Goal: Task Accomplishment & Management: Use online tool/utility

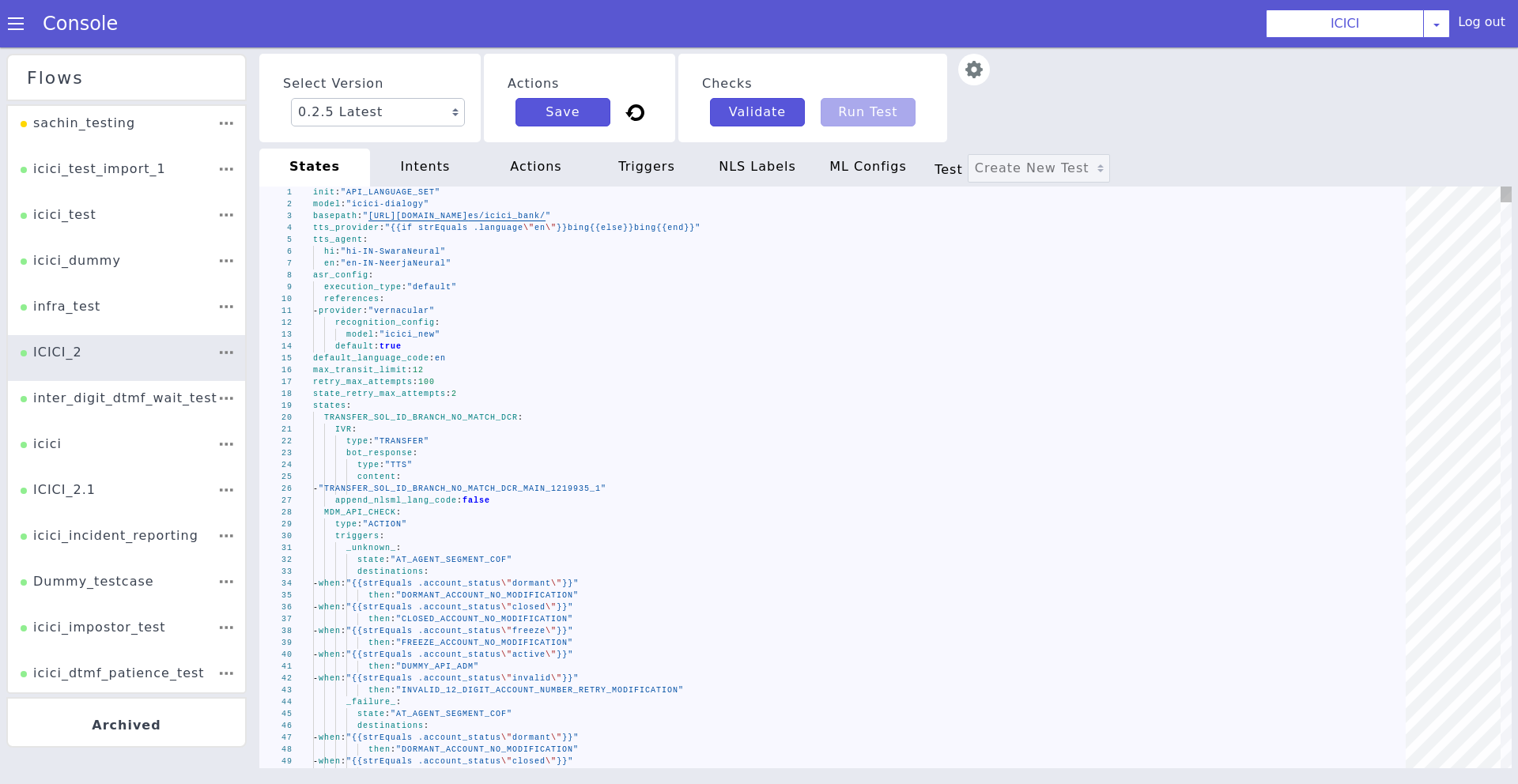
type textarea "- provider: "vernacular" recognition_config: model: "icici_new" default: true d…"
click at [789, 352] on div "default_language_code : en" at bounding box center [865, 358] width 1104 height 12
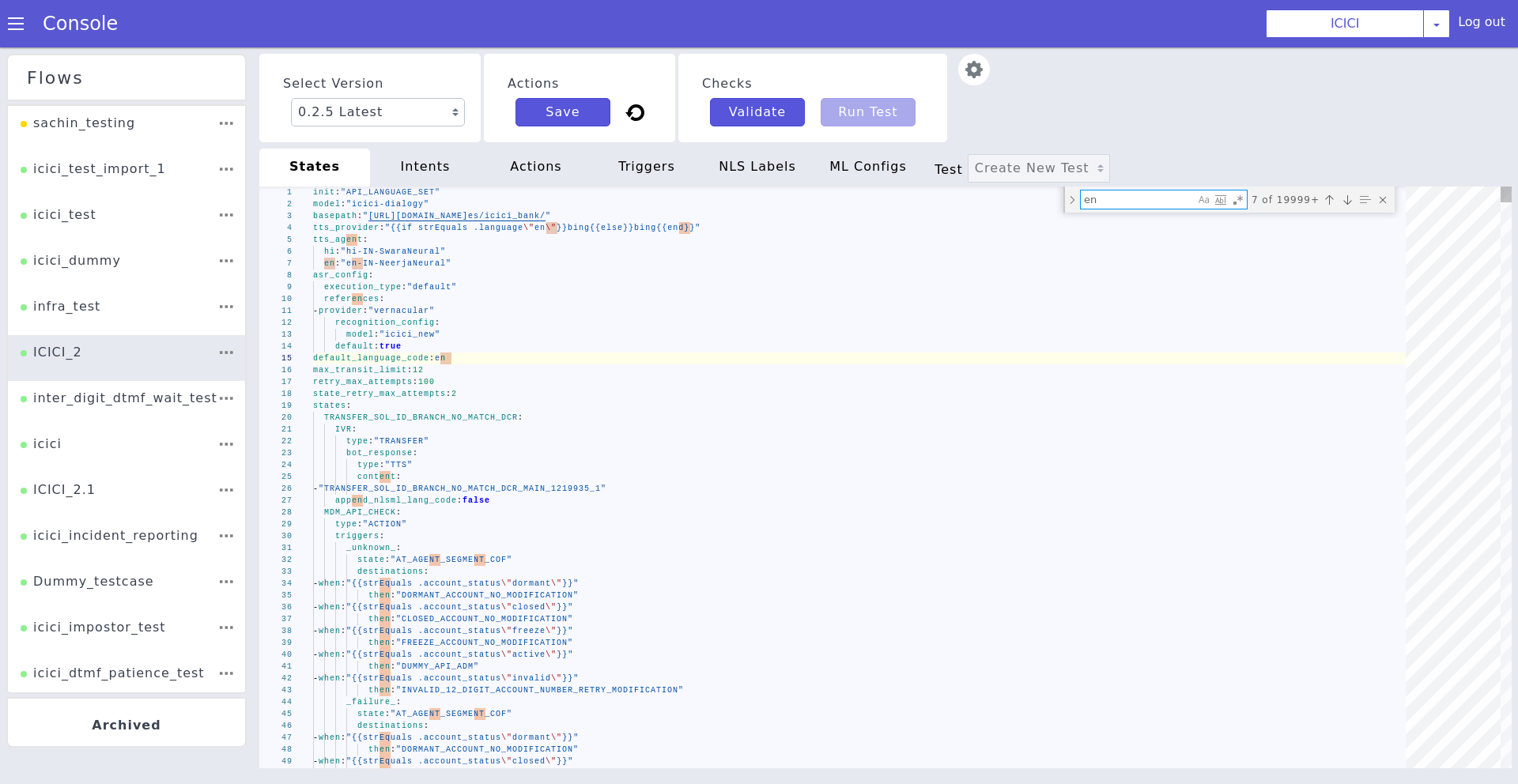
paste textarea "ib_plugin105_hot_cards"
type textarea "ib_plugin105_hot_cards"
click at [444, 178] on div "intents" at bounding box center [426, 167] width 110 height 38
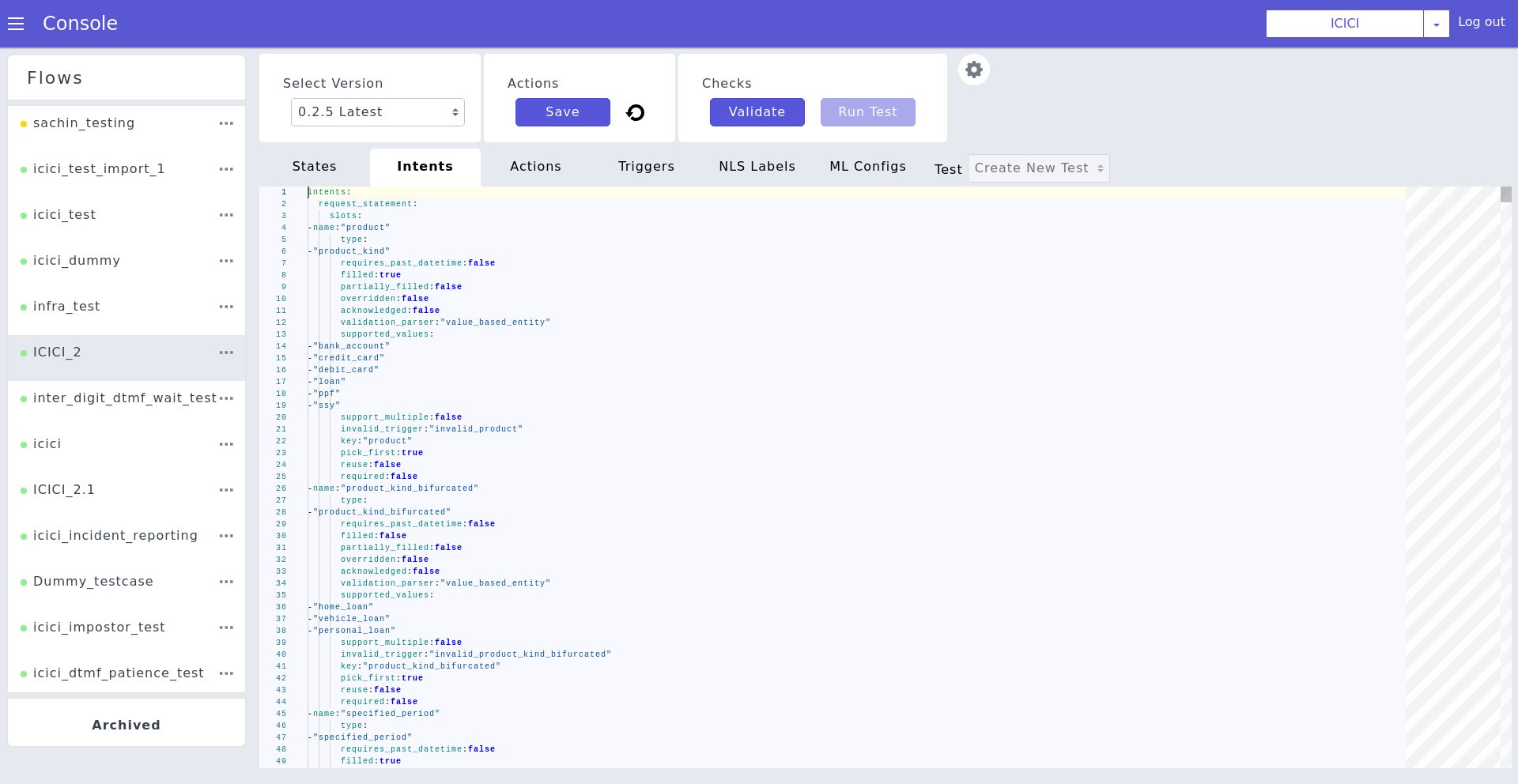
type textarea "acknowledged: false validation_parser: "value_based_entity" supported_values: -…"
click at [1037, 324] on div "validation_parser : "value_based_entity"" at bounding box center [862, 322] width 1109 height 12
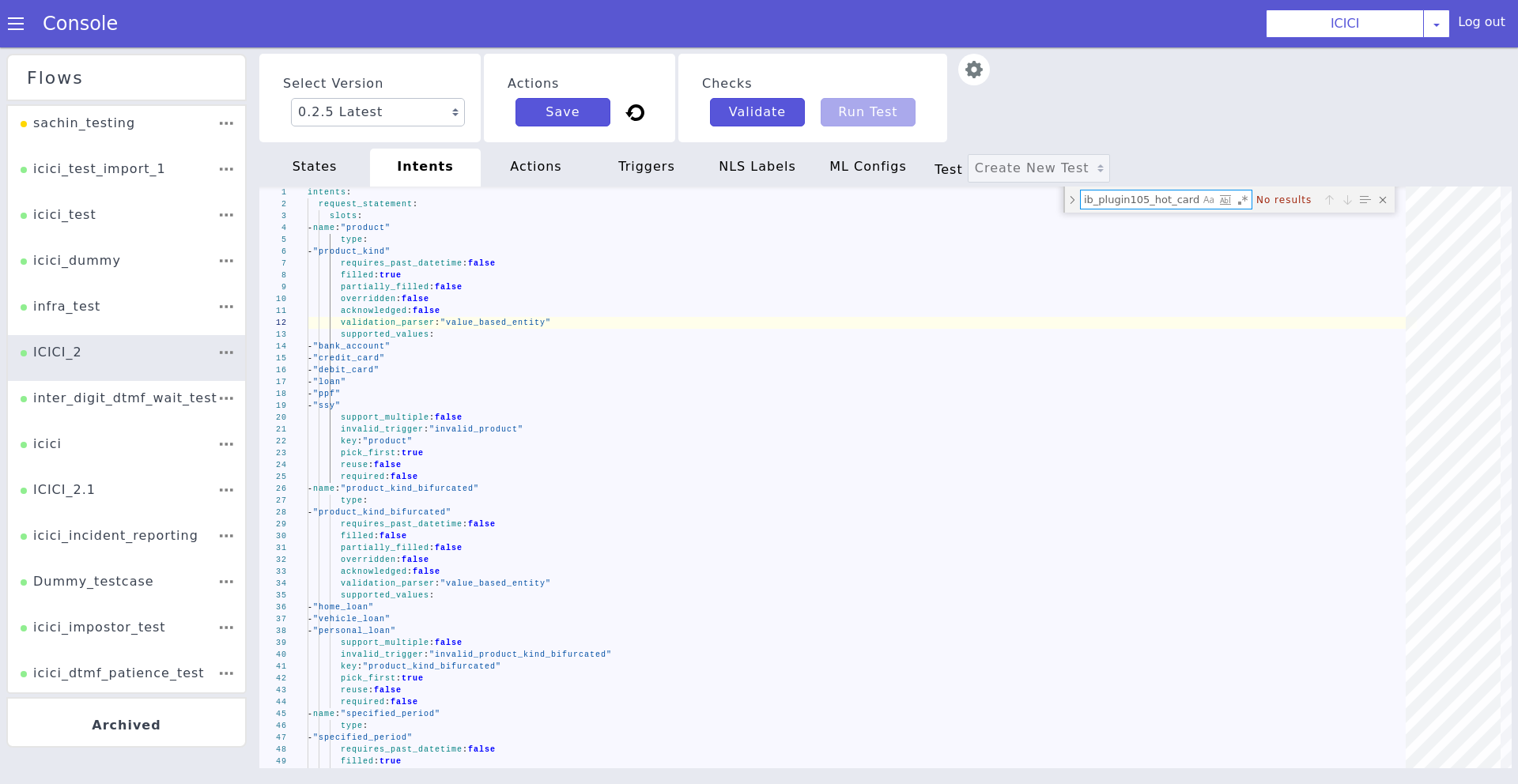
type textarea "ib_plugin105_hot_cards"
click at [552, 163] on div "actions" at bounding box center [536, 167] width 110 height 38
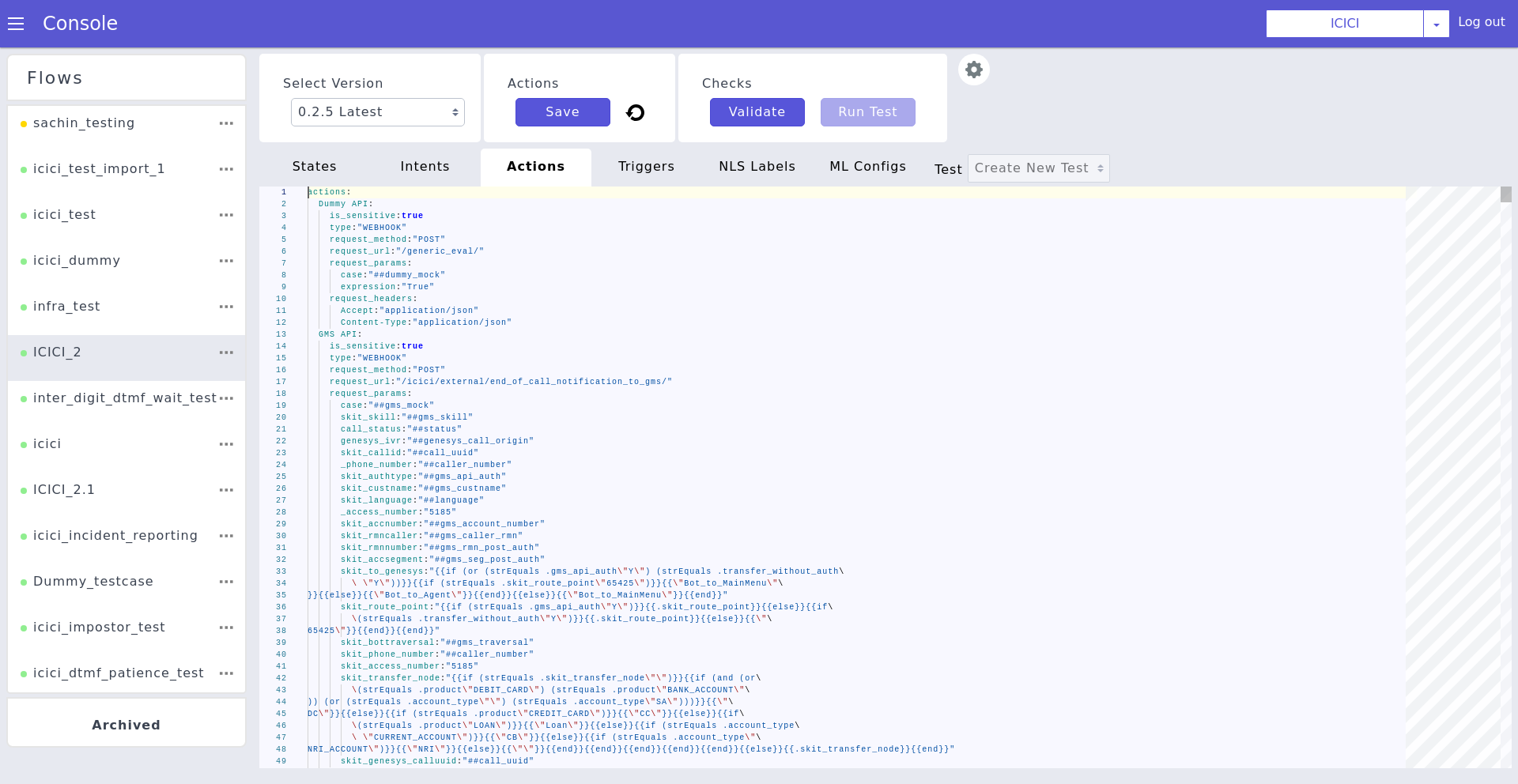
type textarea "Accept: "application/json" Content-Type: "application/json" GMS API: is_sensiti…"
click at [702, 325] on div "Content-Type : "application/json"" at bounding box center [862, 322] width 1109 height 12
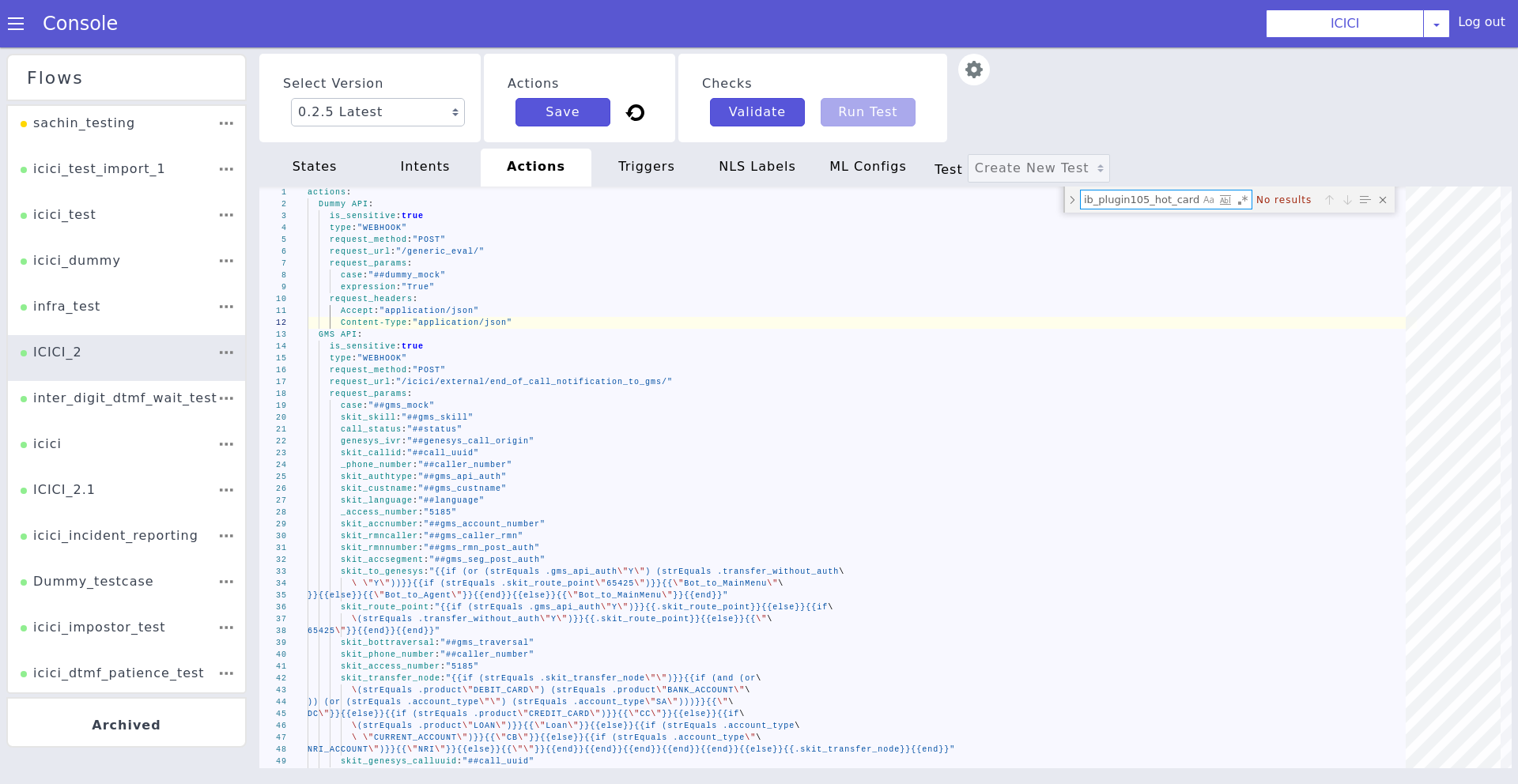
type textarea "ib_plugin105_hot_cards"
click at [620, 162] on div "triggers" at bounding box center [646, 167] width 110 height 38
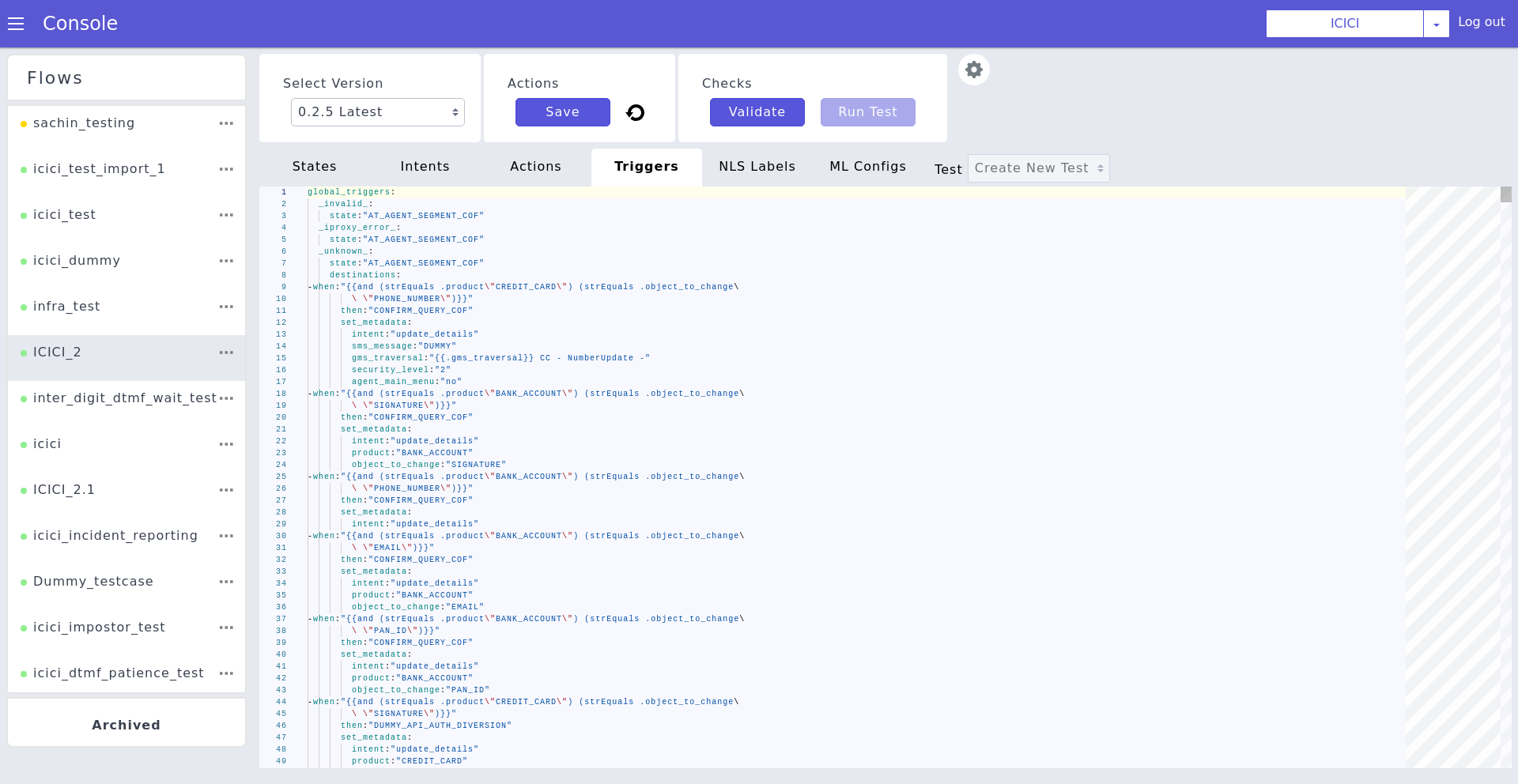
type textarea "then: "CONFIRM_QUERY_COF" set_metadata: intent: "update_details" sms_message: "…"
click at [684, 307] on div "then : "CONFIRM_QUERY_COF"" at bounding box center [862, 311] width 1109 height 12
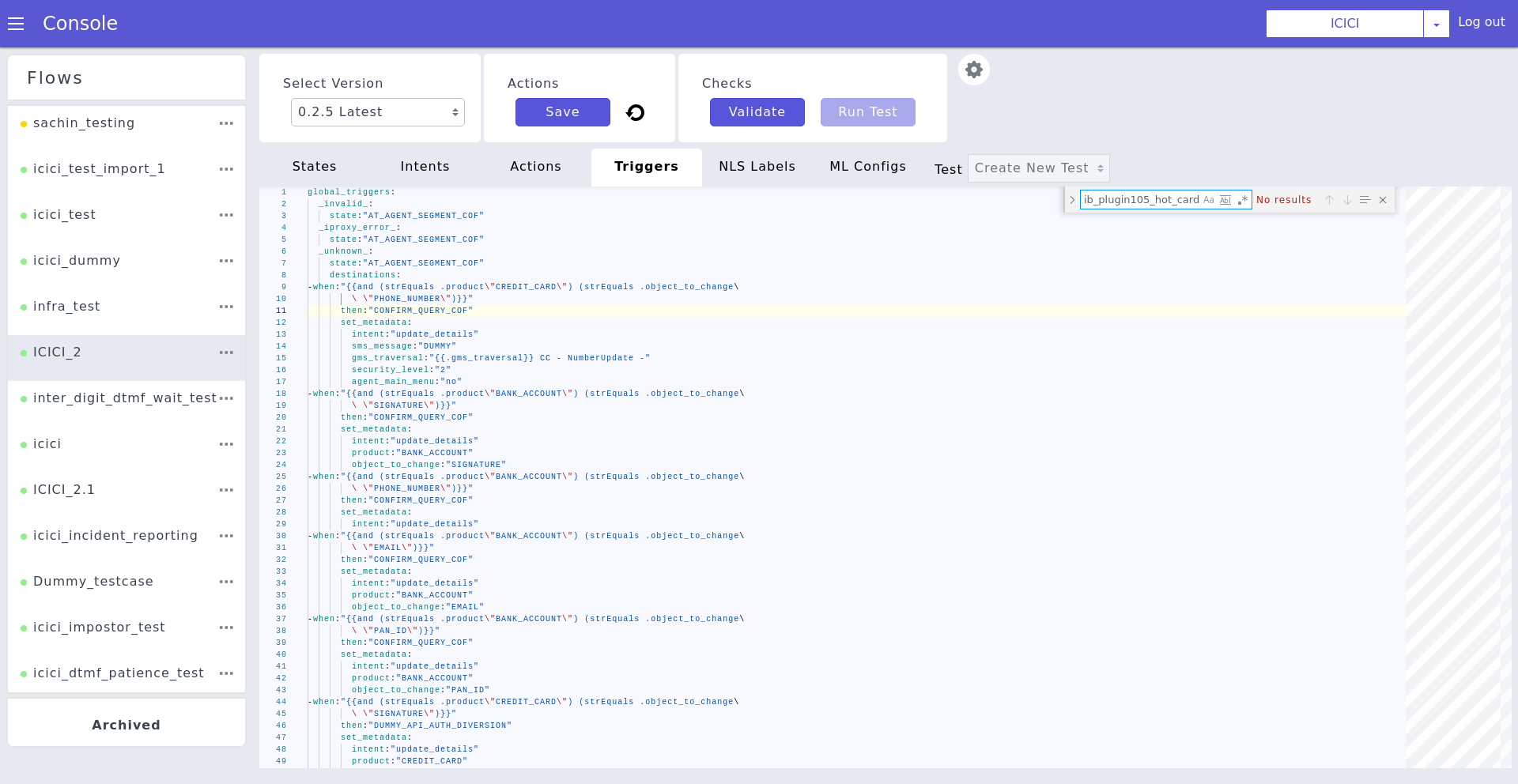
type textarea "ib_plugin105_hot_cards"
click at [1109, 202] on textarea "ib_plugin105_hot_cards" at bounding box center [1140, 199] width 118 height 18
click at [326, 161] on div "states" at bounding box center [314, 167] width 110 height 38
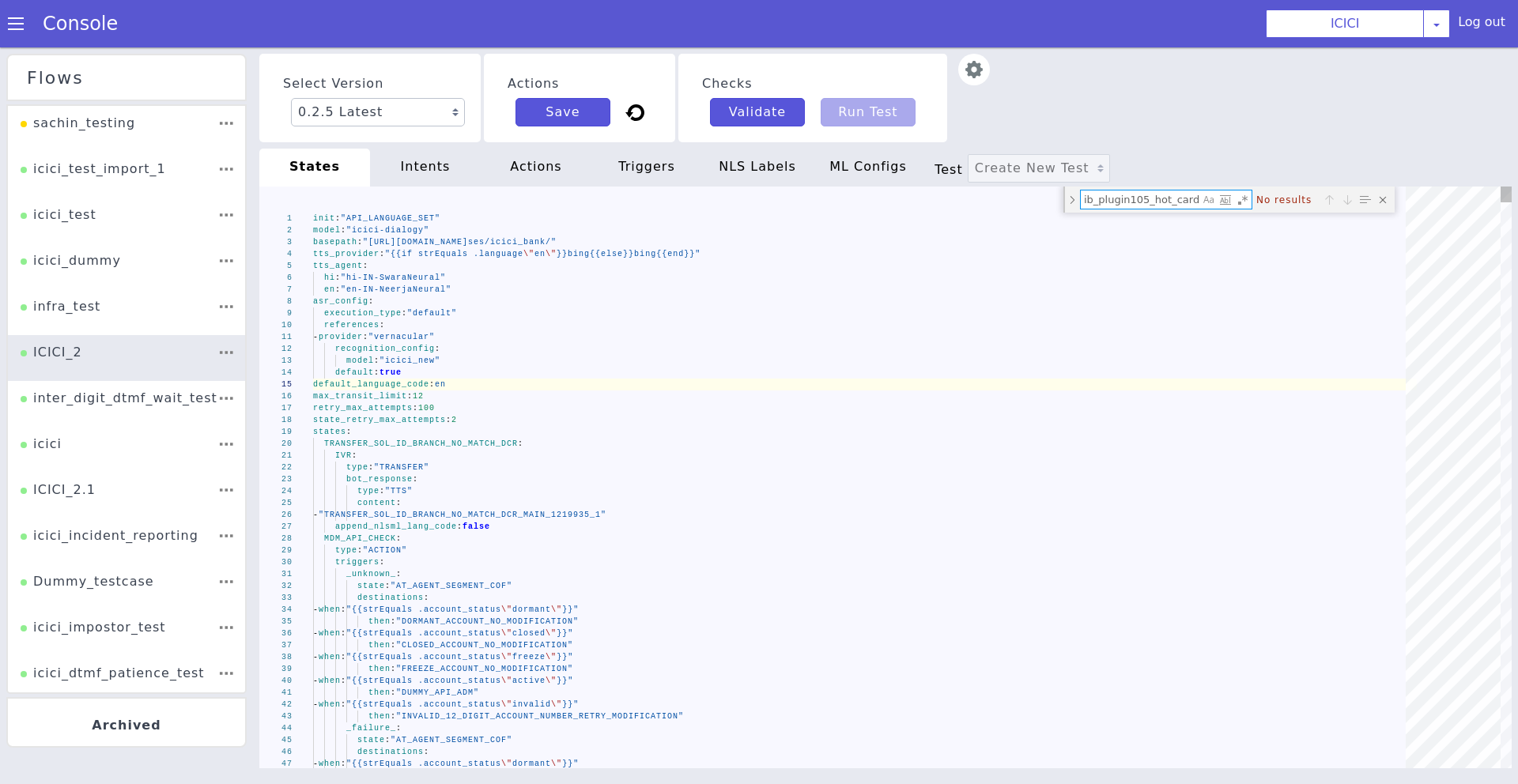
click at [1164, 204] on textarea "ib_plugin105_hot_cards" at bounding box center [1140, 199] width 118 height 18
paste textarea "active"
type textarea "- when: "{{and (gt (len .ib_plugin105_active_cards) 0) (gt (len .ib_931503_car_…"
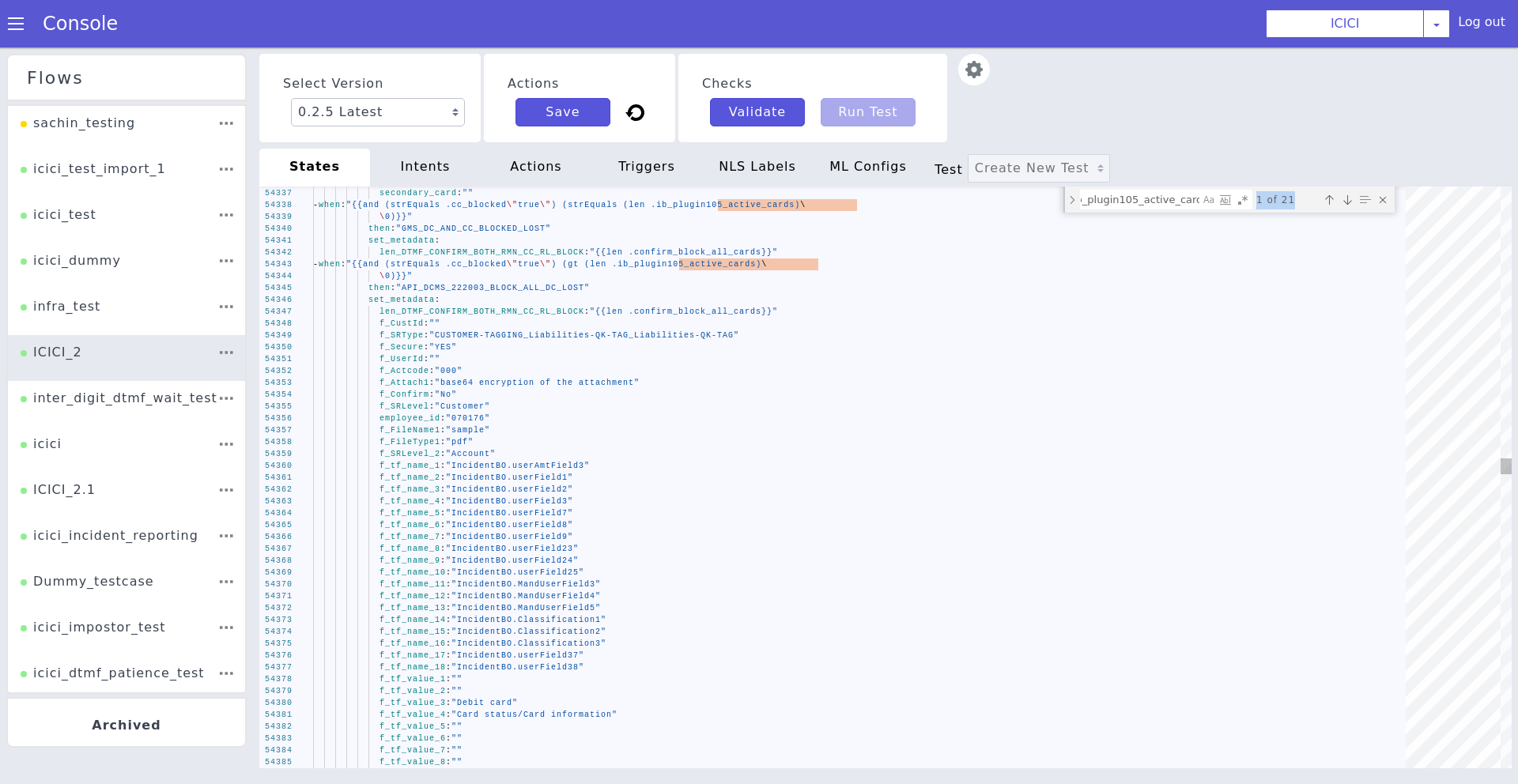
drag, startPoint x: 1298, startPoint y: 198, endPoint x: 1253, endPoint y: 201, distance: 45.1
click at [1253, 201] on div "1 of 21" at bounding box center [1321, 199] width 139 height 20
click at [1146, 194] on textarea "ib_plugin105_active_cards" at bounding box center [1140, 199] width 118 height 18
paste textarea "222003_dc_card_block"
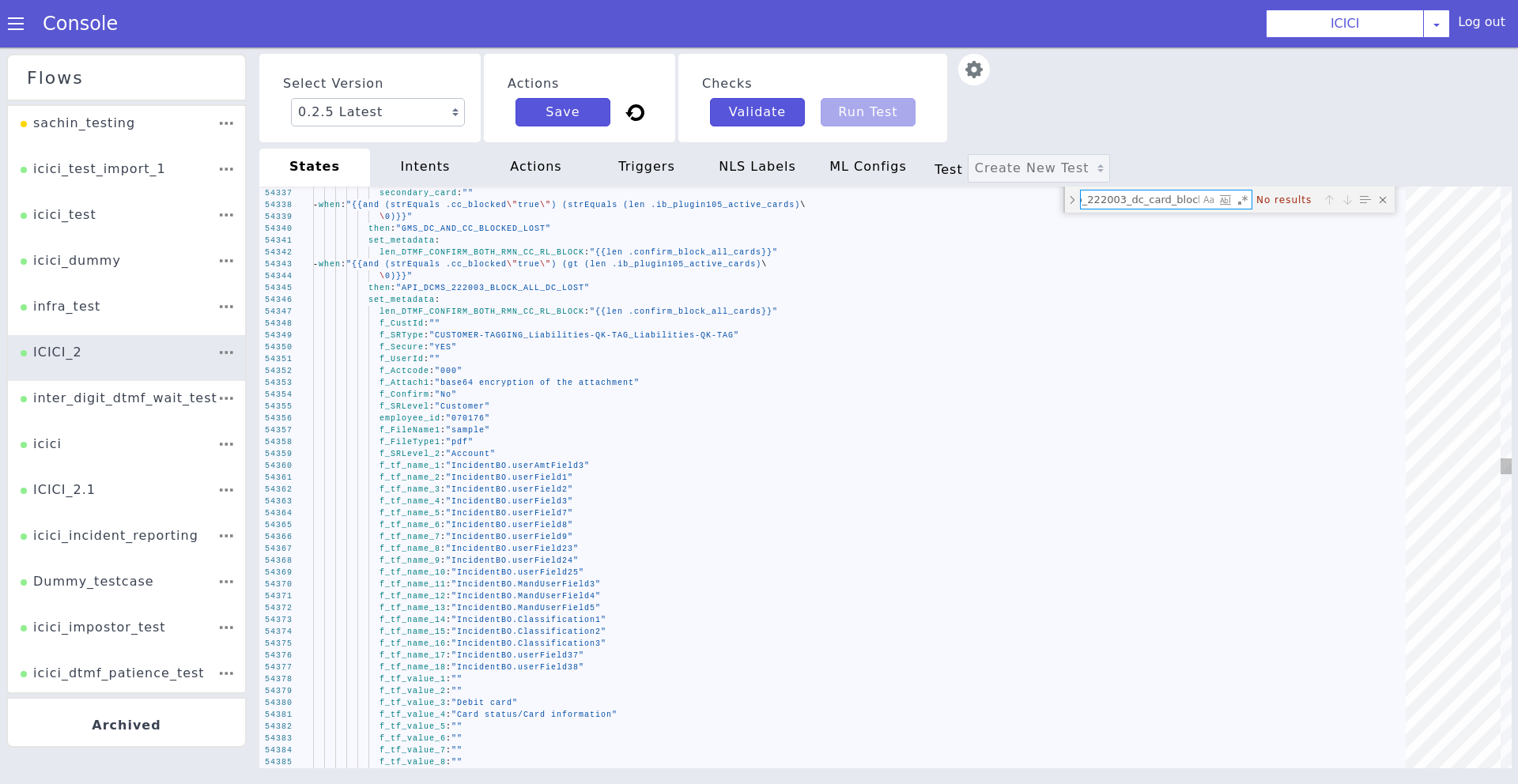
scroll to position [0, 12]
type textarea "ib_222003_dc_card_block"
click at [429, 159] on div "intents" at bounding box center [426, 167] width 110 height 38
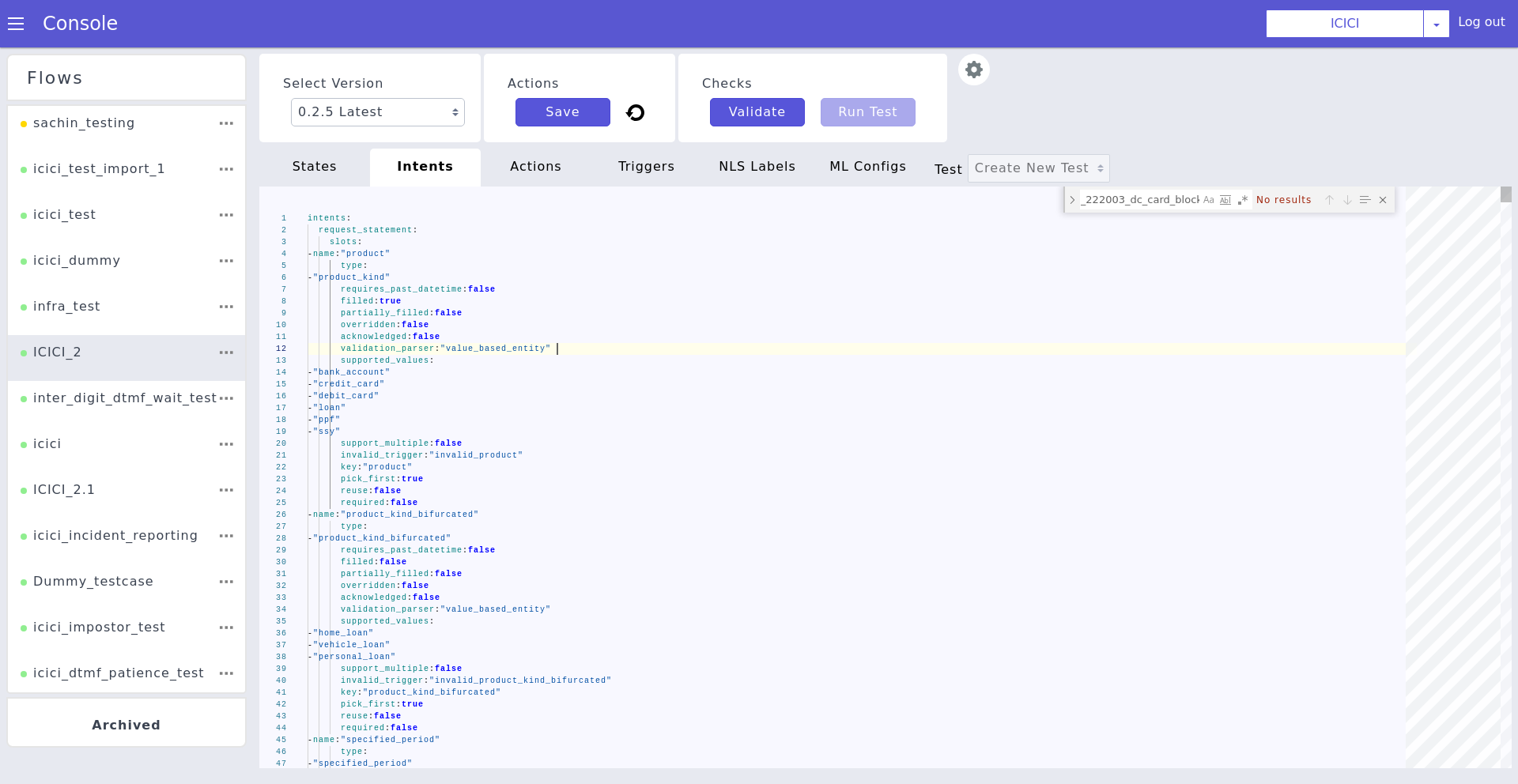
scroll to position [0, 0]
click at [1104, 198] on textarea "ib_222003_dc_card_block" at bounding box center [1140, 199] width 118 height 18
click at [534, 158] on div "actions" at bounding box center [536, 167] width 110 height 38
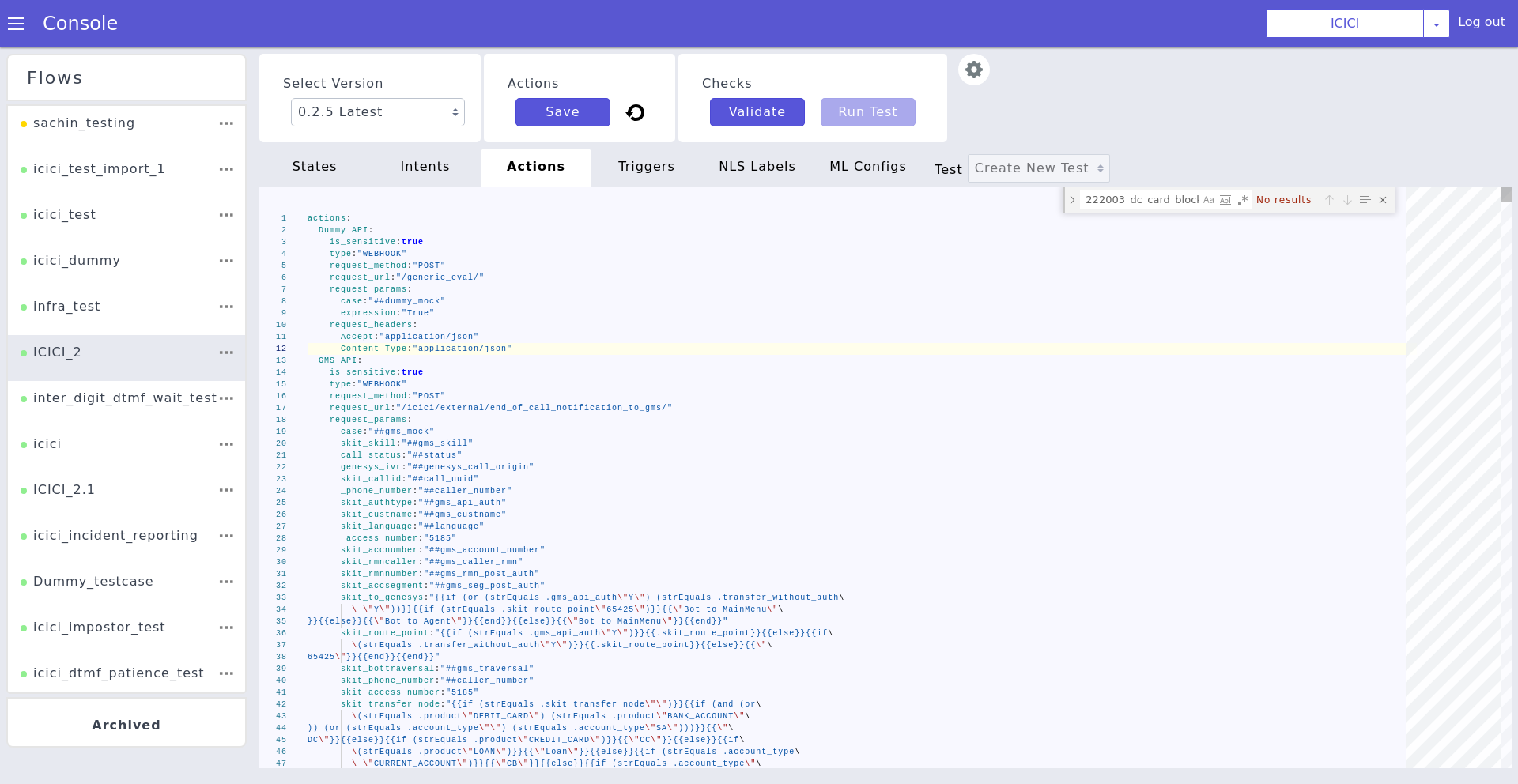
click at [642, 158] on div "triggers" at bounding box center [646, 167] width 110 height 38
type textarea "then: "CONFIRM_QUERY_COF" set_metadata: intent: "update_details" sms_message: "…"
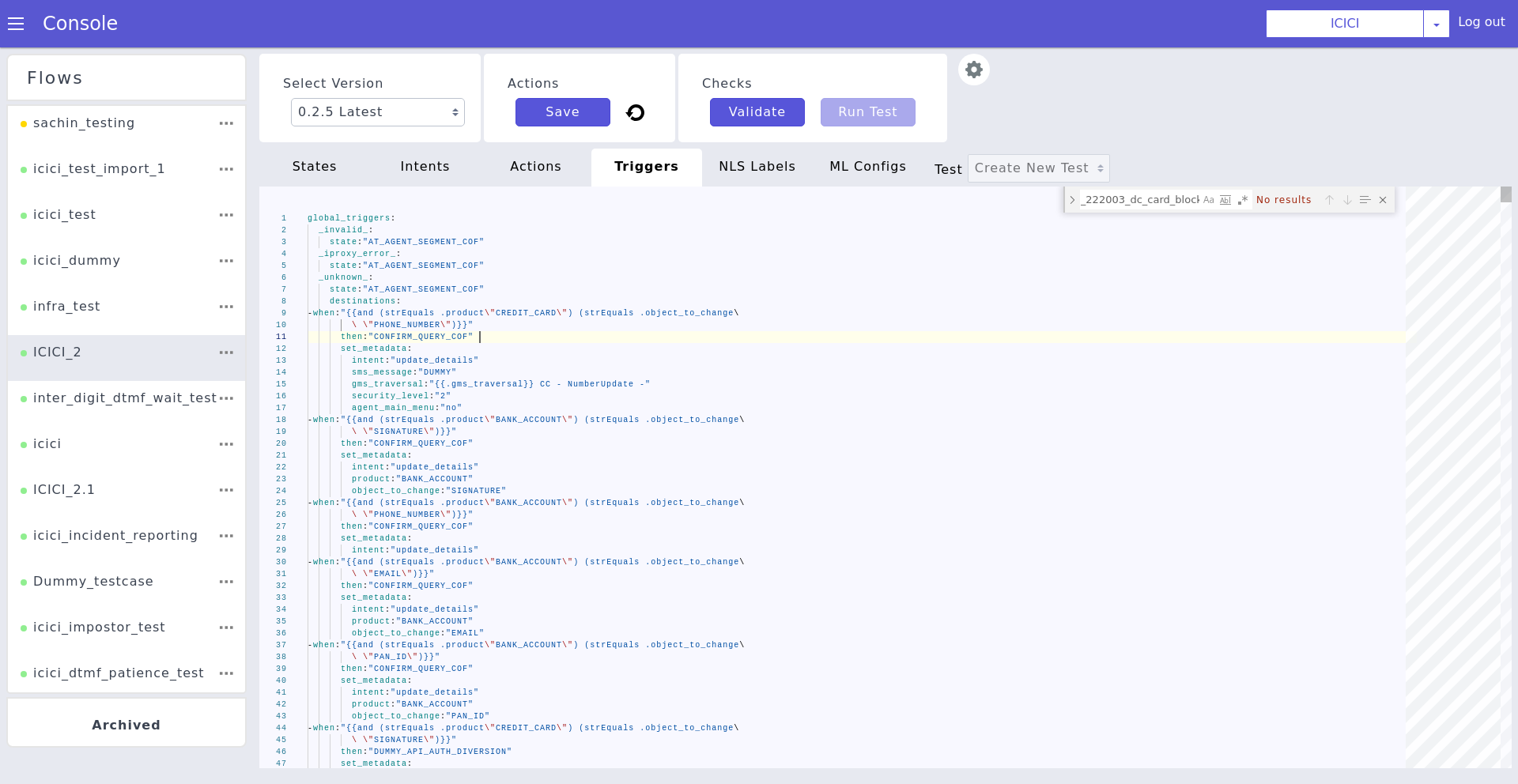
click at [737, 158] on div "NLS Labels" at bounding box center [757, 167] width 110 height 38
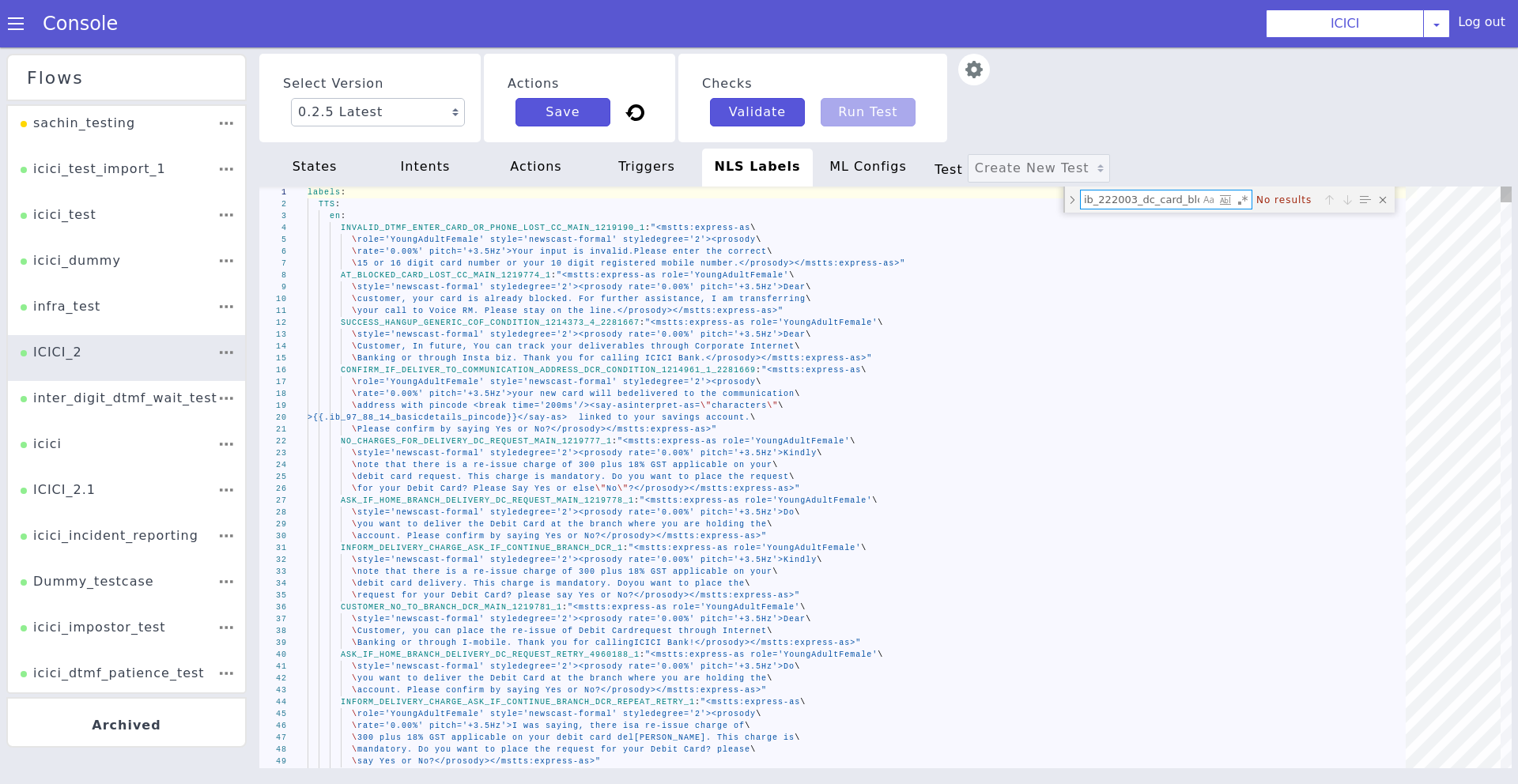
scroll to position [0, 12]
type textarea "ib_222003_dc_card_block"
click at [449, 166] on div "intents" at bounding box center [426, 167] width 110 height 38
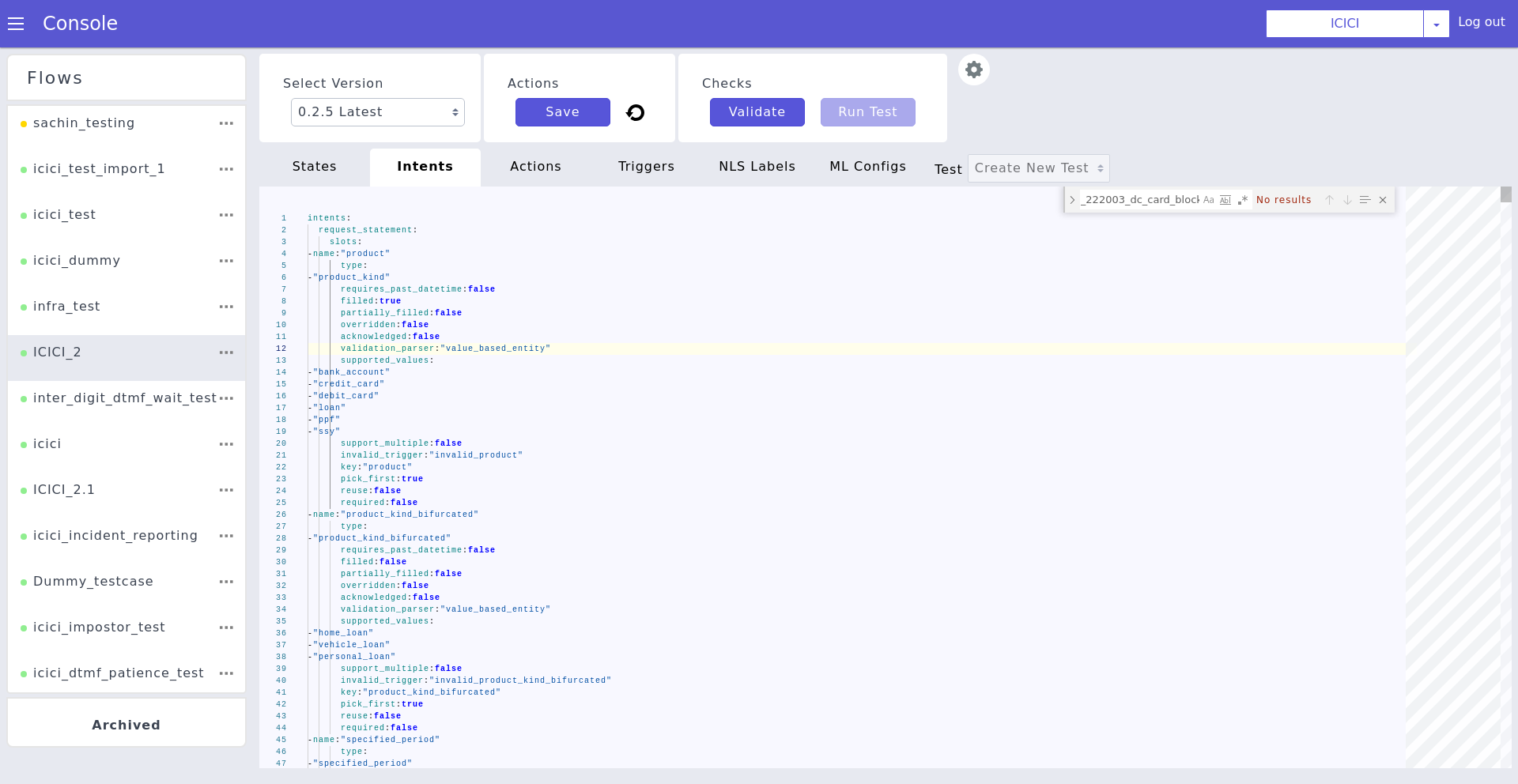
type textarea "intents: request_statement: slots: - name: "product" type: - "product_kind" req…"
click at [1153, 214] on div "intents :" at bounding box center [862, 218] width 1109 height 12
click at [1142, 196] on textarea "ib_222003_dc_card_block" at bounding box center [1140, 199] width 118 height 18
click at [1163, 214] on div "intents :" at bounding box center [862, 218] width 1109 height 12
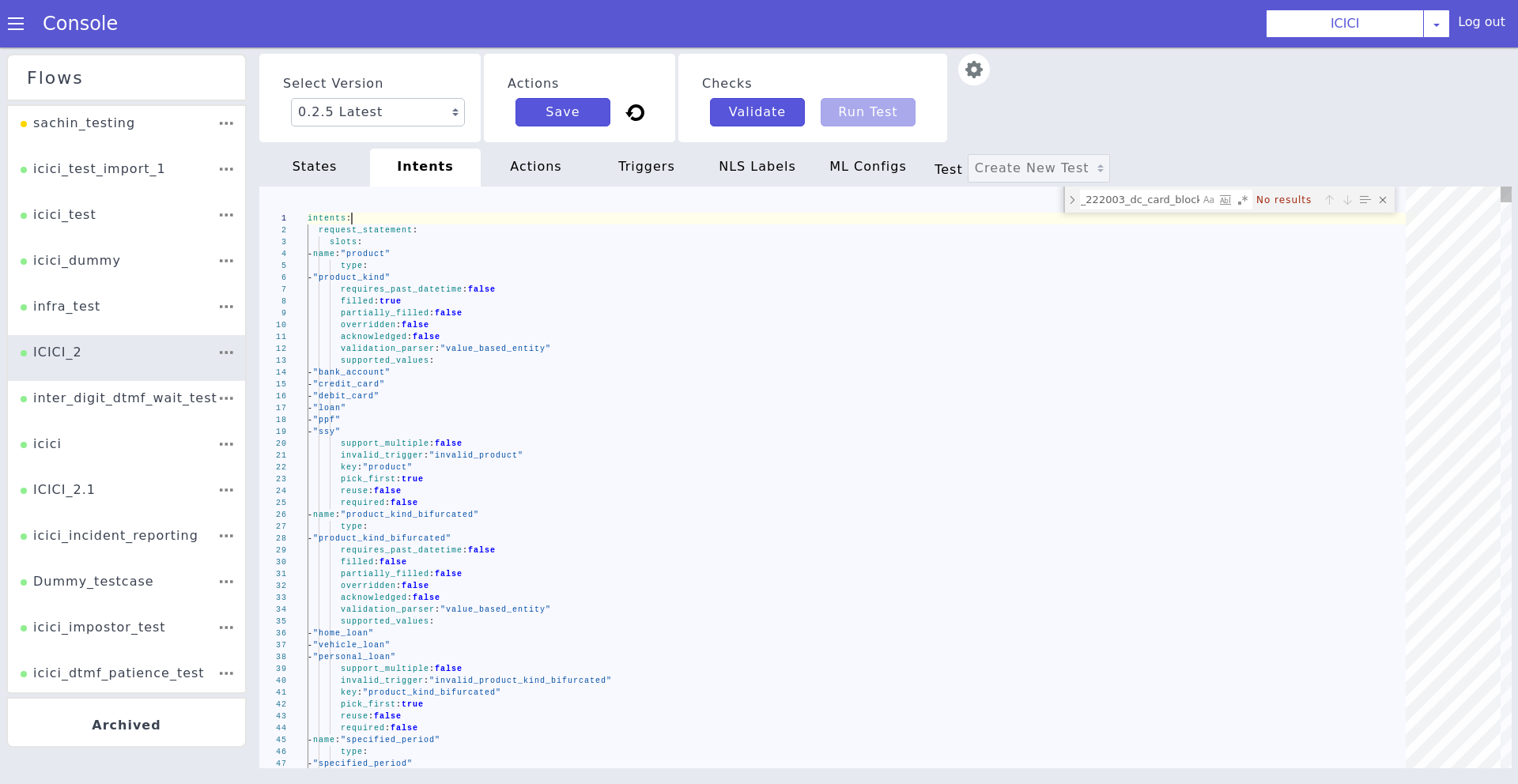
click at [1159, 206] on textarea "ib_222003_dc_card_block" at bounding box center [1140, 199] width 118 height 18
click at [1150, 200] on textarea "ib_222003_dc_card_block" at bounding box center [1140, 199] width 118 height 18
paste textarea "4_retail_dc_activation"
type textarea "ib_222004_retail_dc_activation"
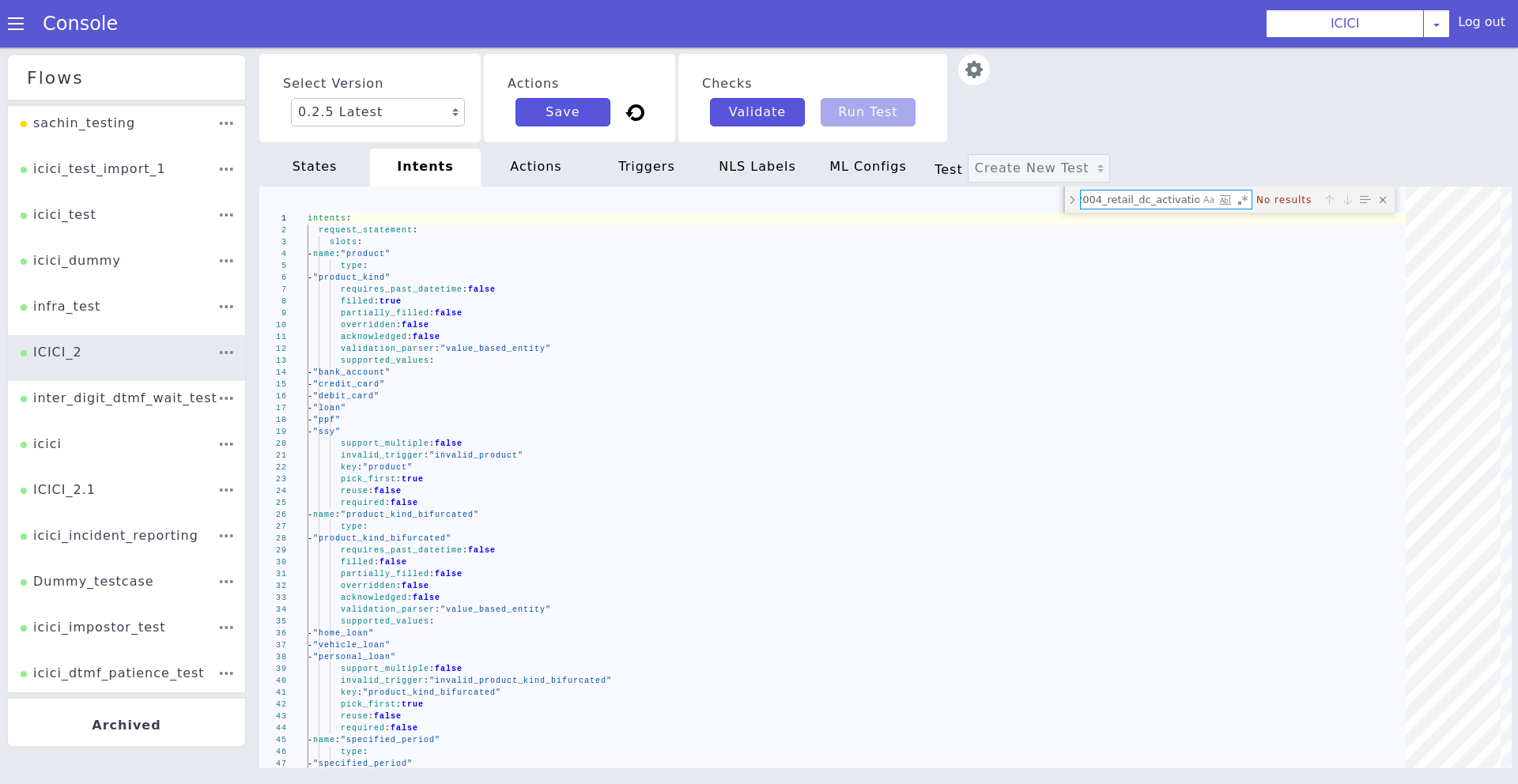
click at [325, 173] on div "states" at bounding box center [314, 167] width 110 height 38
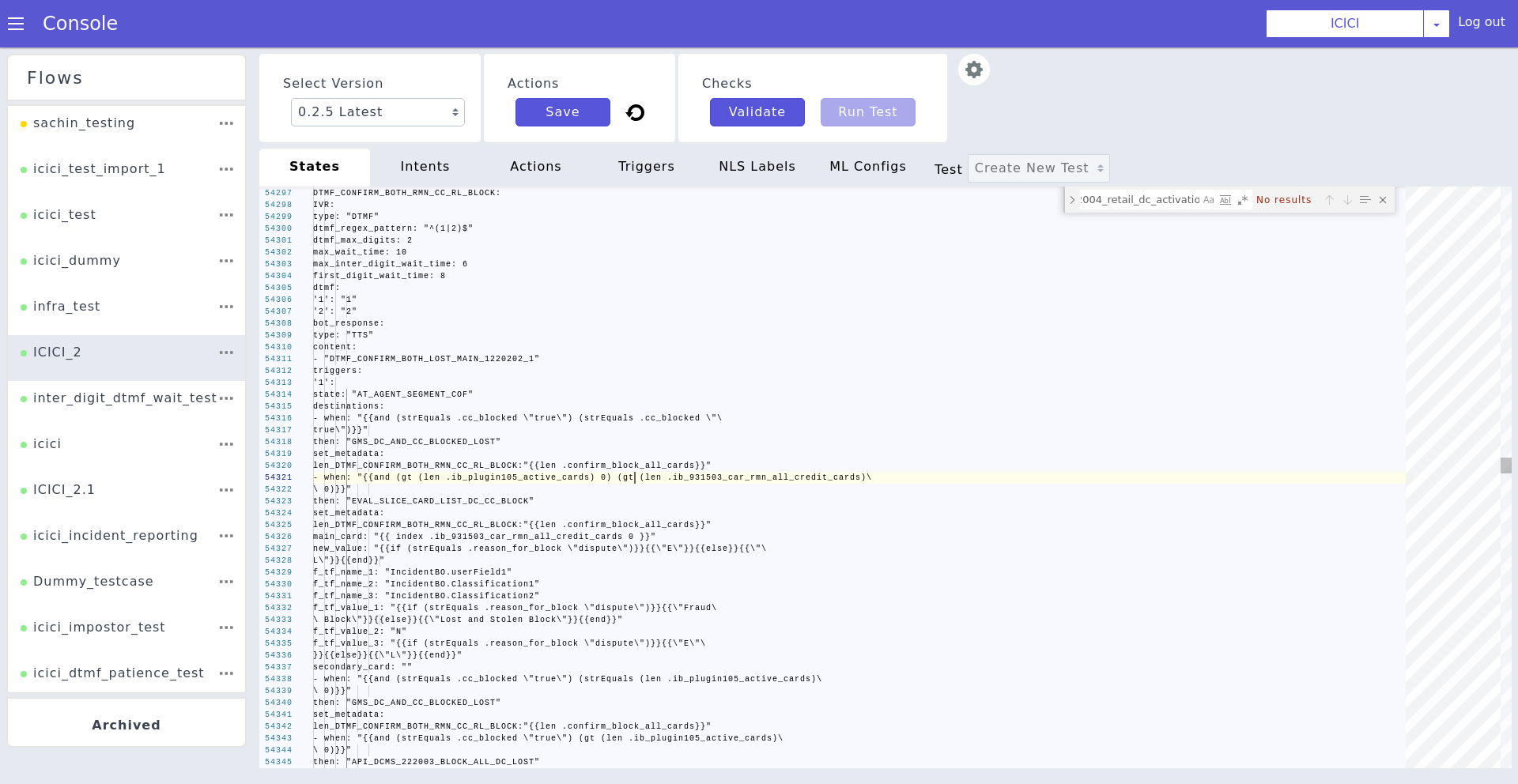
scroll to position [0, 110]
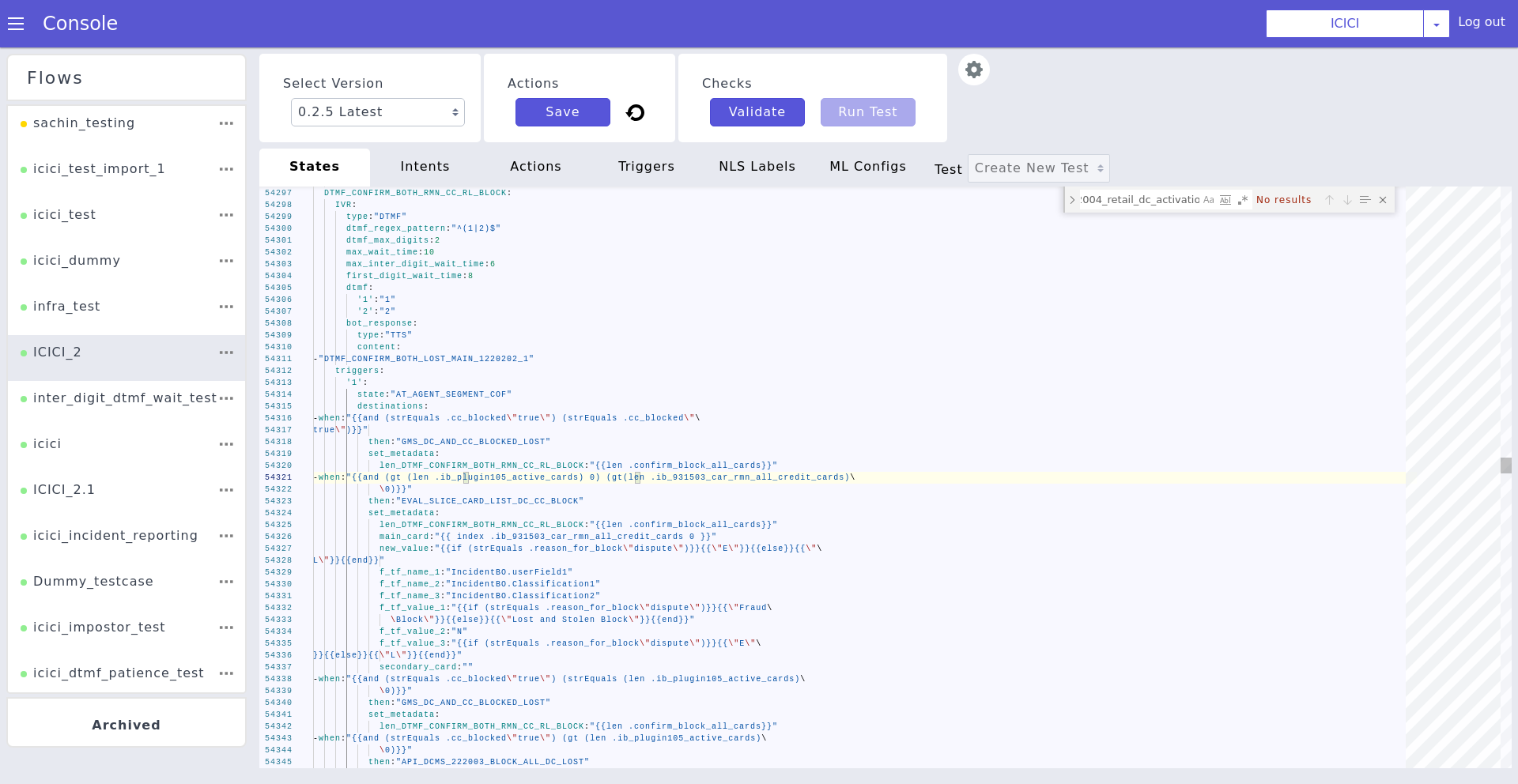
click at [1141, 190] on textarea "ib_222004_retail_dc_activation" at bounding box center [1140, 199] width 118 height 18
click at [526, 178] on div "actions" at bounding box center [536, 167] width 110 height 38
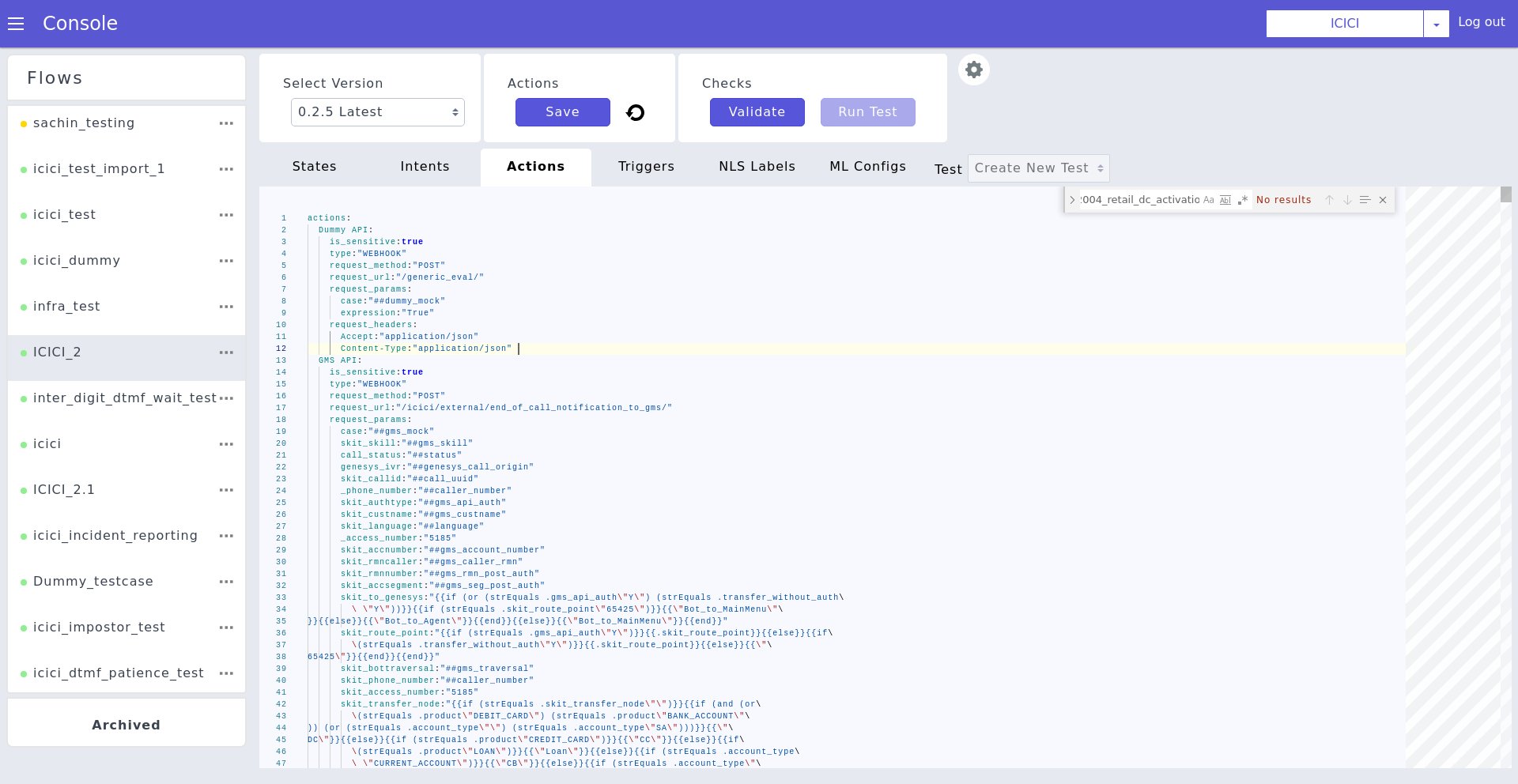
scroll to position [0, 0]
click at [631, 158] on div "triggers" at bounding box center [646, 167] width 110 height 38
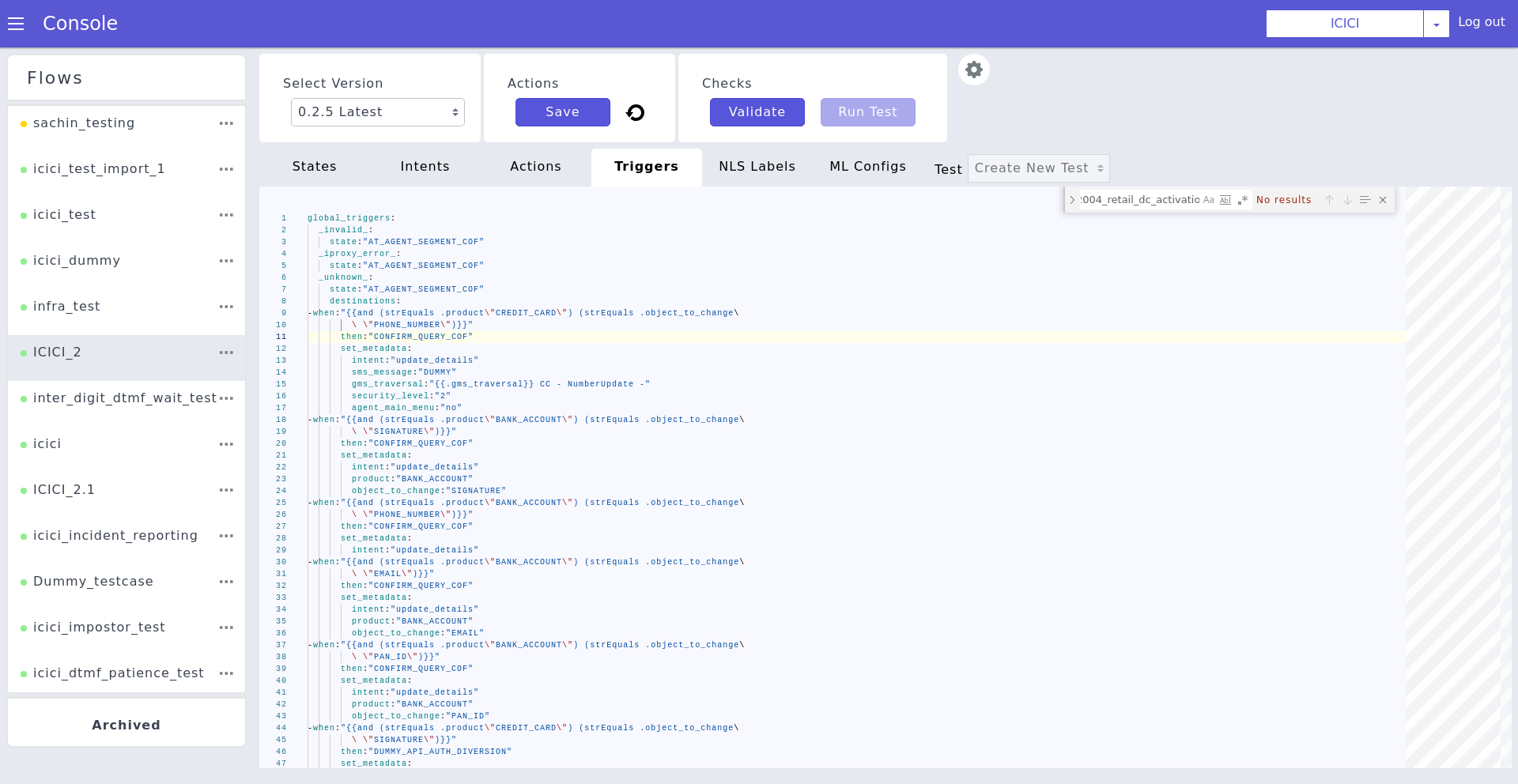
click at [755, 172] on div "NLS Labels" at bounding box center [757, 167] width 110 height 38
type textarea "labels: TTS: en: INVALID_DTMF_ENTER_CARD_OR_PHONE_LOST_CC_MAIN_[PHONE_NUMBER]_1…"
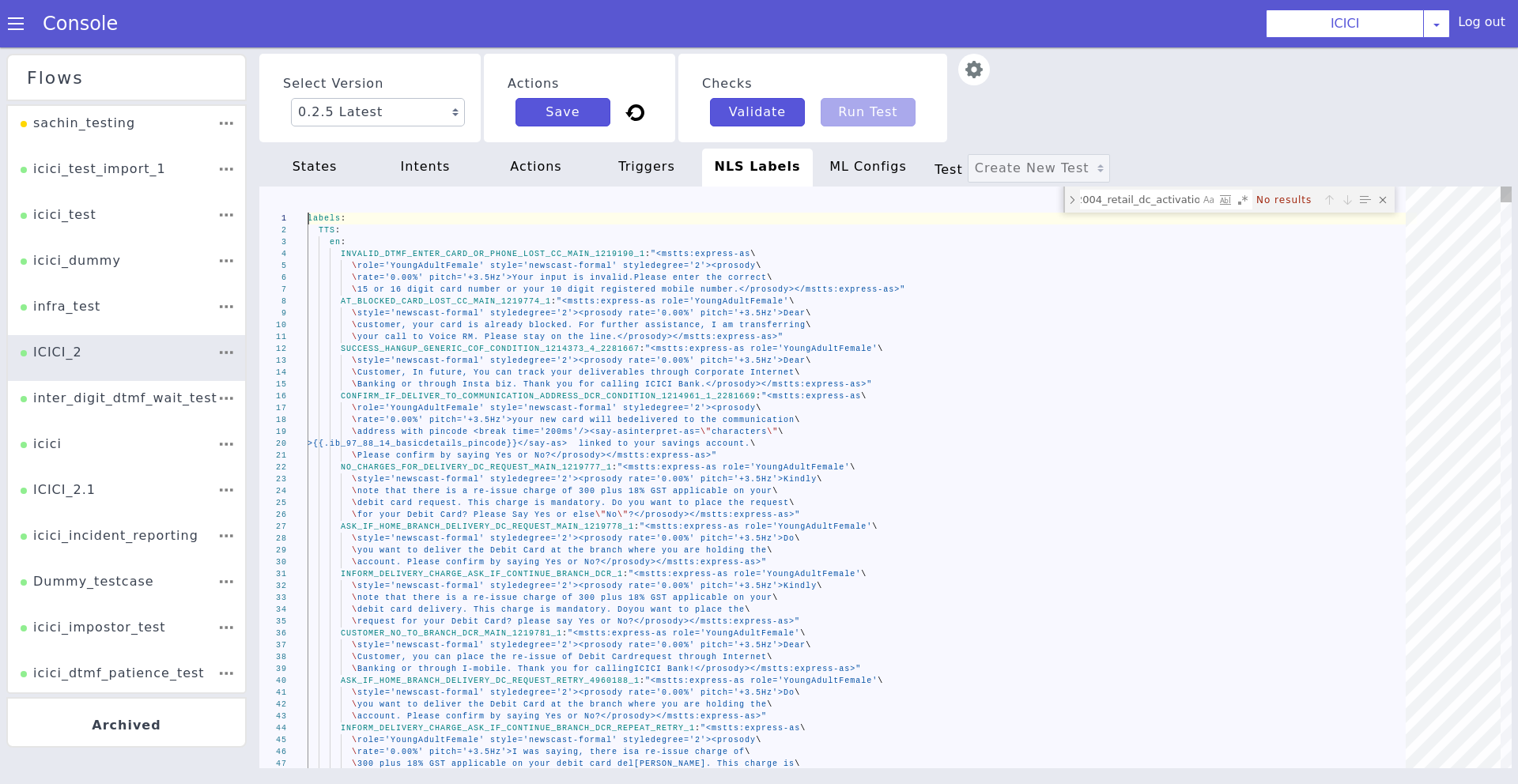
scroll to position [0, 126]
click at [876, 159] on div "ML Configs" at bounding box center [868, 167] width 110 height 38
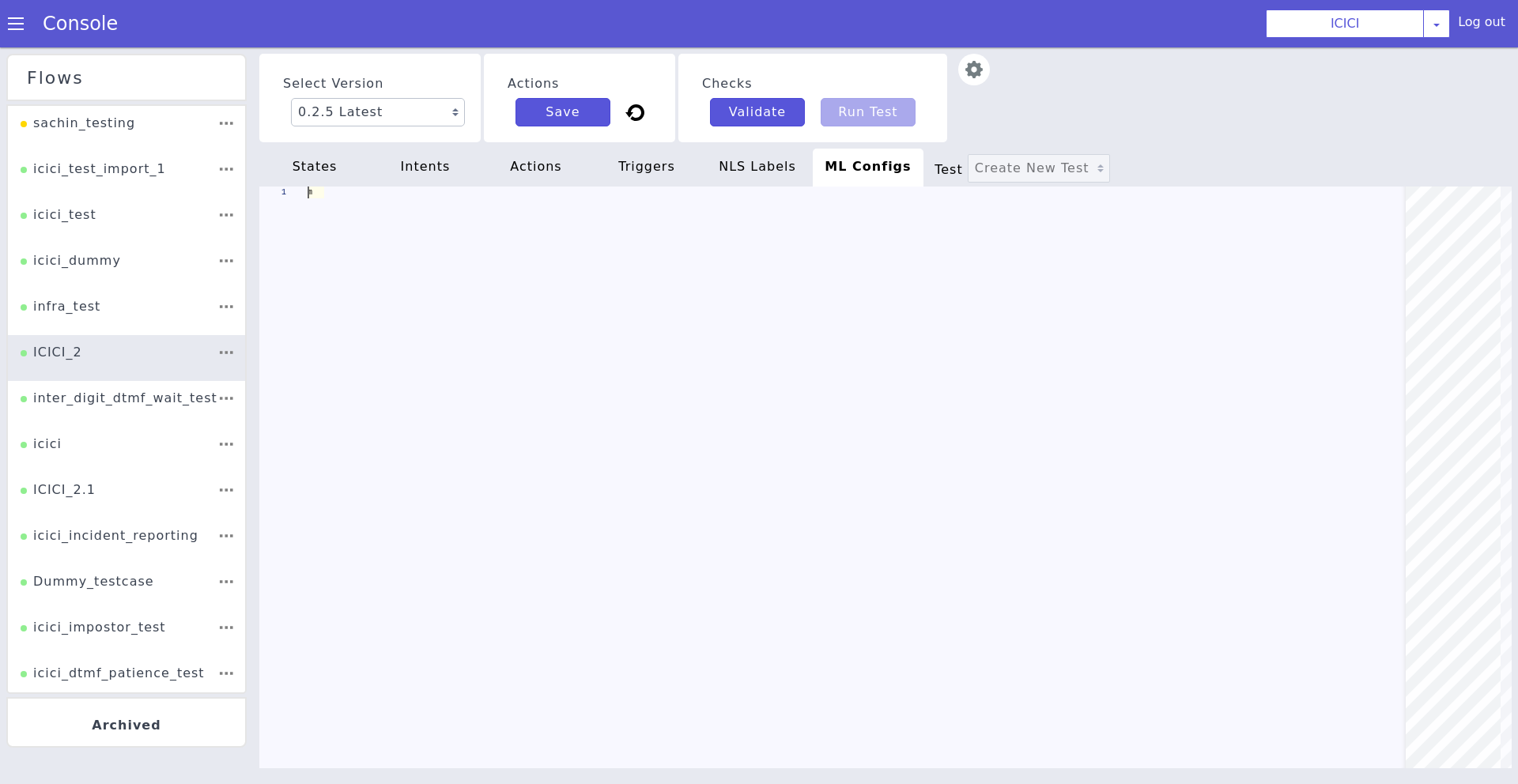
scroll to position [0, 77]
click at [296, 169] on div "states" at bounding box center [314, 167] width 110 height 38
type textarea "- when: "{{and (gt (len .ib_plugin105_active_cards) 0) (gt (len .ib_931503_car_…"
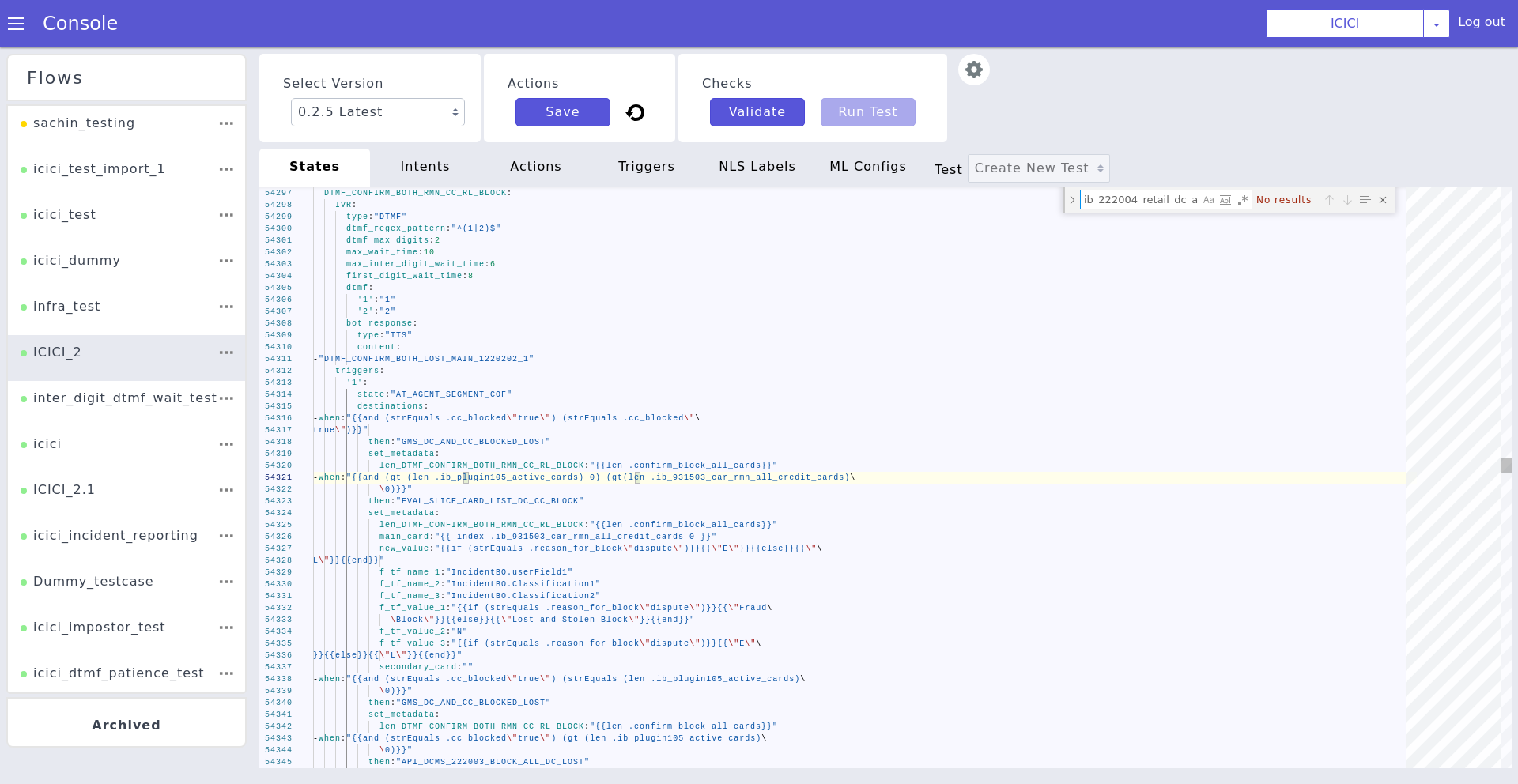
scroll to position [0, 79]
type textarea "ib_222004_retail_dc_activation_errcode"
click at [435, 162] on div "intents" at bounding box center [426, 167] width 110 height 38
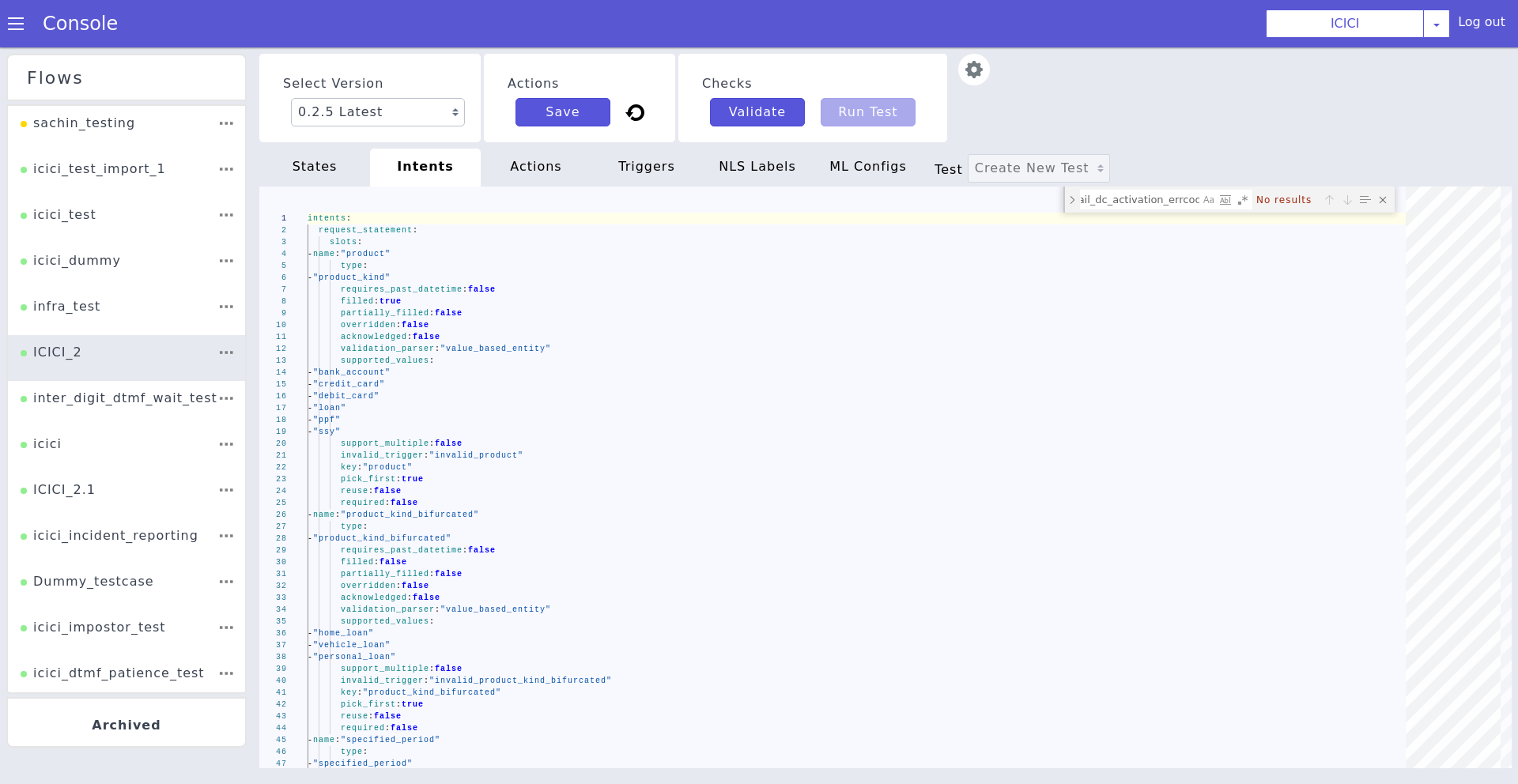
click at [531, 158] on div "actions" at bounding box center [536, 167] width 110 height 38
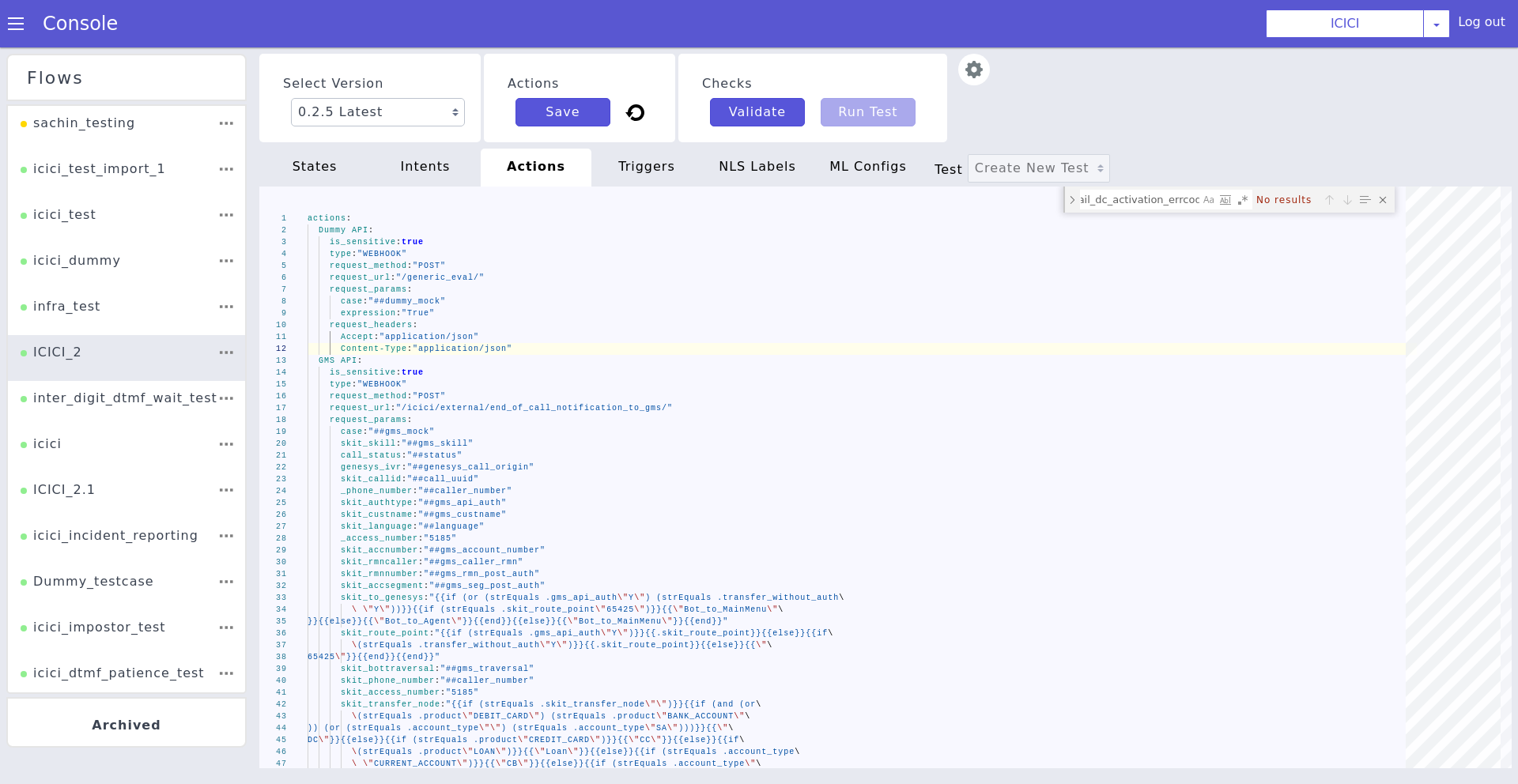
click at [628, 165] on div "triggers" at bounding box center [646, 167] width 110 height 38
type textarea "then: "CONFIRM_QUERY_COF" set_metadata: intent: "update_details" sms_message: "…"
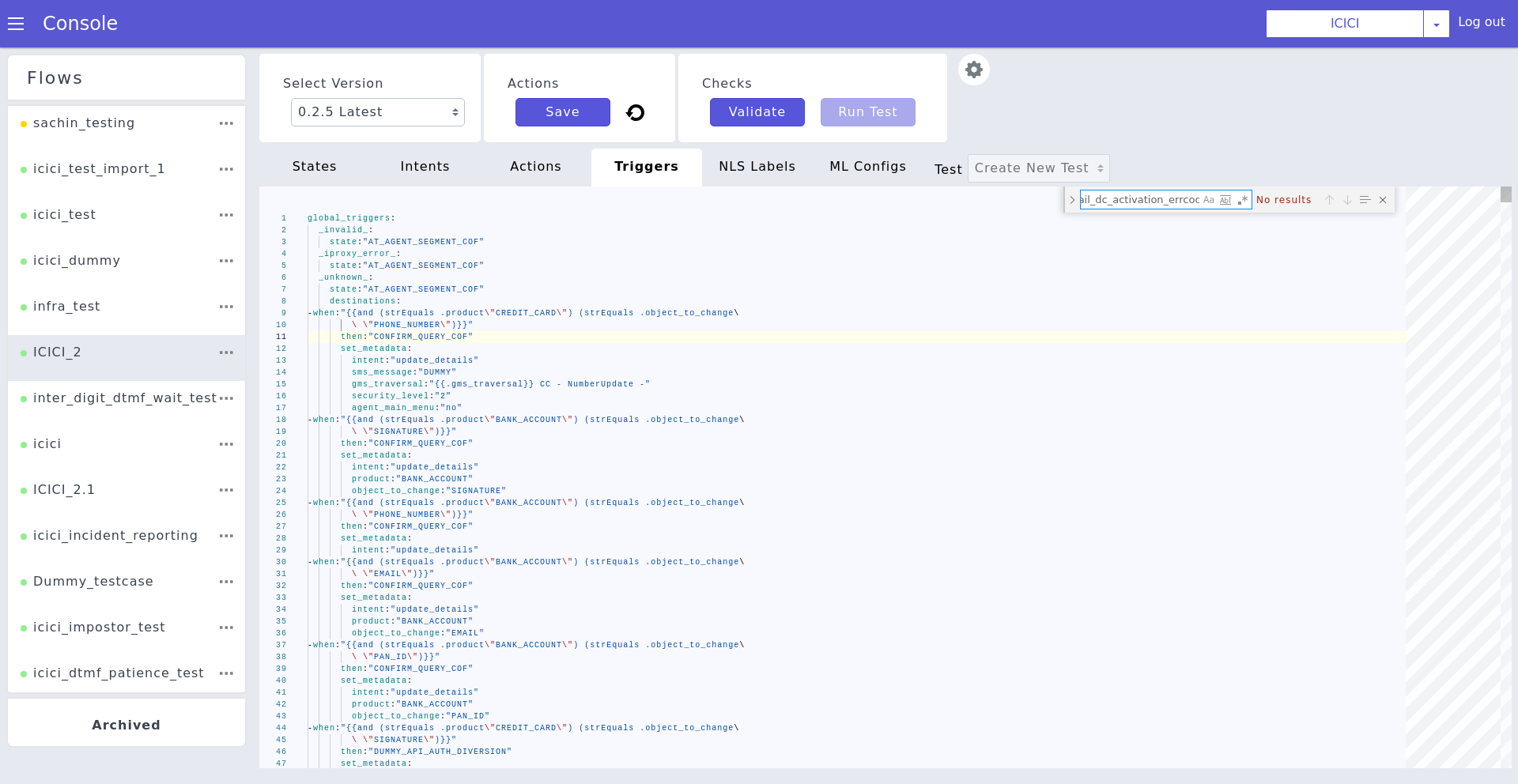
drag, startPoint x: 1156, startPoint y: 201, endPoint x: 1302, endPoint y: 201, distance: 146.0
click at [1302, 201] on div "ib_222004_retail_dc_activation_errcode ib_222004_retail_dc_activation_errcode N…" at bounding box center [1236, 199] width 312 height 20
type textarea "ib_222004_retail_dc_activation"
click at [296, 166] on div "states" at bounding box center [314, 167] width 110 height 38
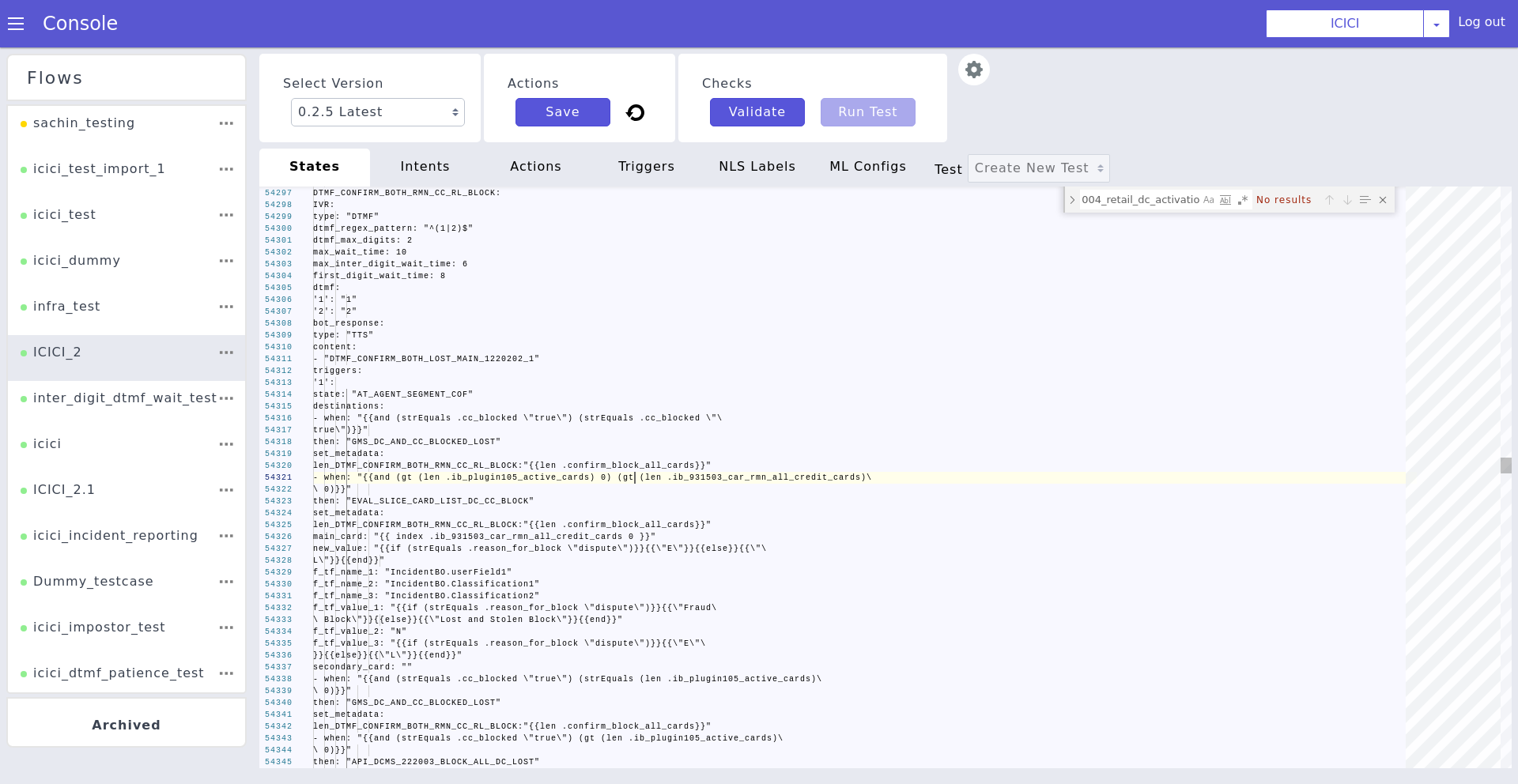
scroll to position [0, 110]
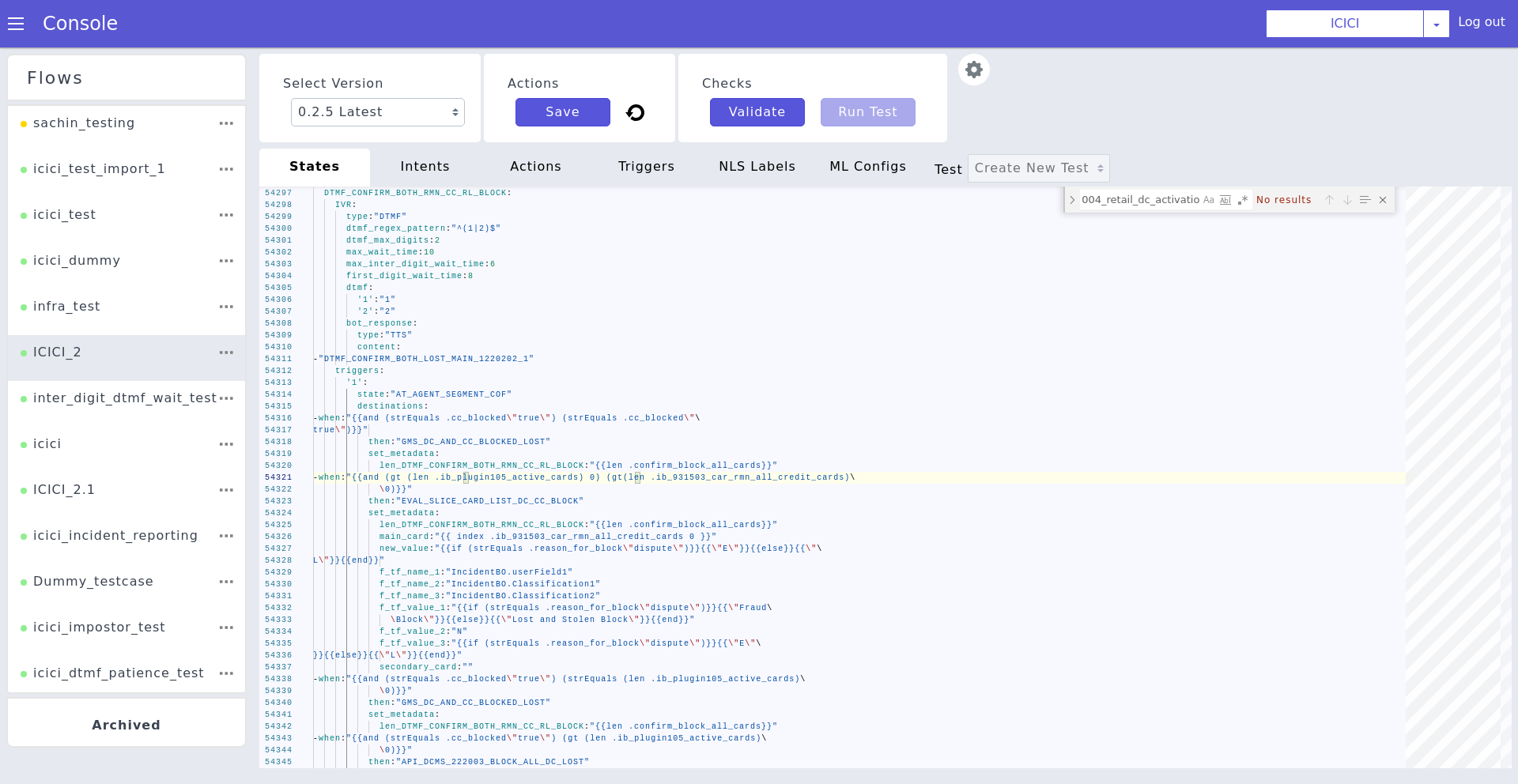
click at [426, 168] on div "intents" at bounding box center [426, 167] width 110 height 38
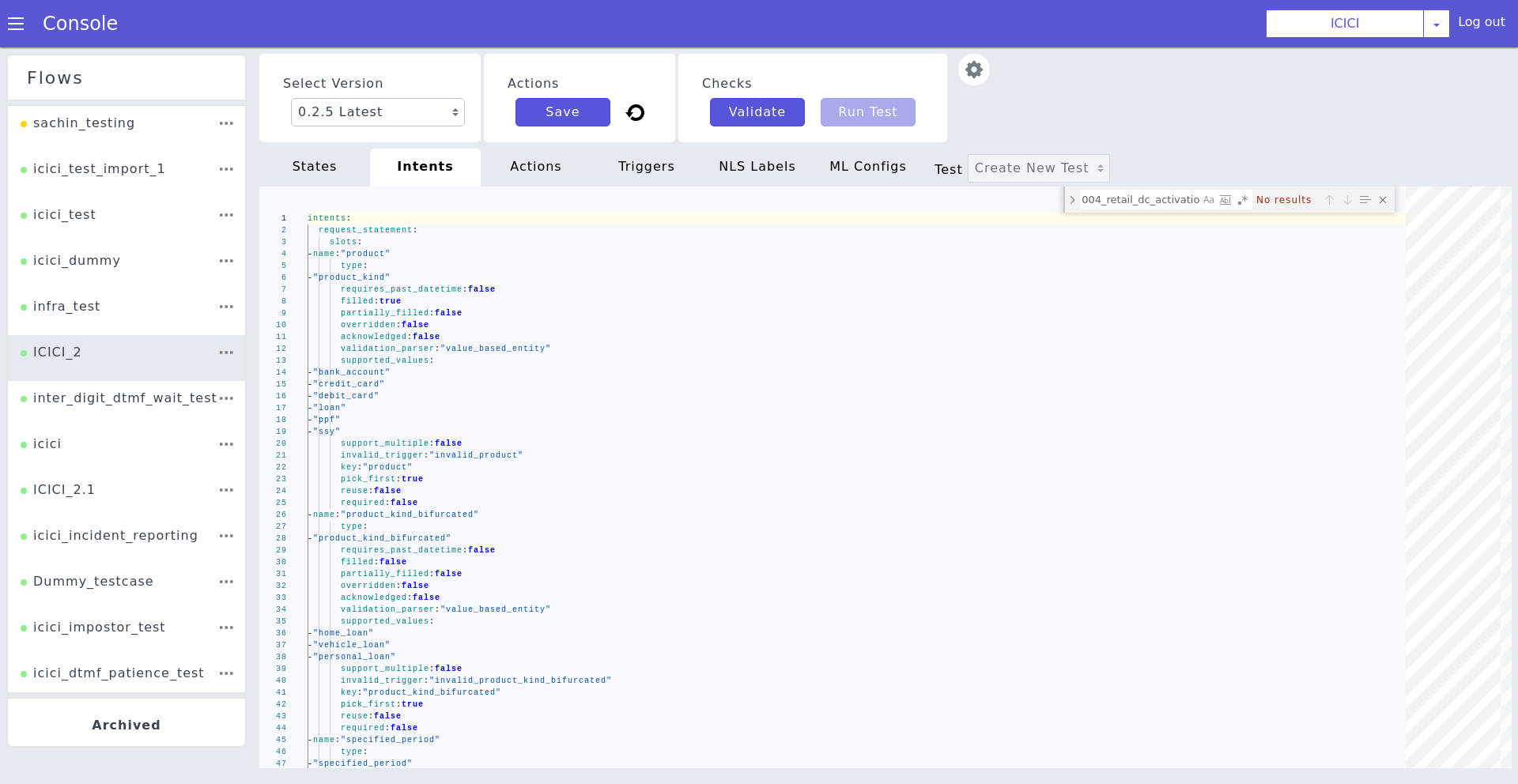
click at [539, 171] on div "actions" at bounding box center [536, 167] width 110 height 38
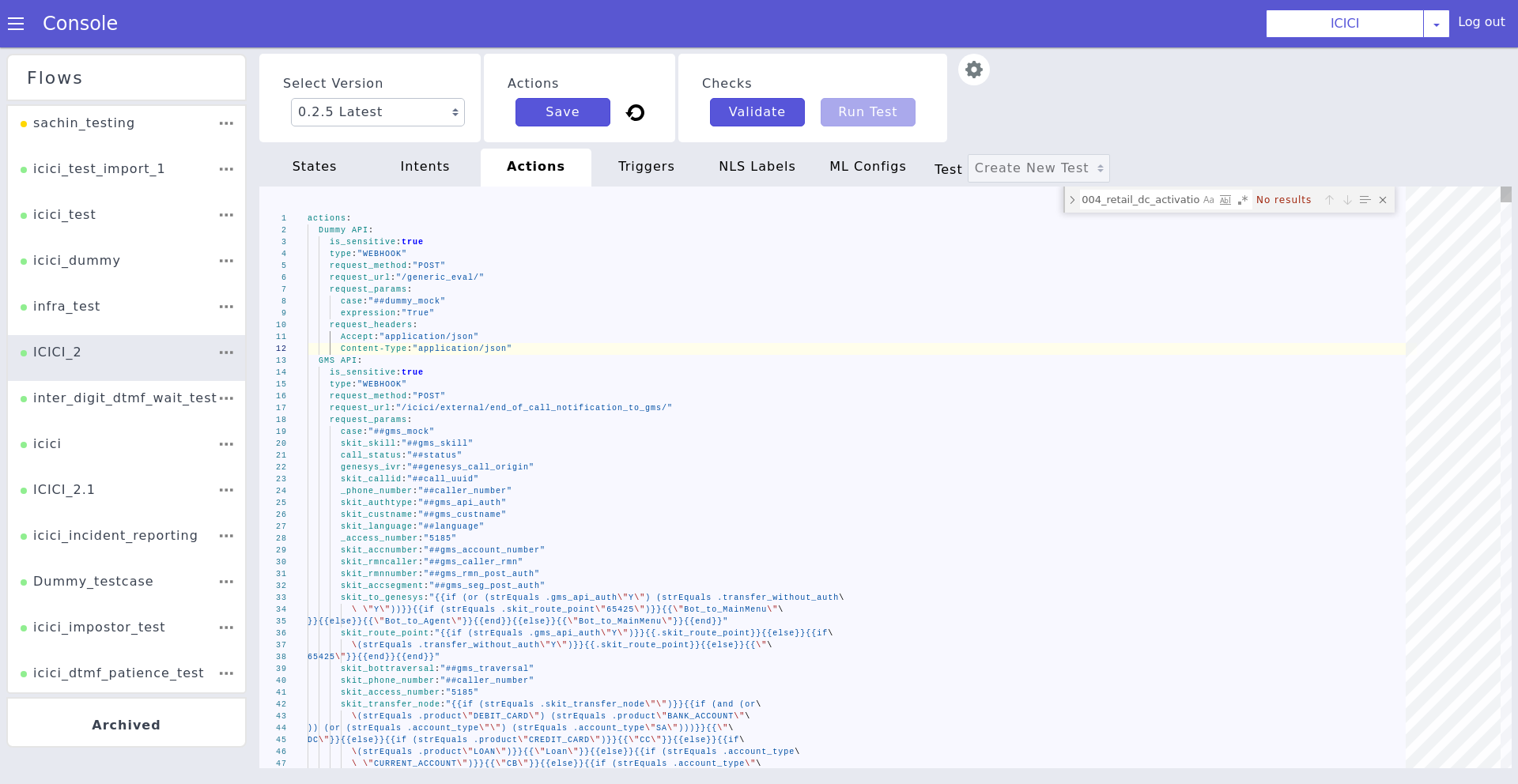
click at [649, 165] on div "triggers" at bounding box center [646, 167] width 110 height 38
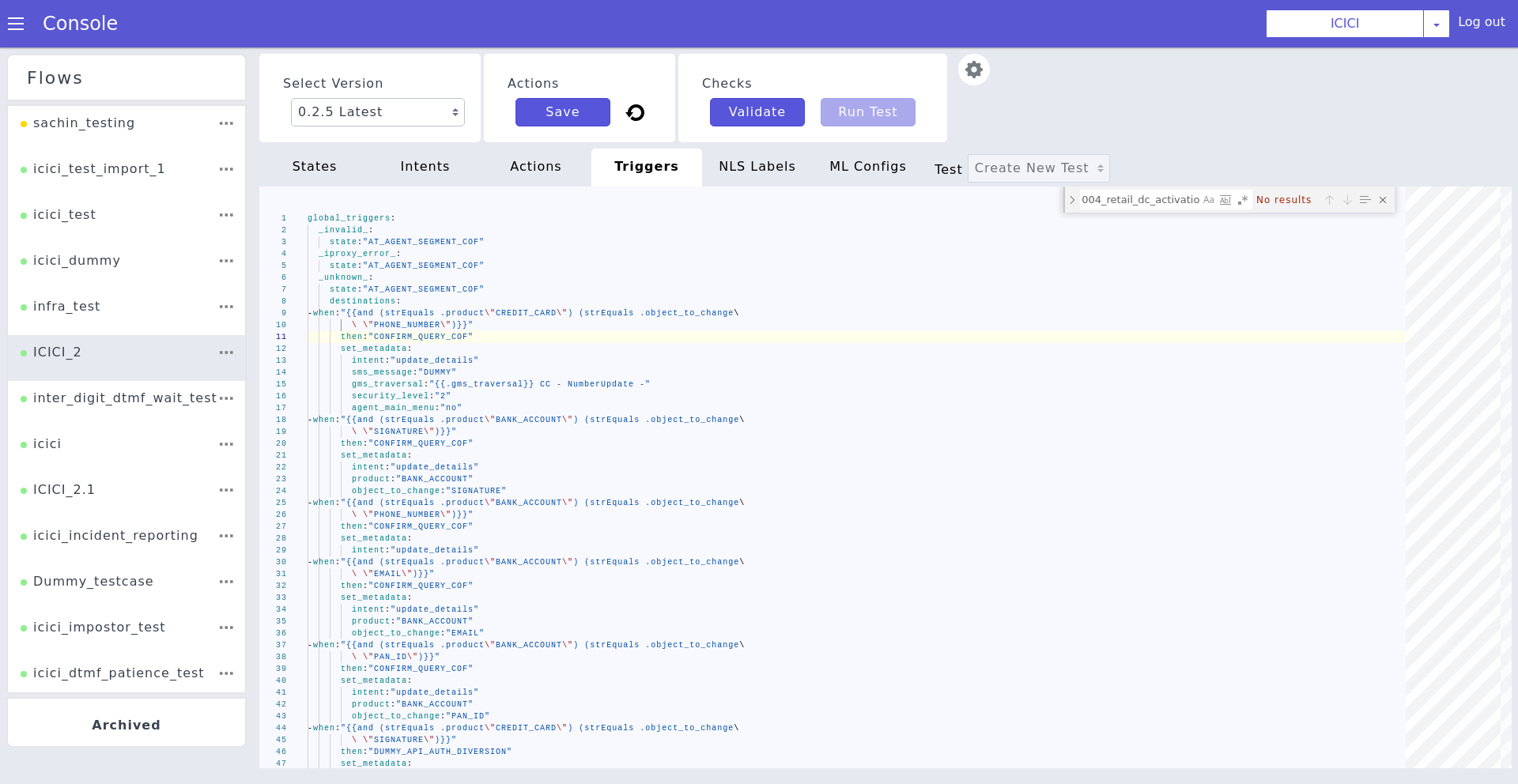
click at [766, 164] on div "NLS Labels" at bounding box center [757, 167] width 110 height 38
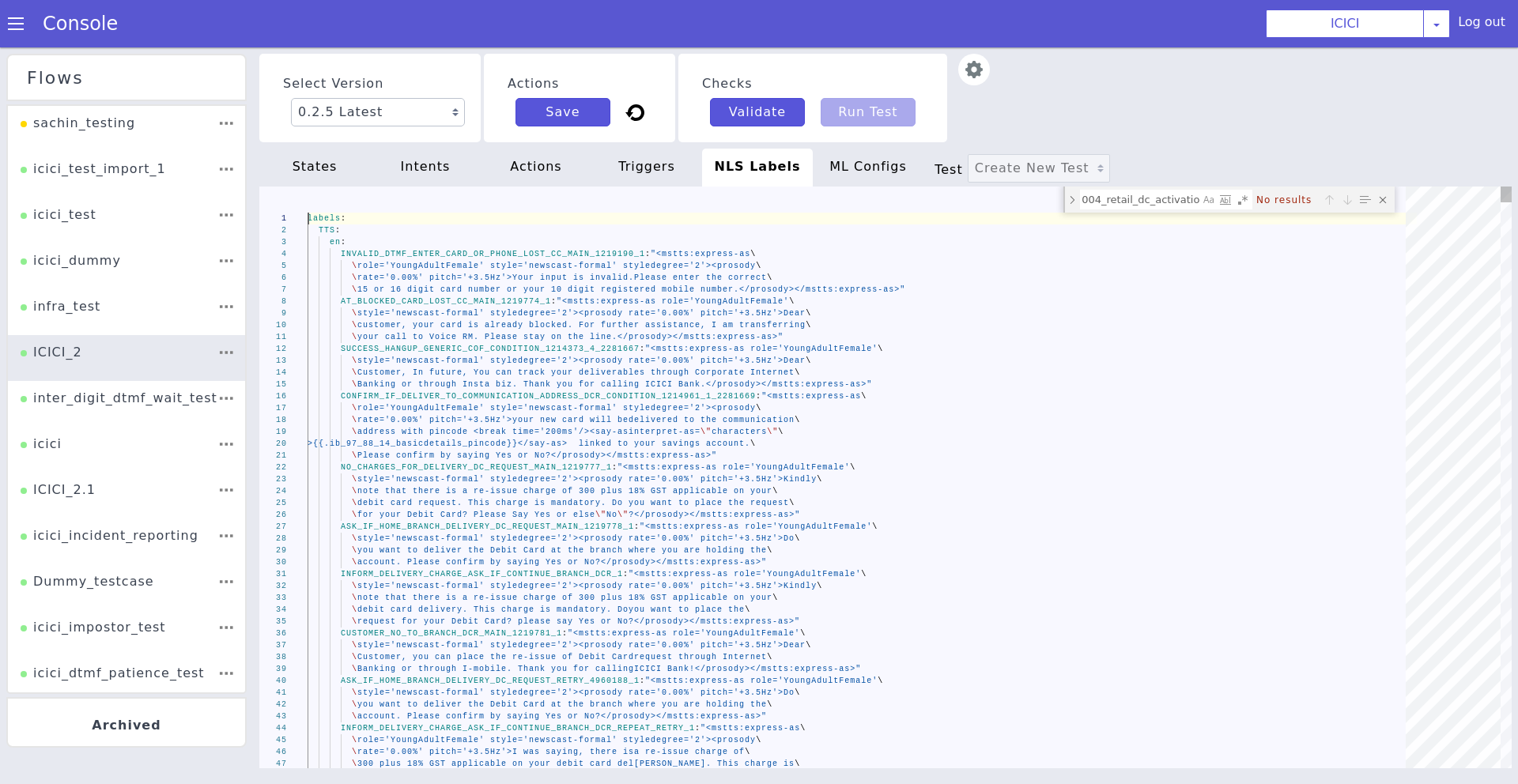
scroll to position [0, 126]
click at [1091, 201] on textarea "ib_222004_retail_dc_activation" at bounding box center [1140, 199] width 118 height 18
drag, startPoint x: 522, startPoint y: 163, endPoint x: 462, endPoint y: 162, distance: 60.0
click at [473, 163] on section "states intents actions triggers NLS Labels ML Configs Test Create New Test" at bounding box center [885, 167] width 1252 height 38
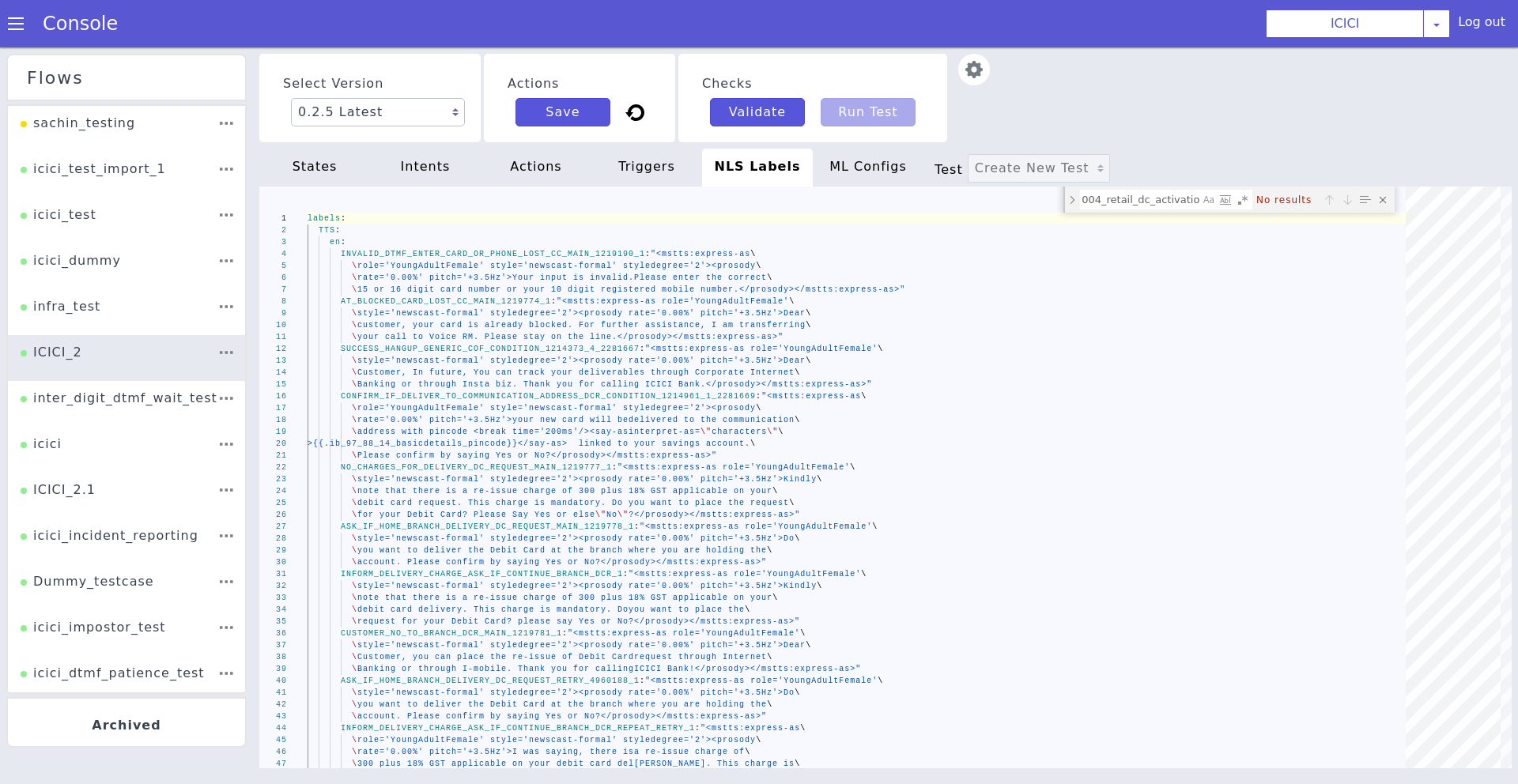
click at [293, 162] on div "states" at bounding box center [314, 167] width 110 height 38
type textarea "- when: "{{and (gt (len .ib_plugin105_active_cards) 0) (gt (len .ib_931503_car_…"
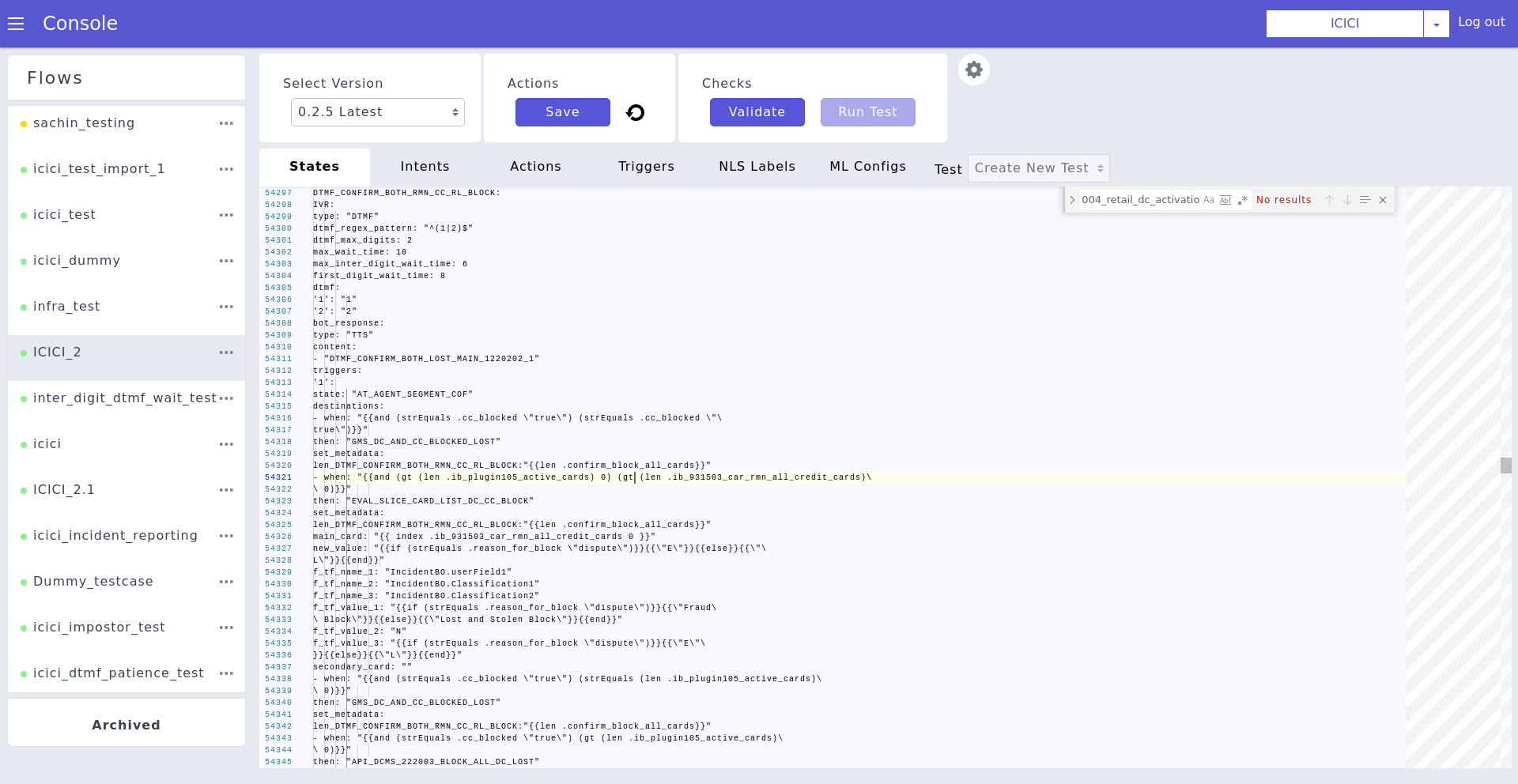
scroll to position [0, 110]
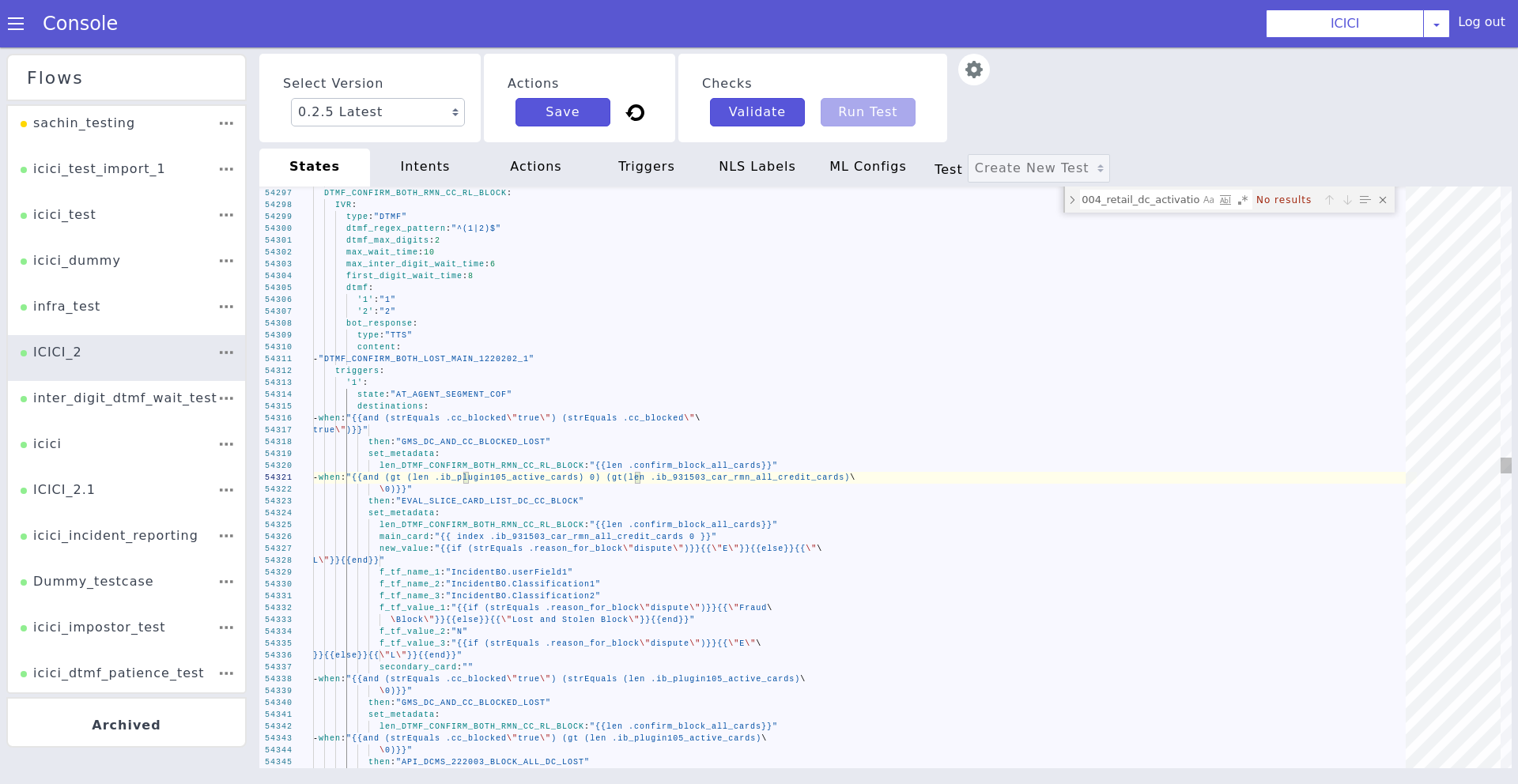
click at [1149, 200] on textarea "ib_222004_retail_dc_activation" at bounding box center [1140, 199] width 118 height 18
paste textarea "/icici/external/debit_card_block/"
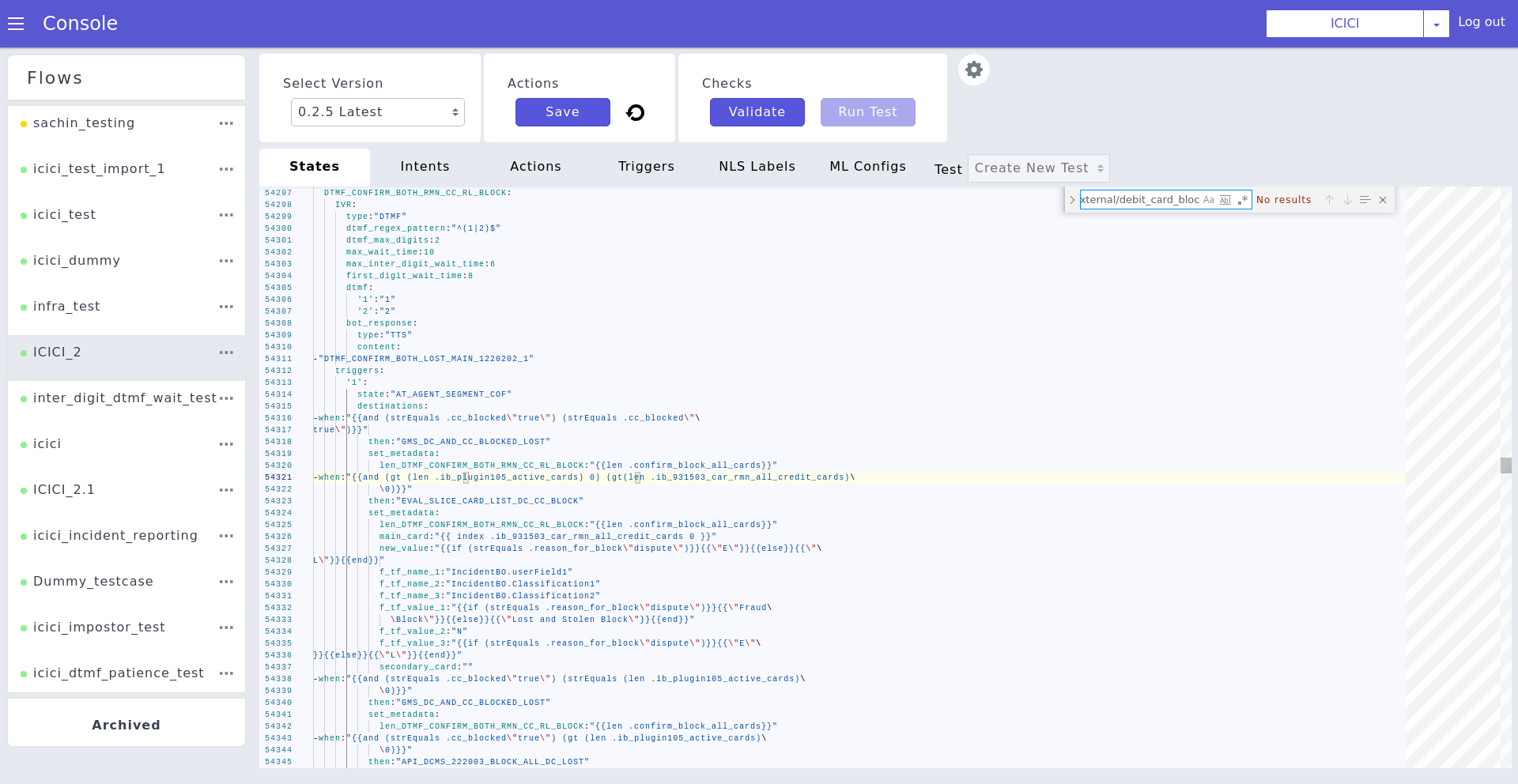
click at [1090, 201] on textarea "/icici/external/debit_card_block/" at bounding box center [1140, 199] width 118 height 18
drag, startPoint x: 1080, startPoint y: 201, endPoint x: 1054, endPoint y: 201, distance: 26.0
click at [1054, 201] on div "54296 54297 54298 54299 54300 54301 54302 54303 54304 54305 54306 54307 54308 5…" at bounding box center [885, 478] width 1252 height 582
type textarea "/icici/external/debit_card_block/"
click at [540, 162] on div "actions" at bounding box center [536, 167] width 110 height 38
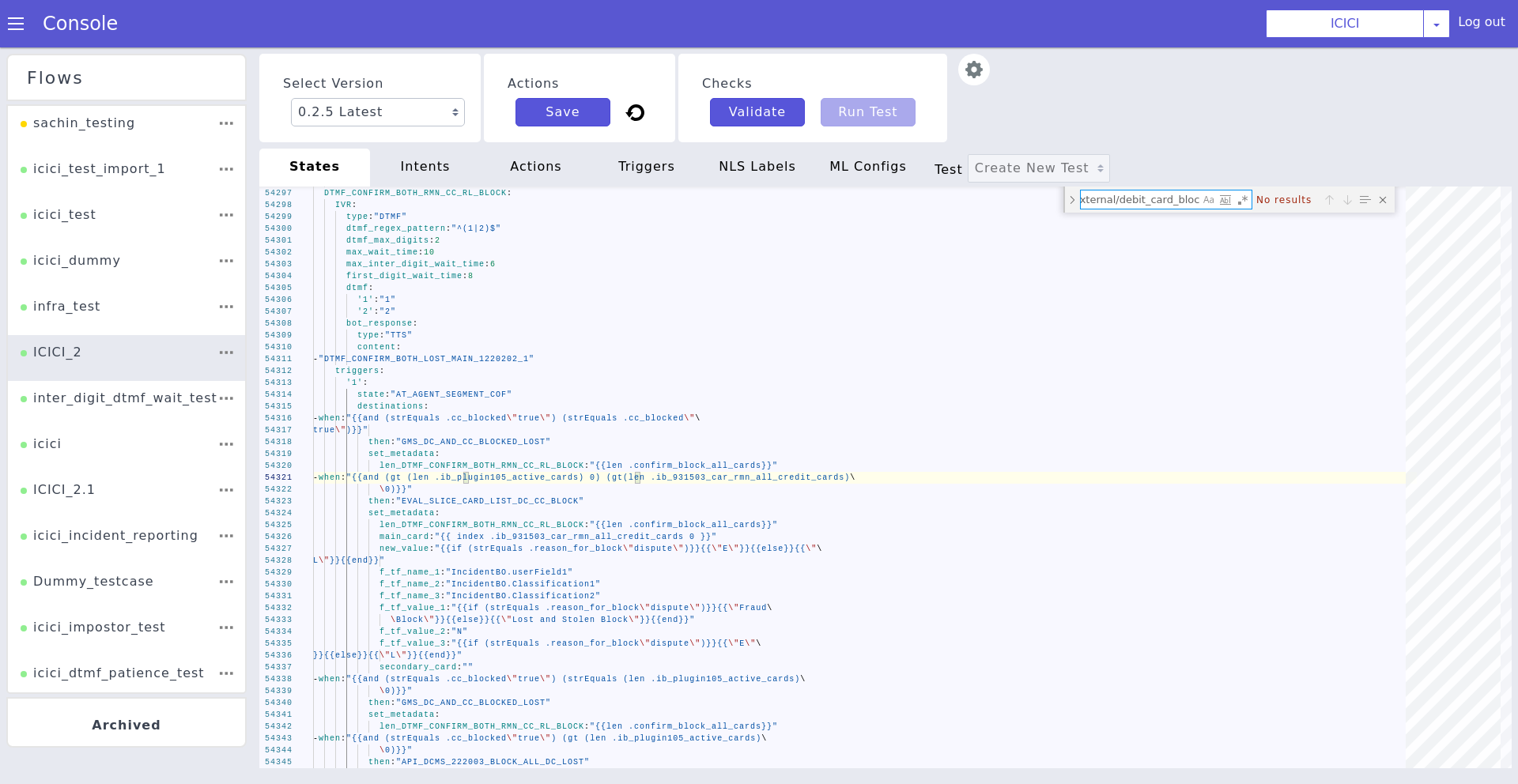
type textarea "Accept: "application/json" Content-Type: "application/json" GMS API: is_sensiti…"
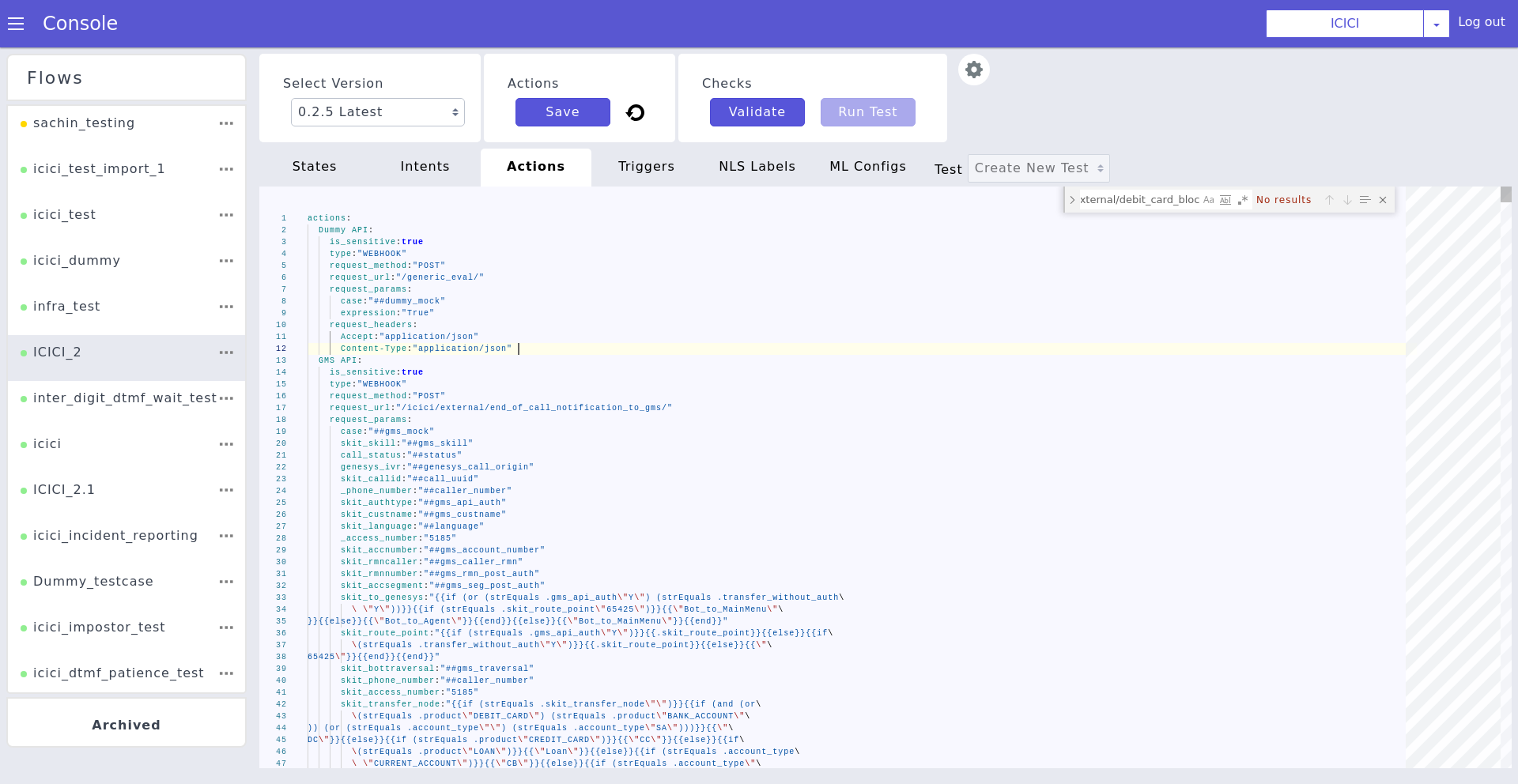
scroll to position [0, 0]
click at [1126, 201] on textarea "/icici/external/debit_card_block/" at bounding box center [1140, 199] width 118 height 18
click at [1104, 196] on textarea "/icici/external/debit_card_block/" at bounding box center [1140, 199] width 118 height 18
drag, startPoint x: 1125, startPoint y: 203, endPoint x: 1011, endPoint y: 203, distance: 114.0
click at [1011, 203] on div "1 2 3 4 5 6 7 8 9 10 11 12 13 14 15 16 17 18 19 20 21 22 23 24 25 26 27 28 29 3…" at bounding box center [885, 478] width 1252 height 582
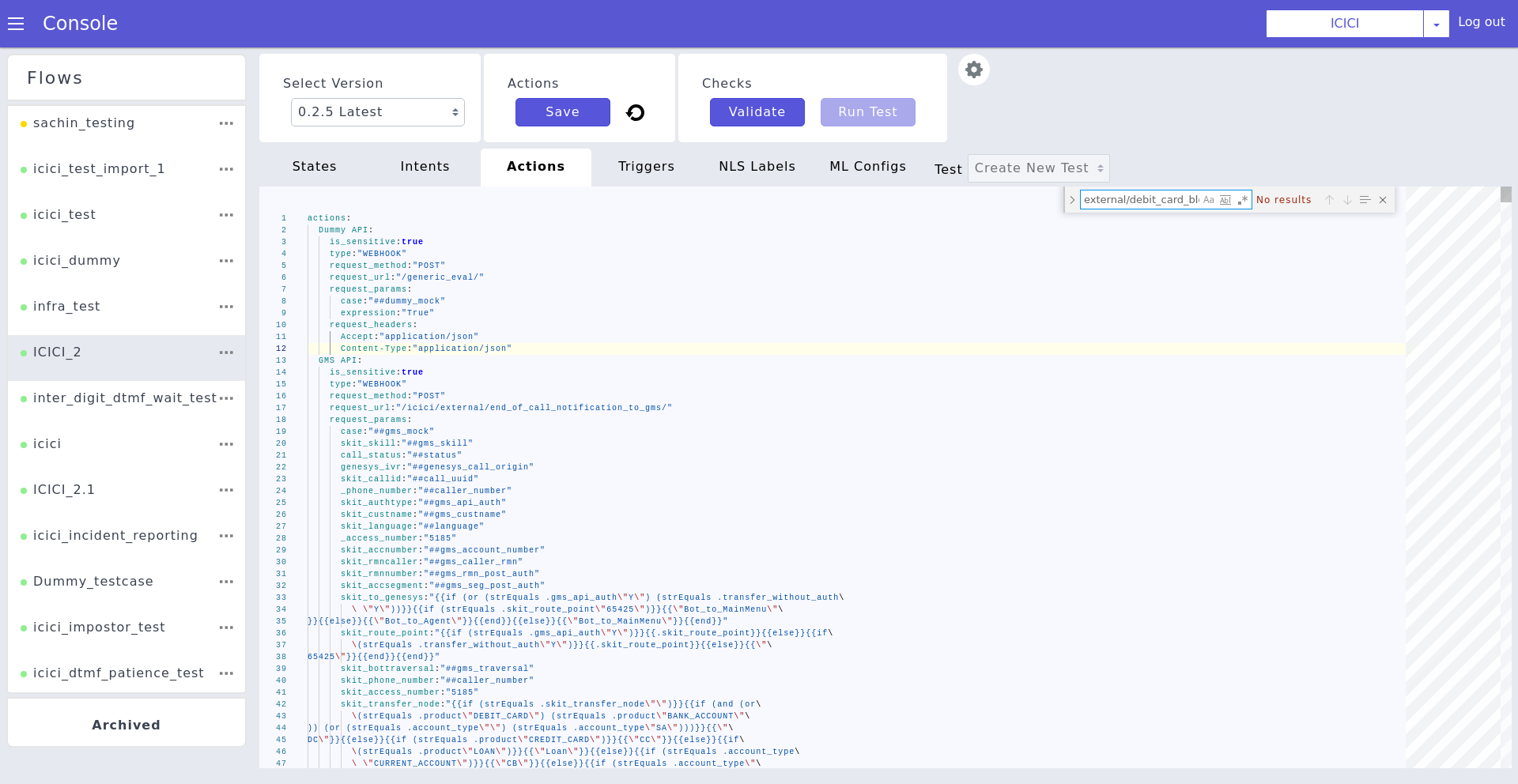
type textarea "debit_card_block/"
click at [1175, 200] on textarea "debit_card_block/" at bounding box center [1140, 199] width 118 height 18
type textarea "Accept: "application/json" Content-Type: "application/json" API 222003 MULTIPLE…"
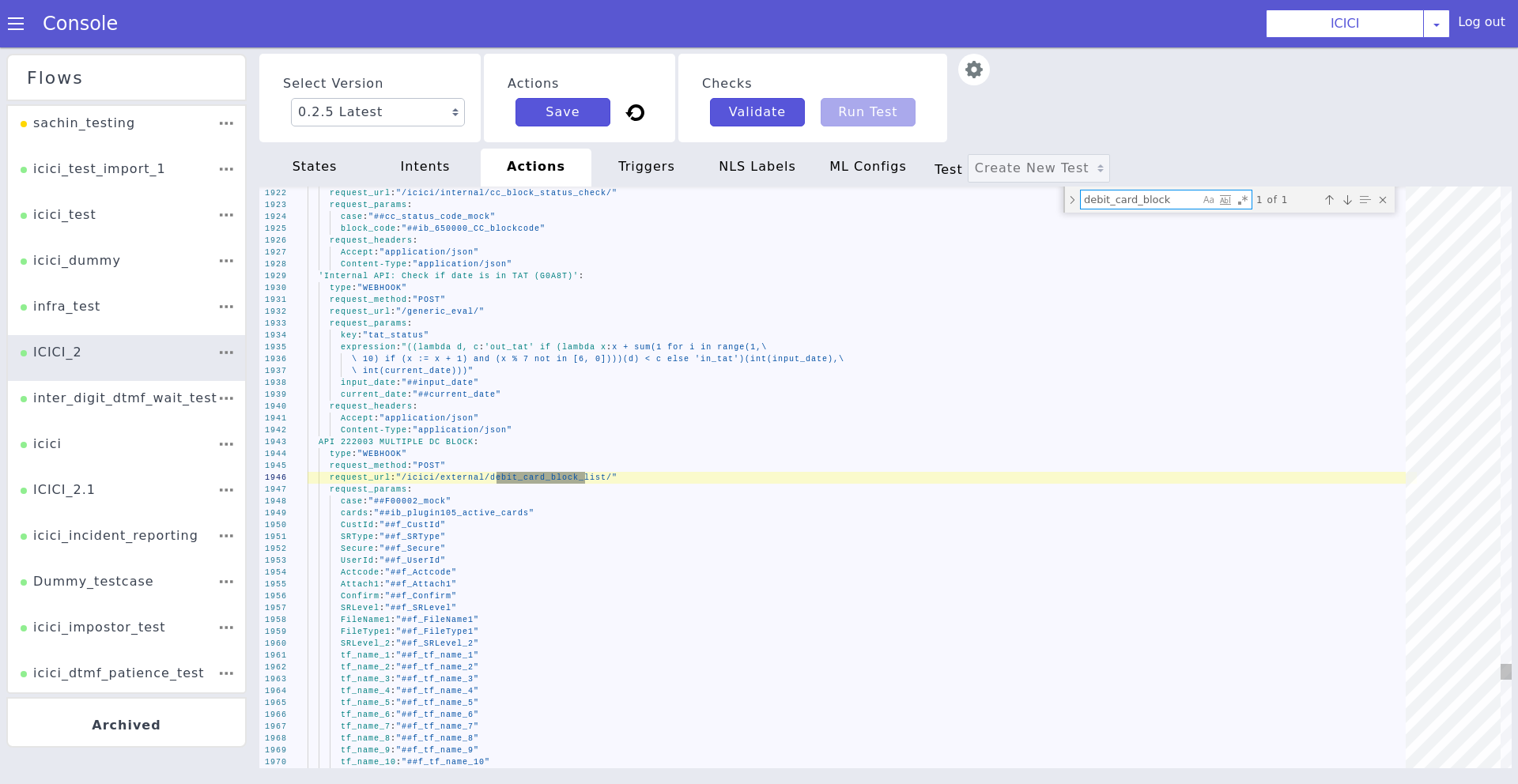
type textarea "debit_card_block"
click at [436, 439] on span "API 222003 MULTIPLE DC BLOCK" at bounding box center [396, 442] width 155 height 9
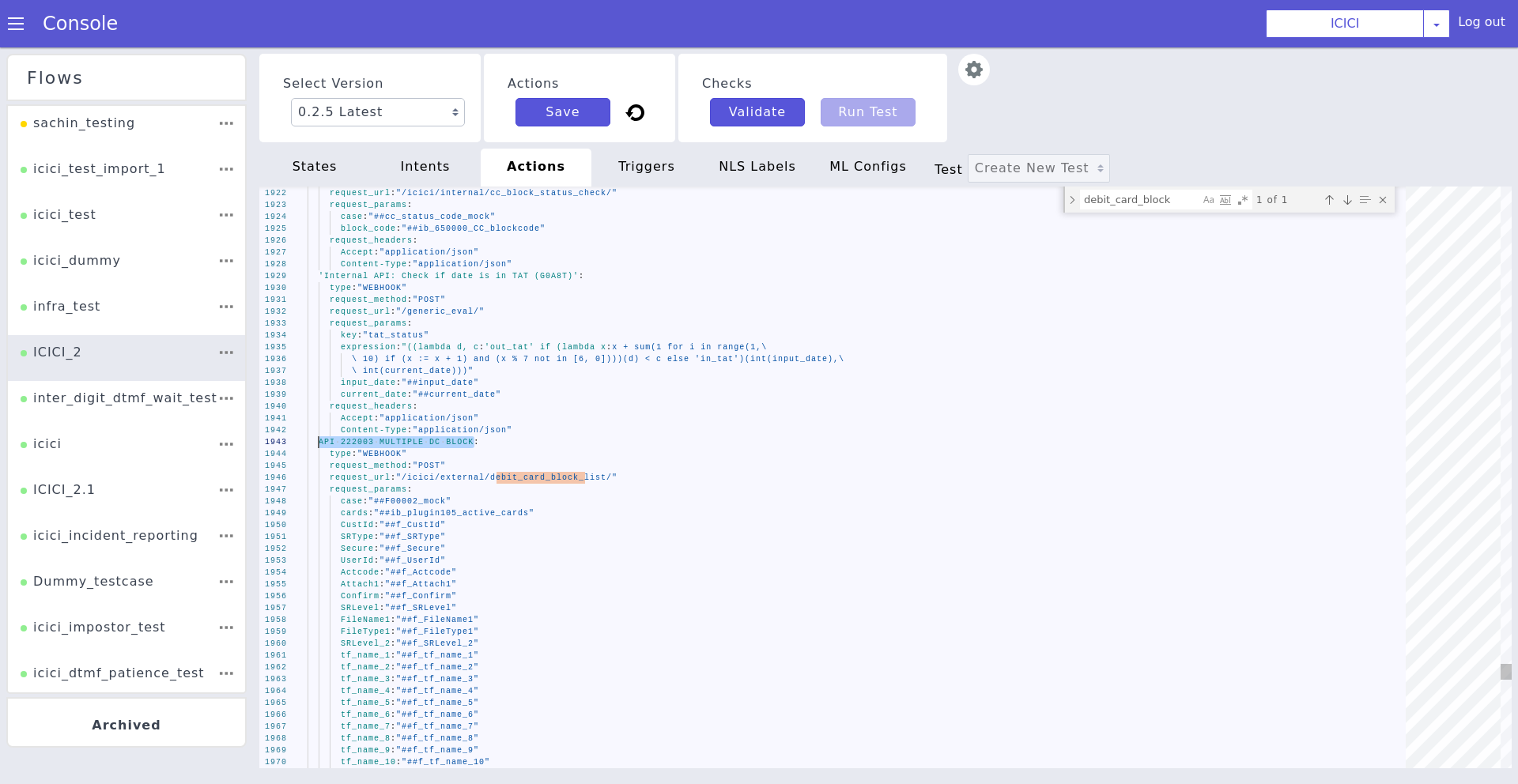
drag, startPoint x: 473, startPoint y: 440, endPoint x: 316, endPoint y: 440, distance: 157.0
click at [1173, 203] on textarea "debit_card_block" at bounding box center [1140, 199] width 118 height 18
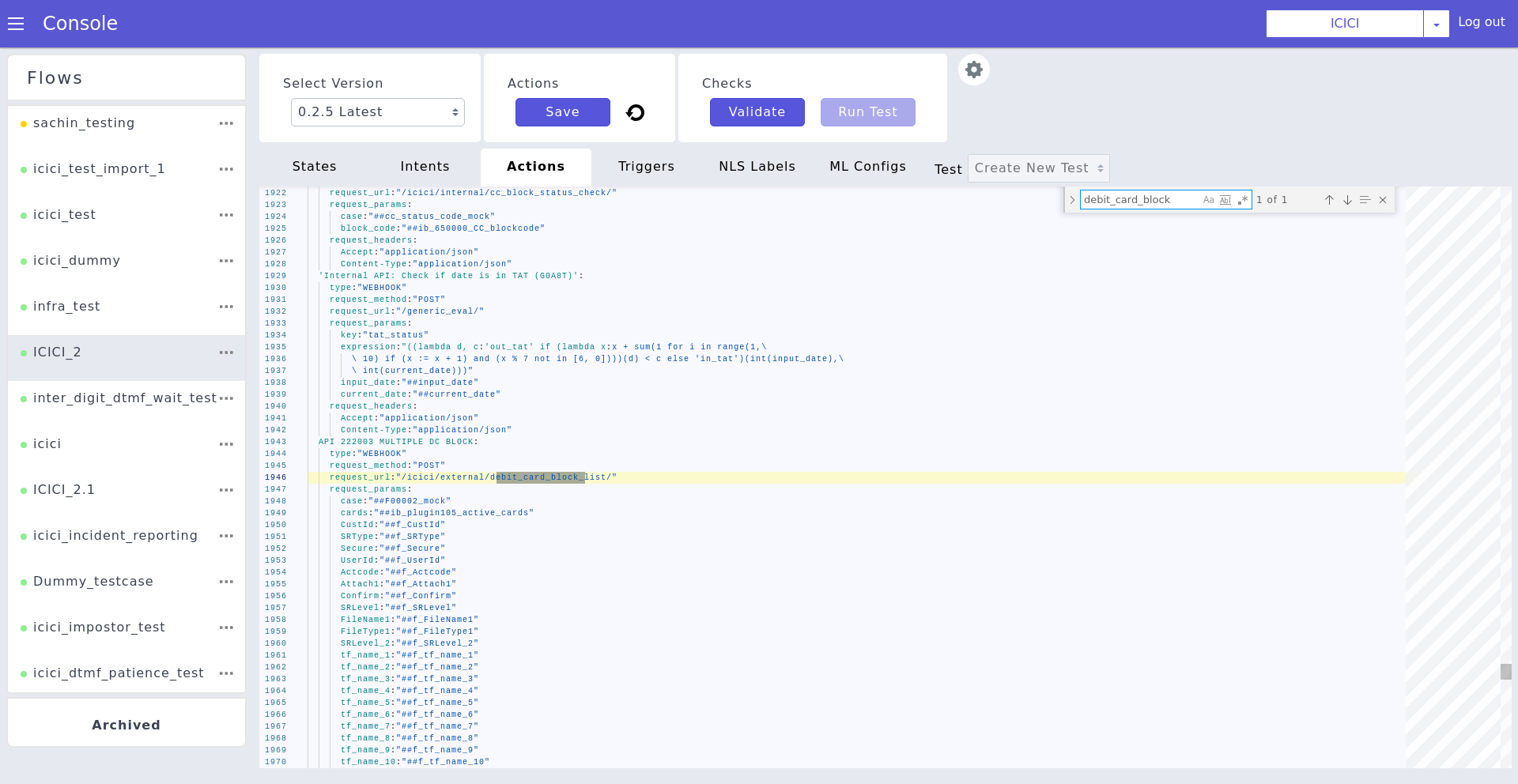
click at [1143, 203] on textarea "debit_card_block" at bounding box center [1140, 199] width 118 height 18
paste textarea "/icici/external/debit_card_details/"
type textarea "case: "##dummy_mock" expression: "True" request_headers: Accept: "application/j…"
type textarea "/icici/external/debit_card_details/"
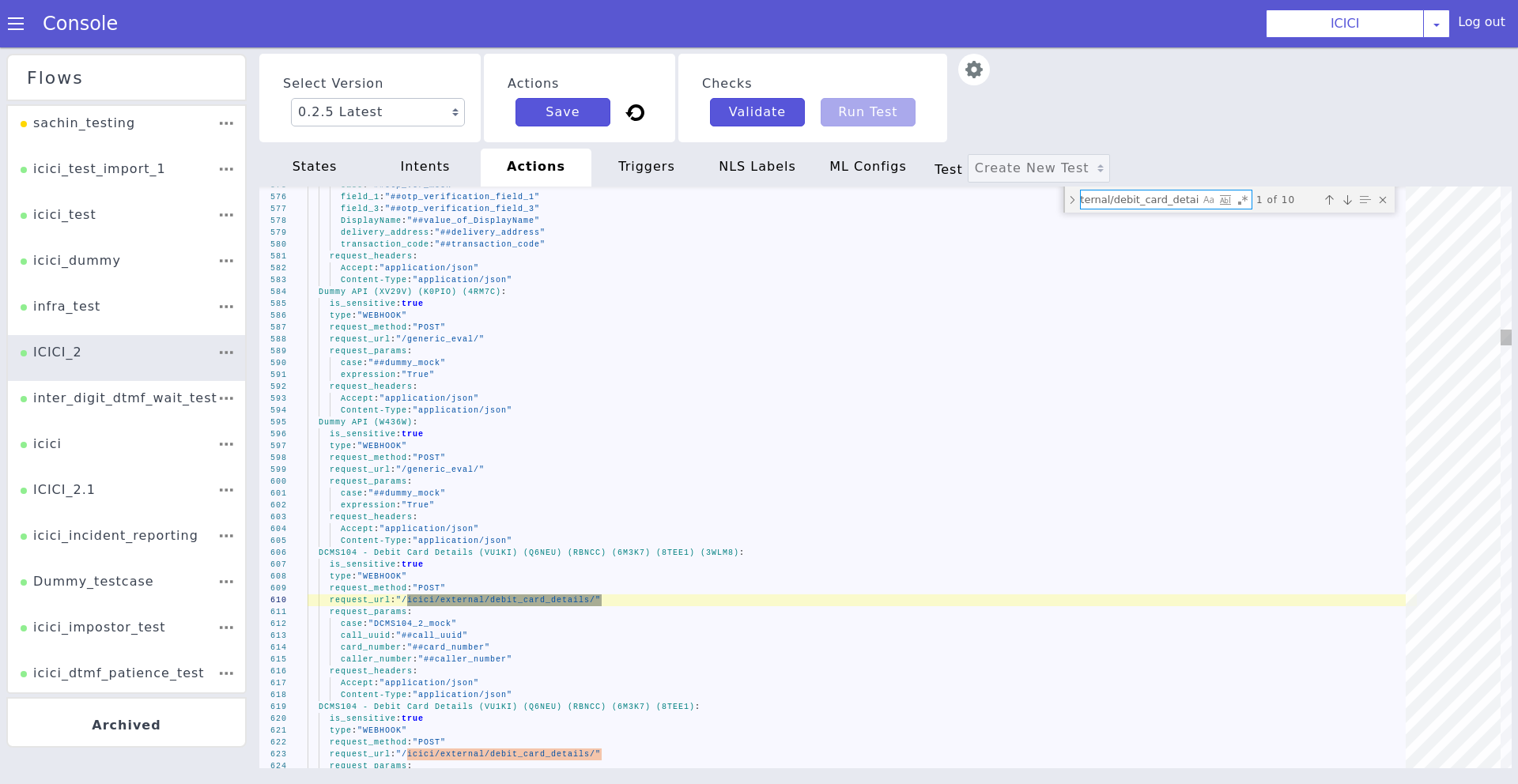
click at [1181, 198] on textarea "/icici/external/debit_card_details/" at bounding box center [1140, 199] width 118 height 18
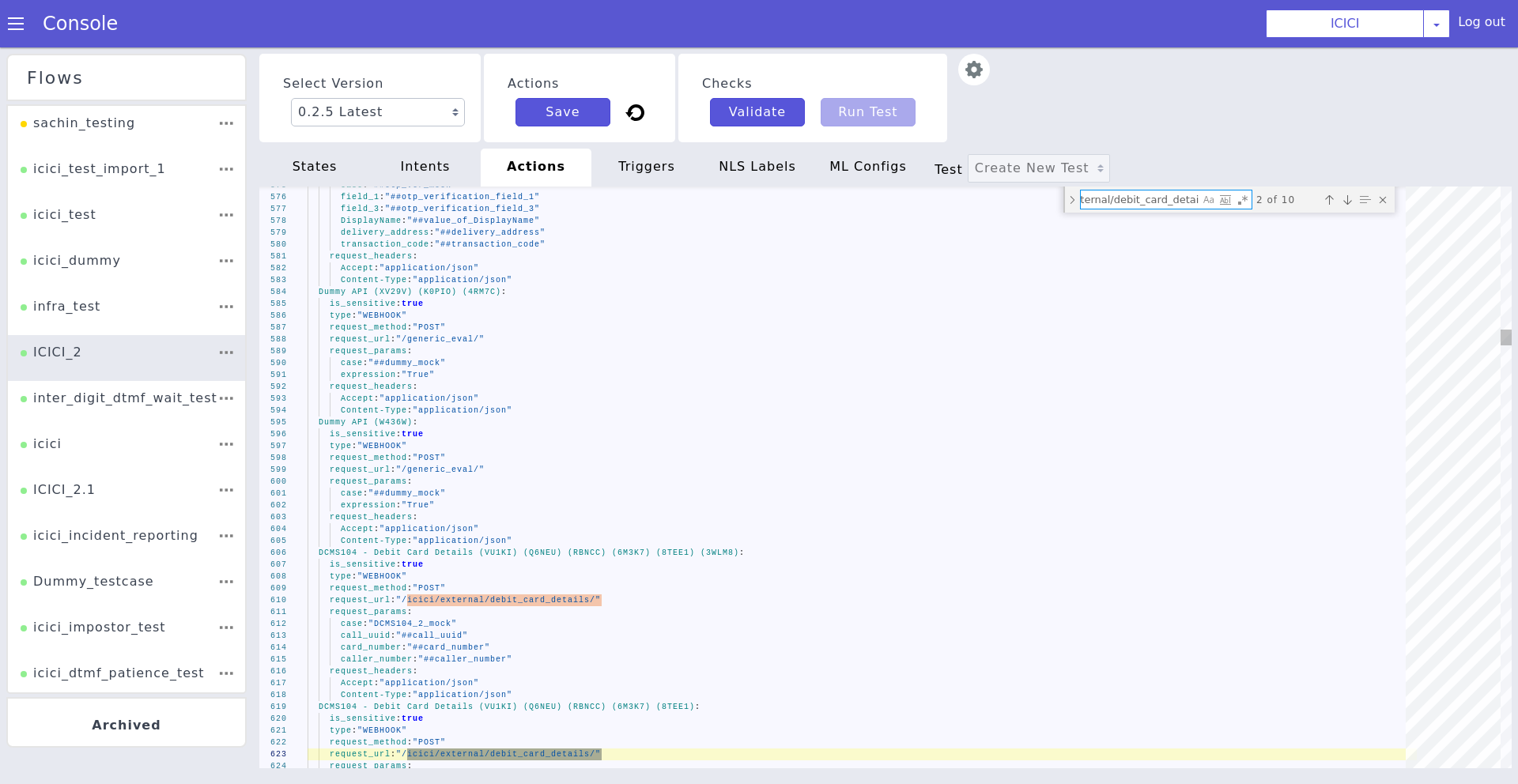
type textarea "expiry_date: "##expiry_date_mmyy" request_headers: Accept: "application/json" C…"
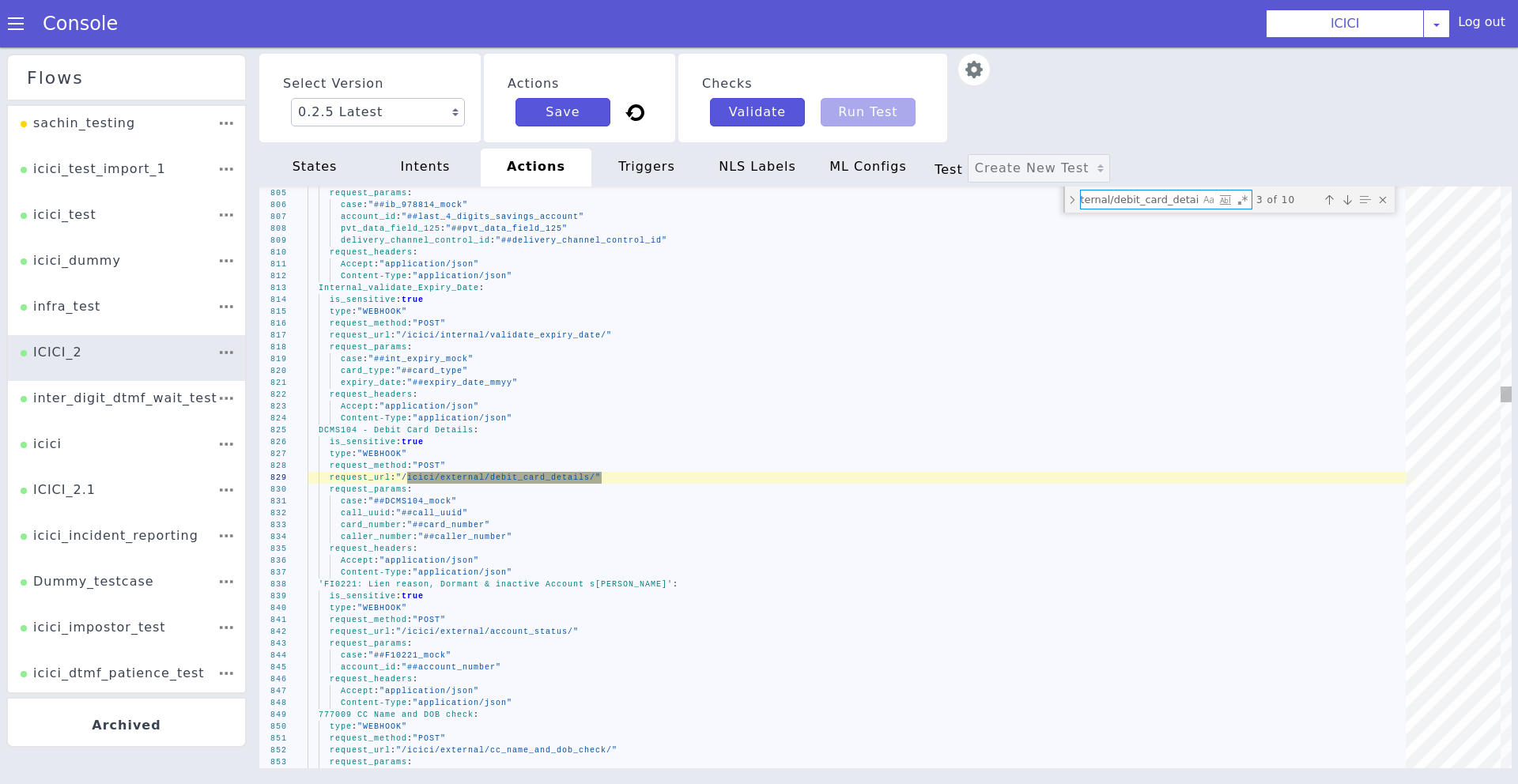
type textarea "/icici/external/debit_card_details/"
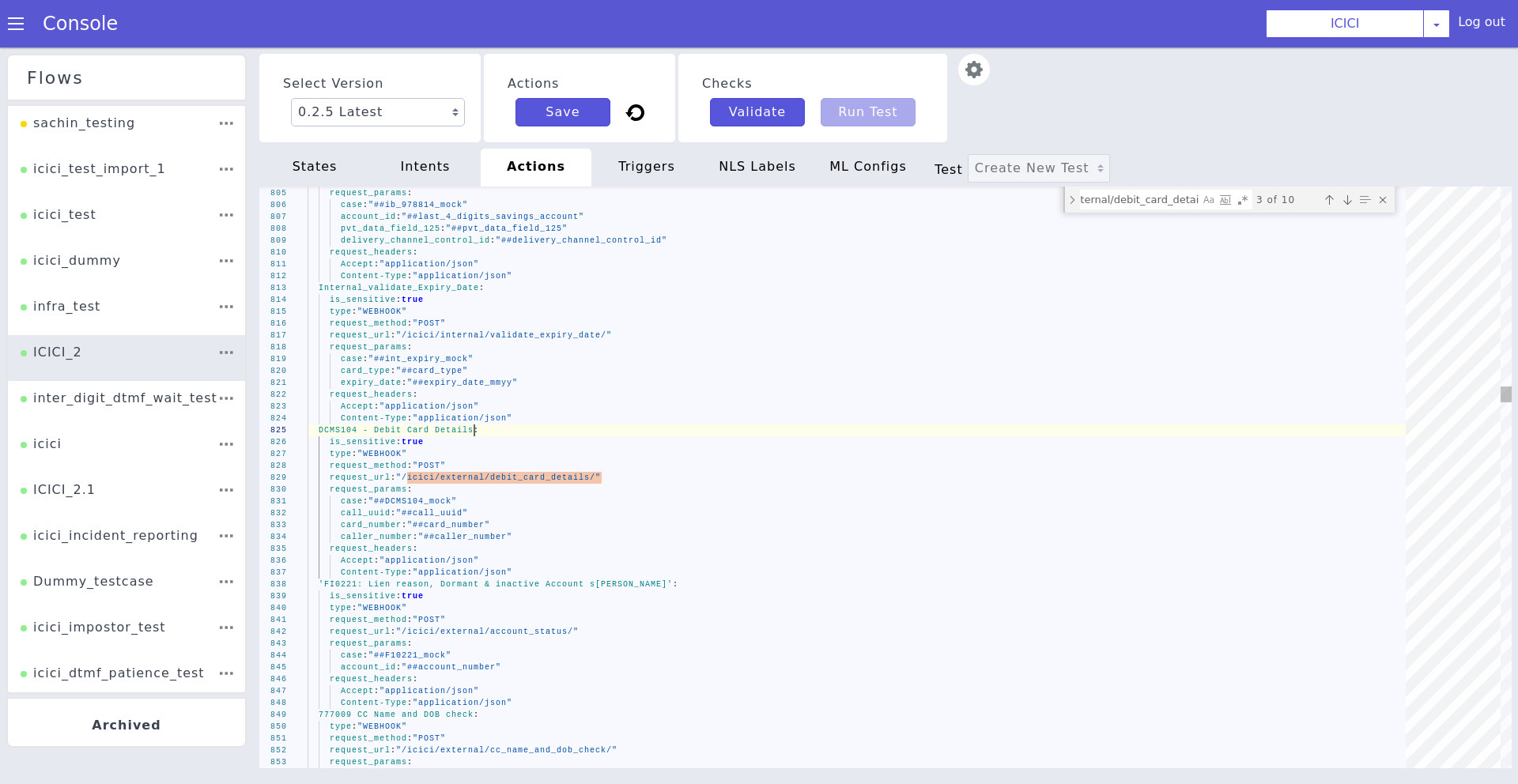
scroll to position [0, 0]
drag, startPoint x: 473, startPoint y: 430, endPoint x: 304, endPoint y: 434, distance: 169.0
click at [318, 433] on span "·· DCMS104 · - · Debit · Card · Details :" at bounding box center [393, 431] width 172 height 9
click at [319, 433] on span "DCMS104" at bounding box center [338, 431] width 39 height 9
drag, startPoint x: 317, startPoint y: 432, endPoint x: 473, endPoint y: 424, distance: 156.2
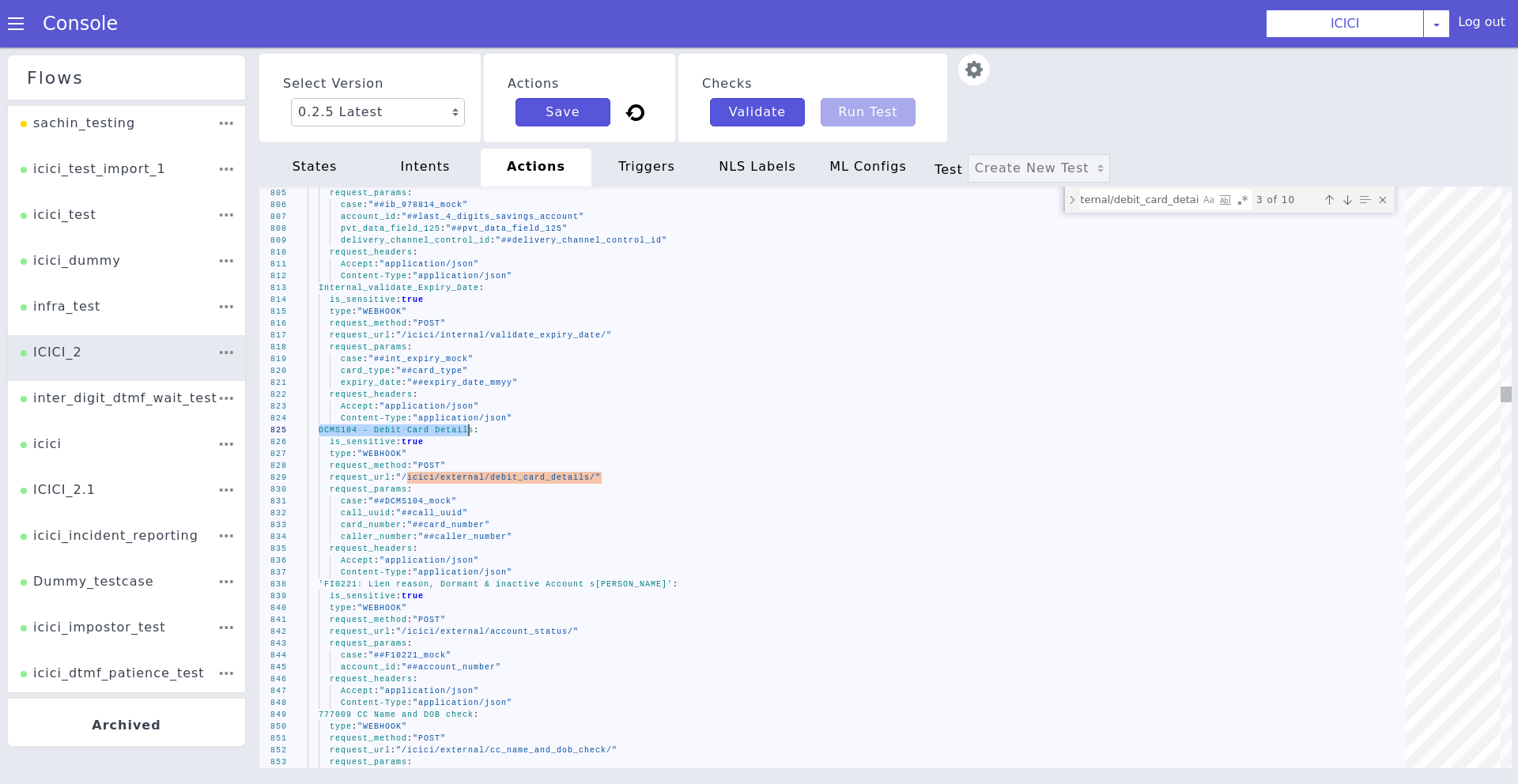
drag, startPoint x: 472, startPoint y: 428, endPoint x: 321, endPoint y: 432, distance: 151.1
click at [342, 170] on div "states" at bounding box center [314, 167] width 110 height 38
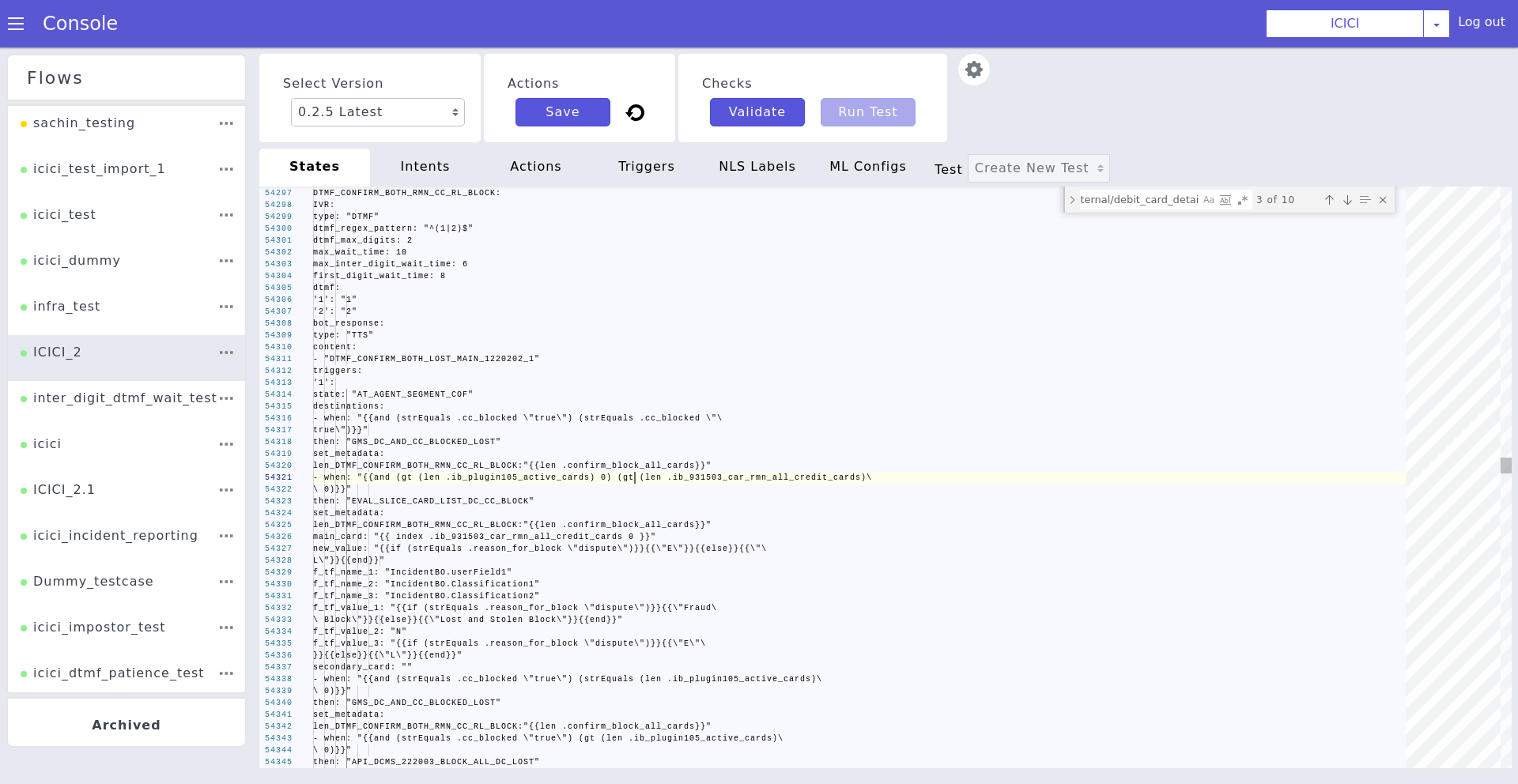
scroll to position [0, 110]
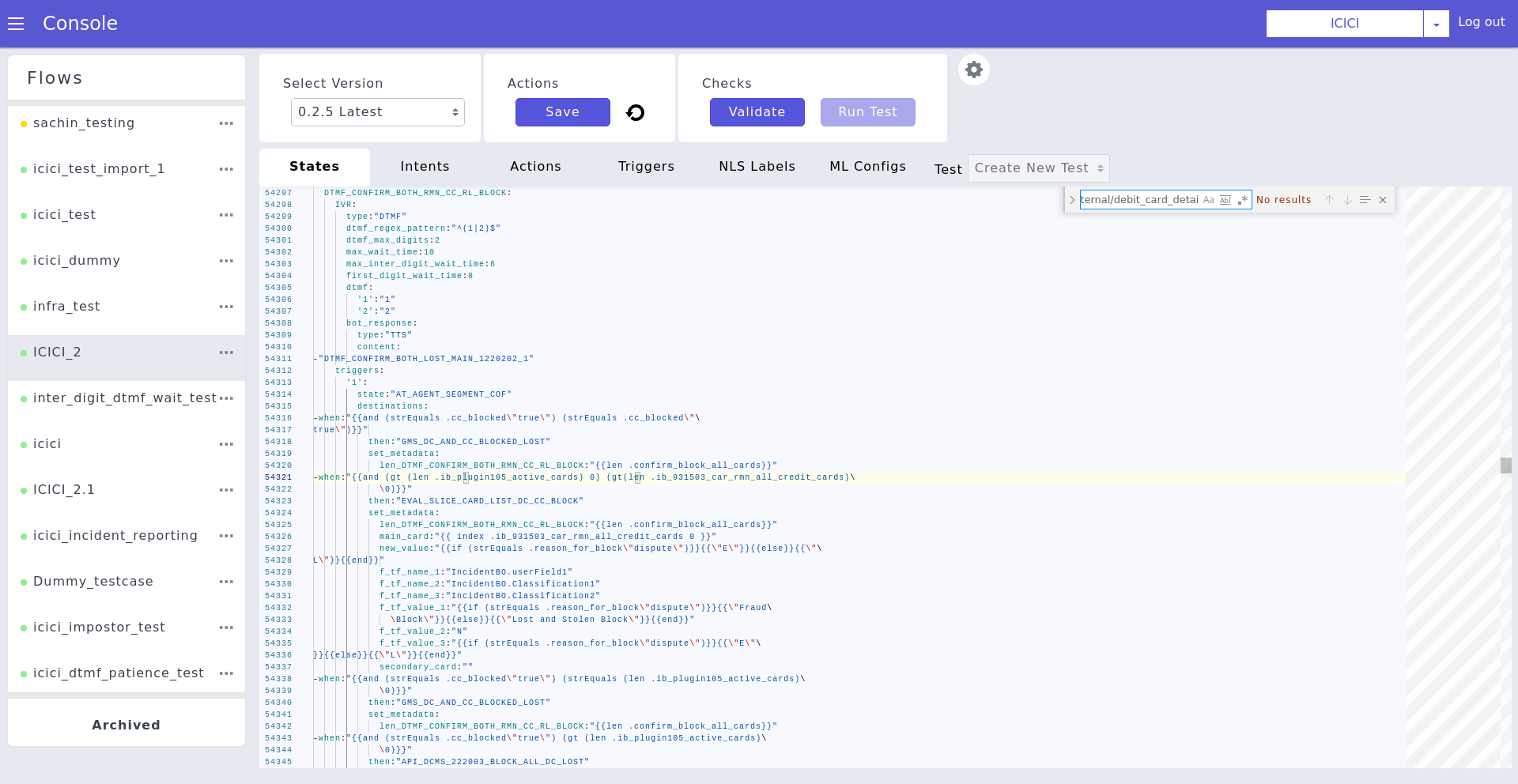
click at [1145, 201] on textarea "/icici/external/debit_card_details/" at bounding box center [1140, 199] width 118 height 18
paste textarea "DCMS104 - Debit Card Details"
type textarea "- when: "{{and (strEquals .ib_931503_car_rmn_isrmn \"yes\") (strEquals .debit_c…"
type textarea "DCMS104 - Debit Card Details"
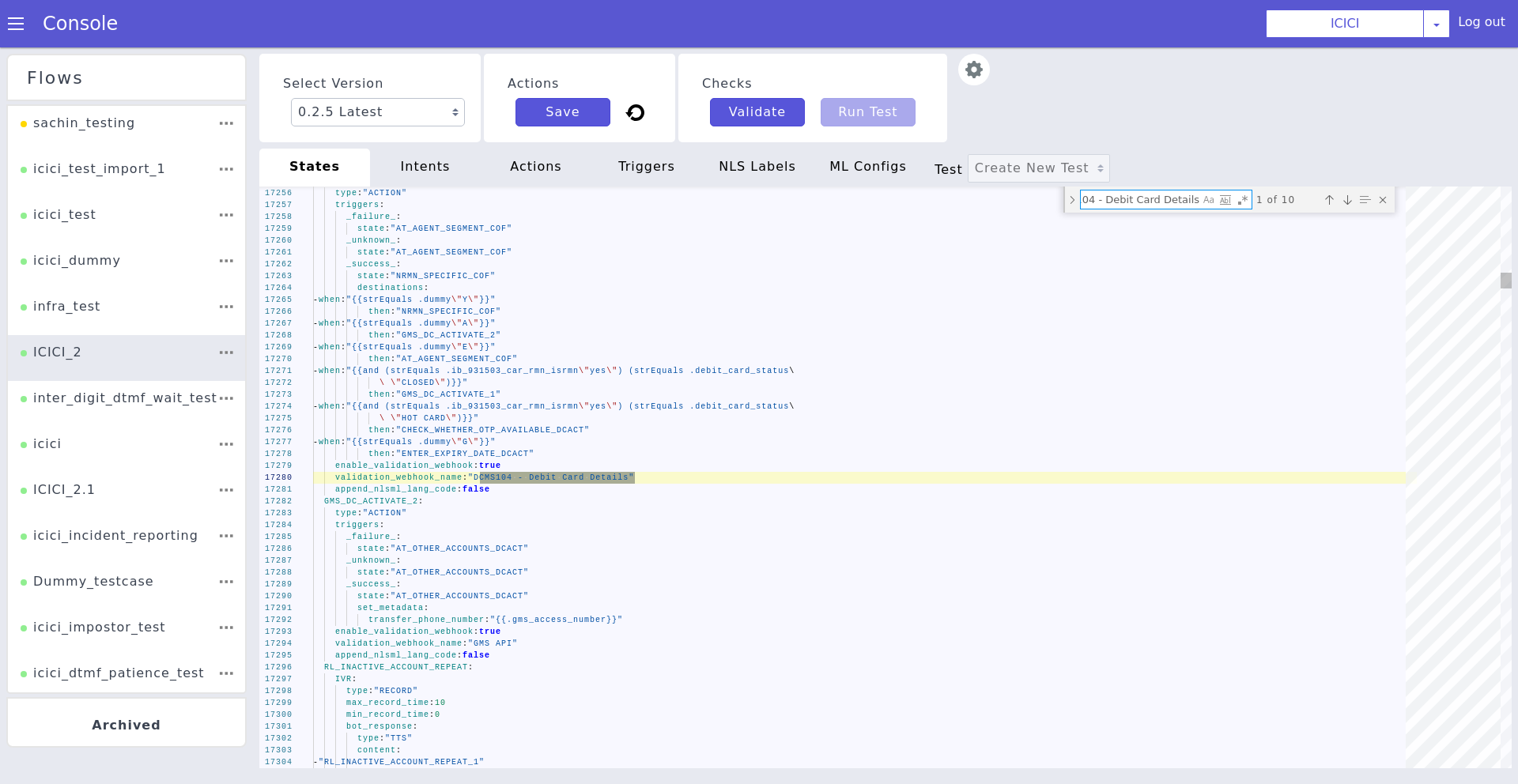
scroll to position [0, 30]
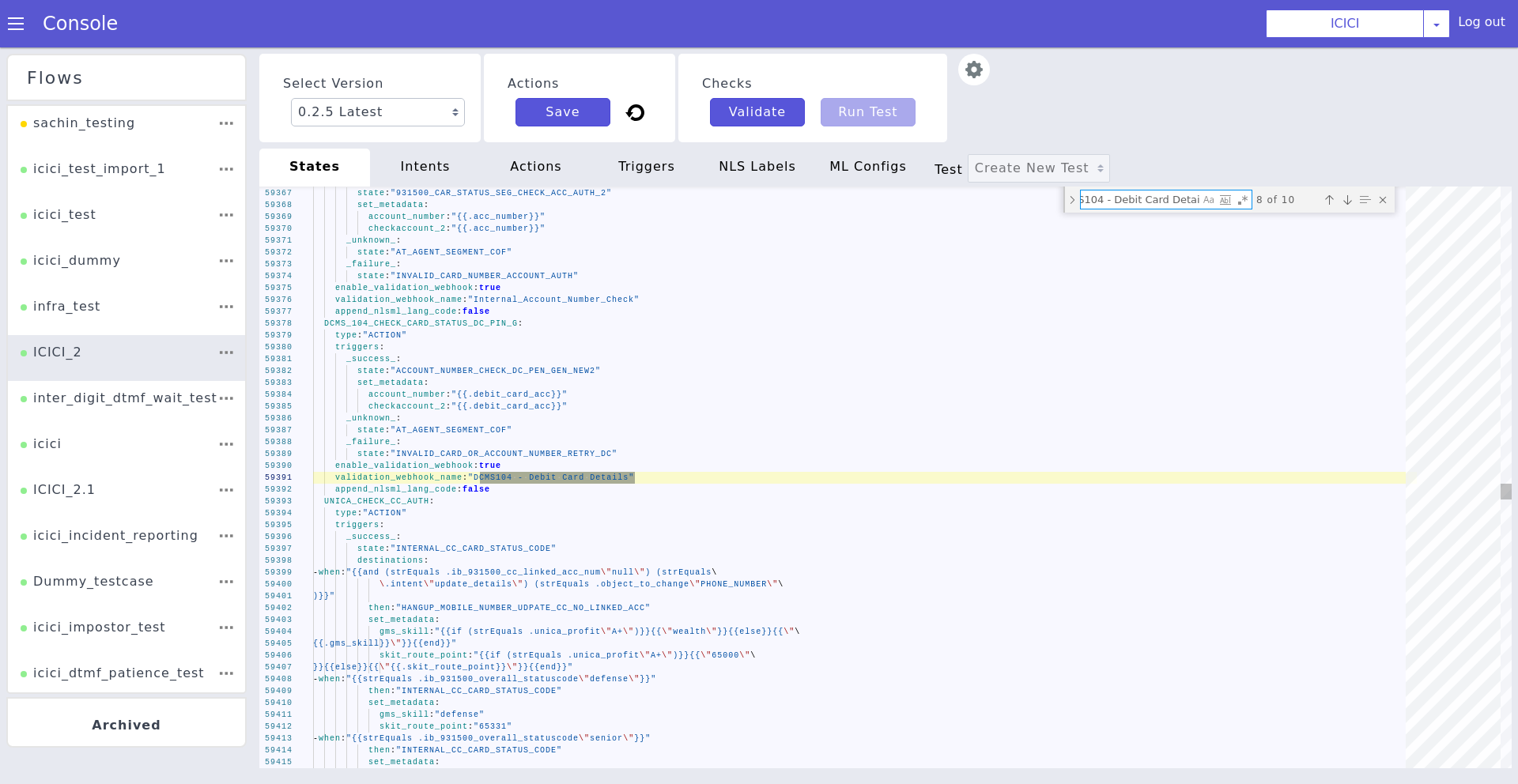
type textarea "\ NOT RAISING SR OR CR" dc_last_4_rl_cc_block: "{{slice .card_number 12 16 }}" …"
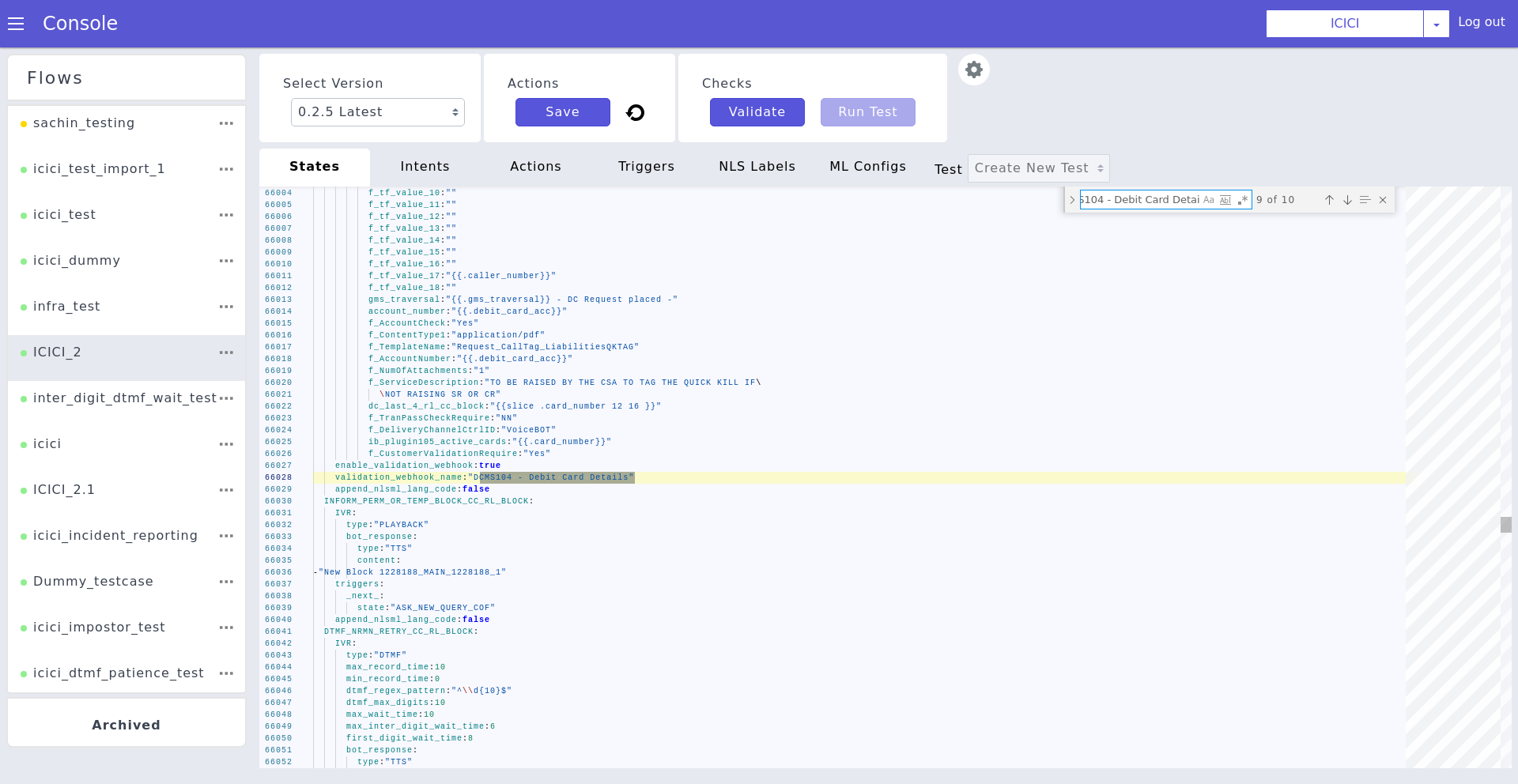
type textarea "DCMS104 - Debit Card Details"
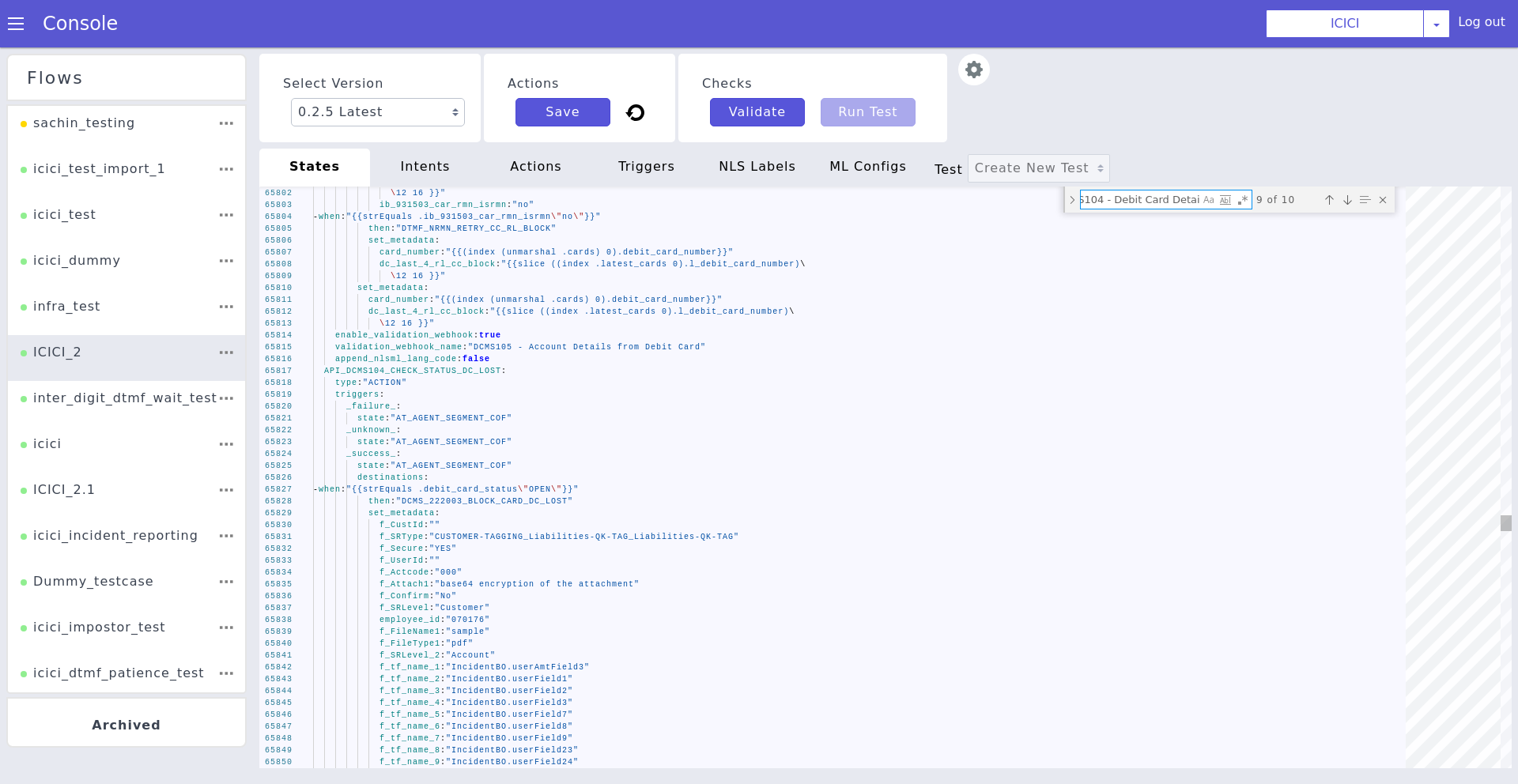
click at [1110, 202] on textarea "DCMS104 - Debit Card Details" at bounding box center [1140, 199] width 118 height 18
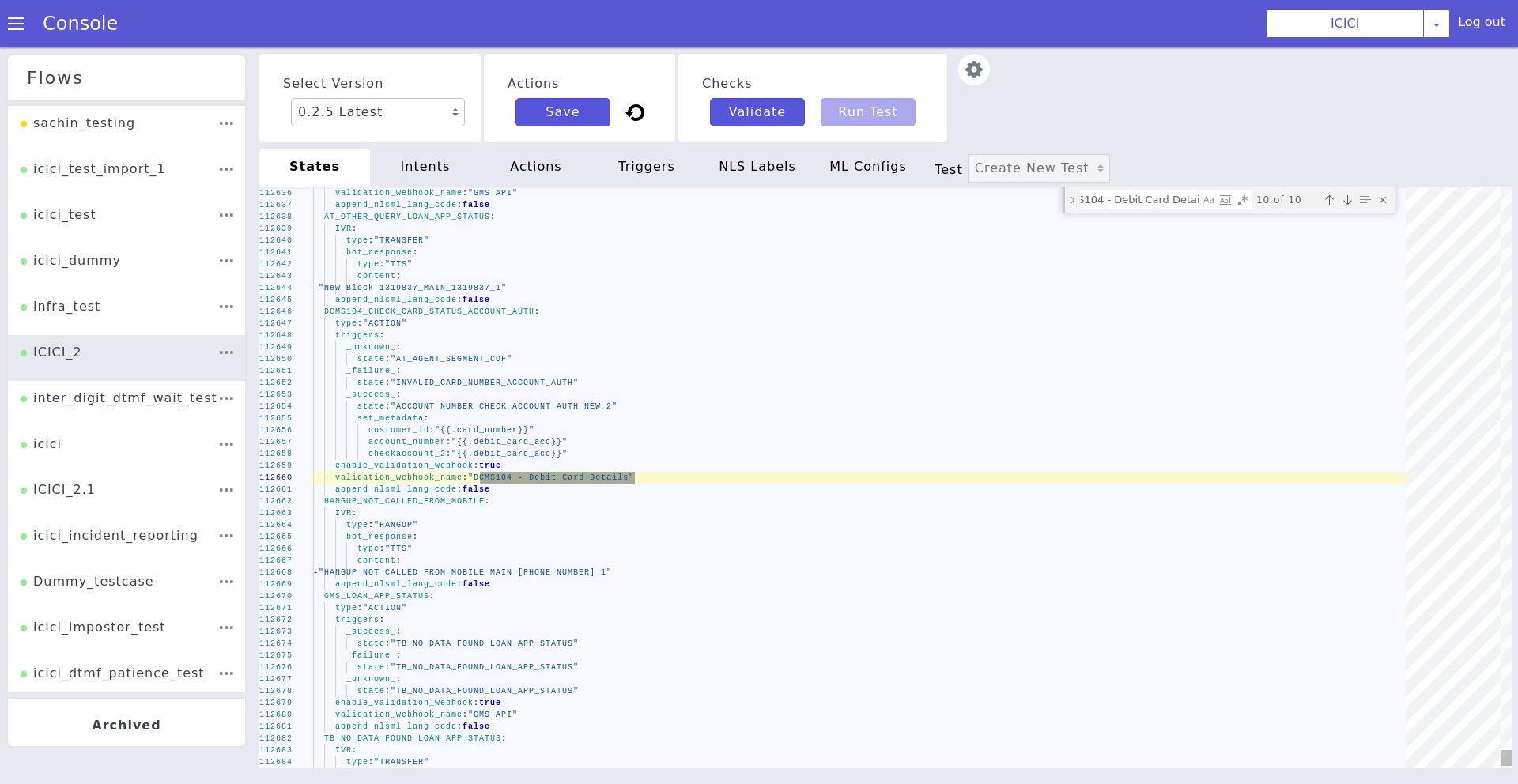
click at [1327, 197] on div "Previous match (⇧Enter)" at bounding box center [1330, 200] width 16 height 16
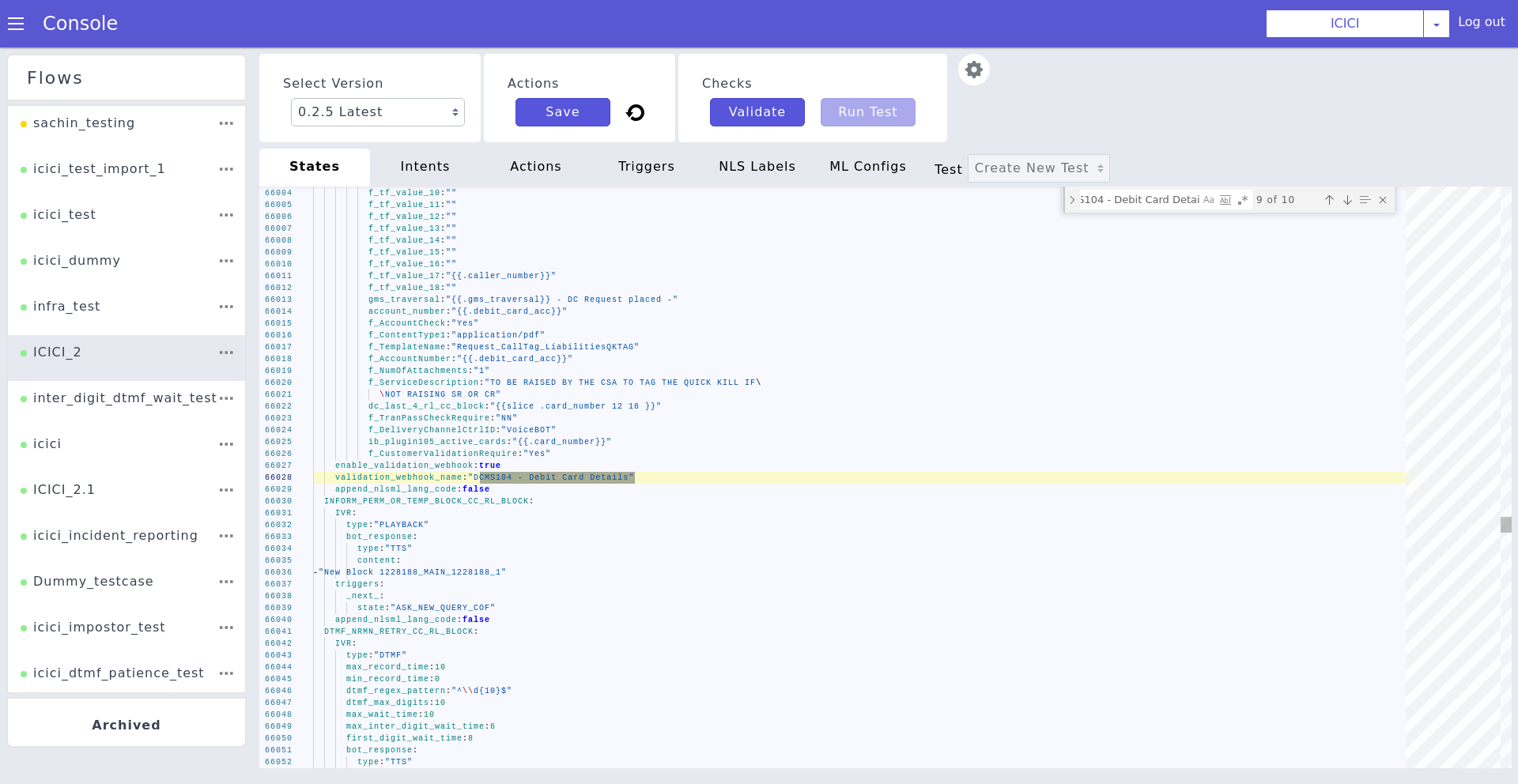
click at [1327, 197] on div "Previous match (⇧Enter)" at bounding box center [1330, 200] width 16 height 16
type textarea "validation_webhook_name: "DCMS104 - Debit Card Details" append_nlsml_lang_code:…"
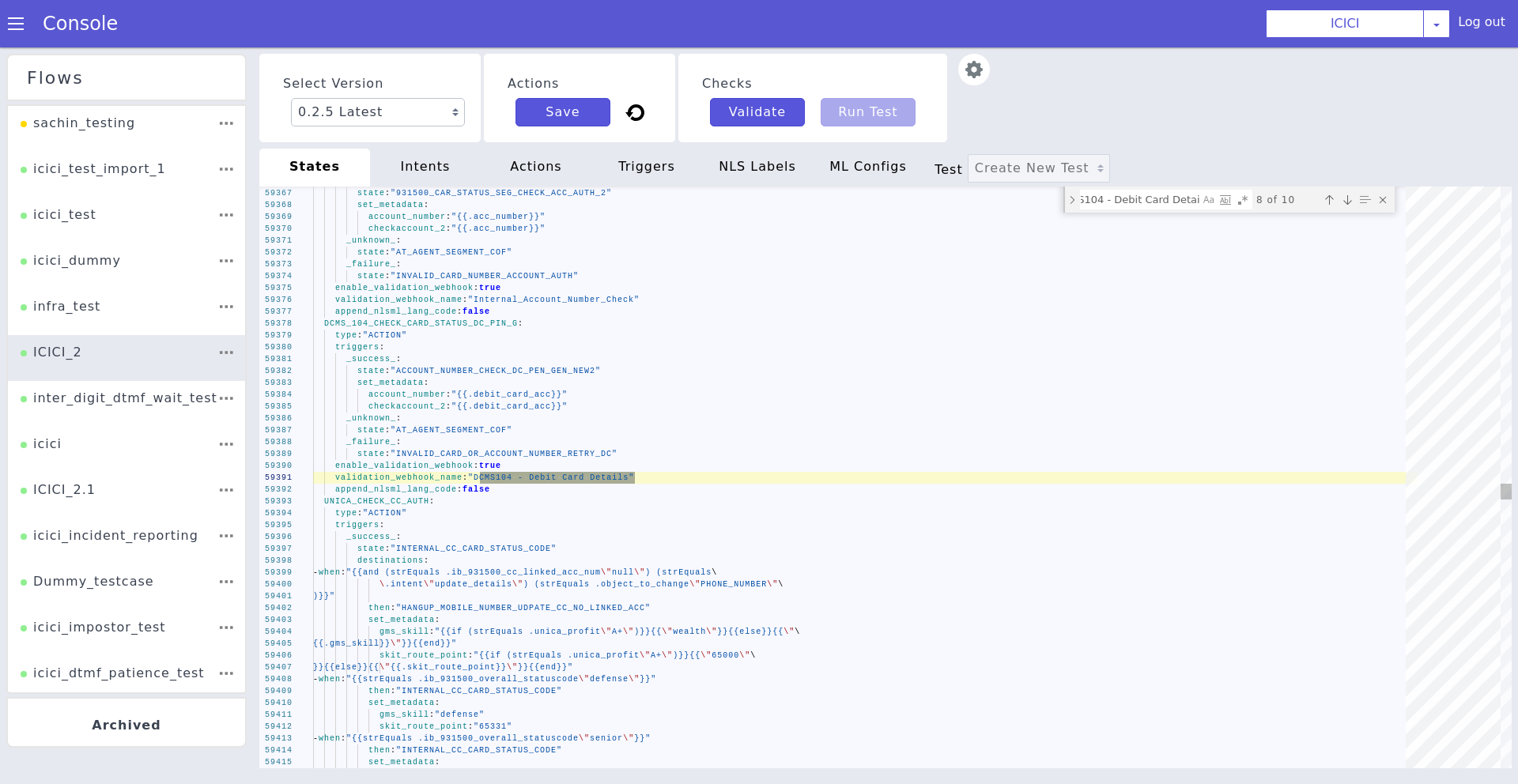
click at [1132, 206] on textarea "DCMS104 - Debit Card Details" at bounding box center [1140, 199] width 118 height 18
paste textarea "_null_act_code_or_error_code_"
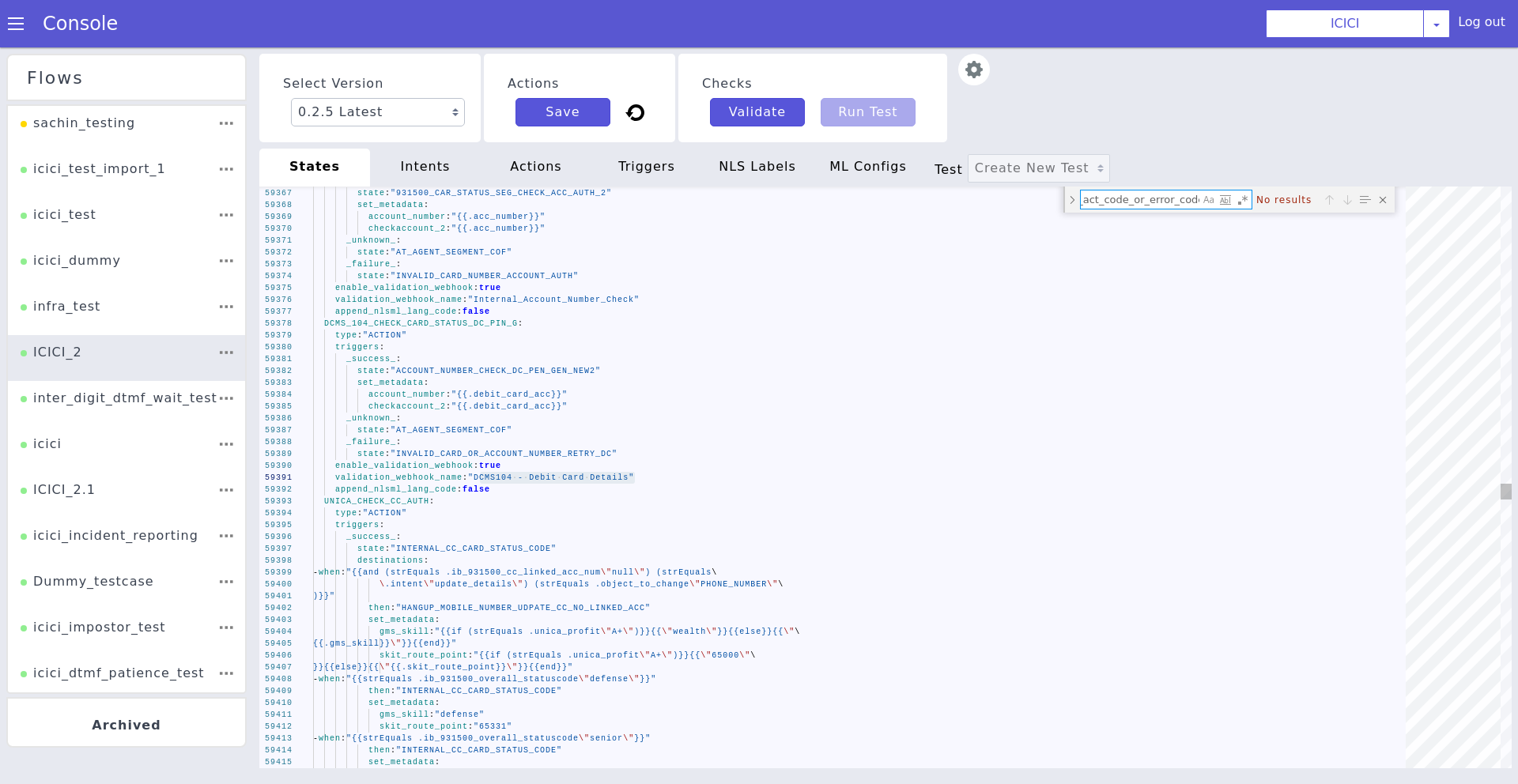
scroll to position [0, 37]
type textarea "_null_act_code_or_error_code_"
click at [525, 174] on div "actions" at bounding box center [536, 167] width 110 height 38
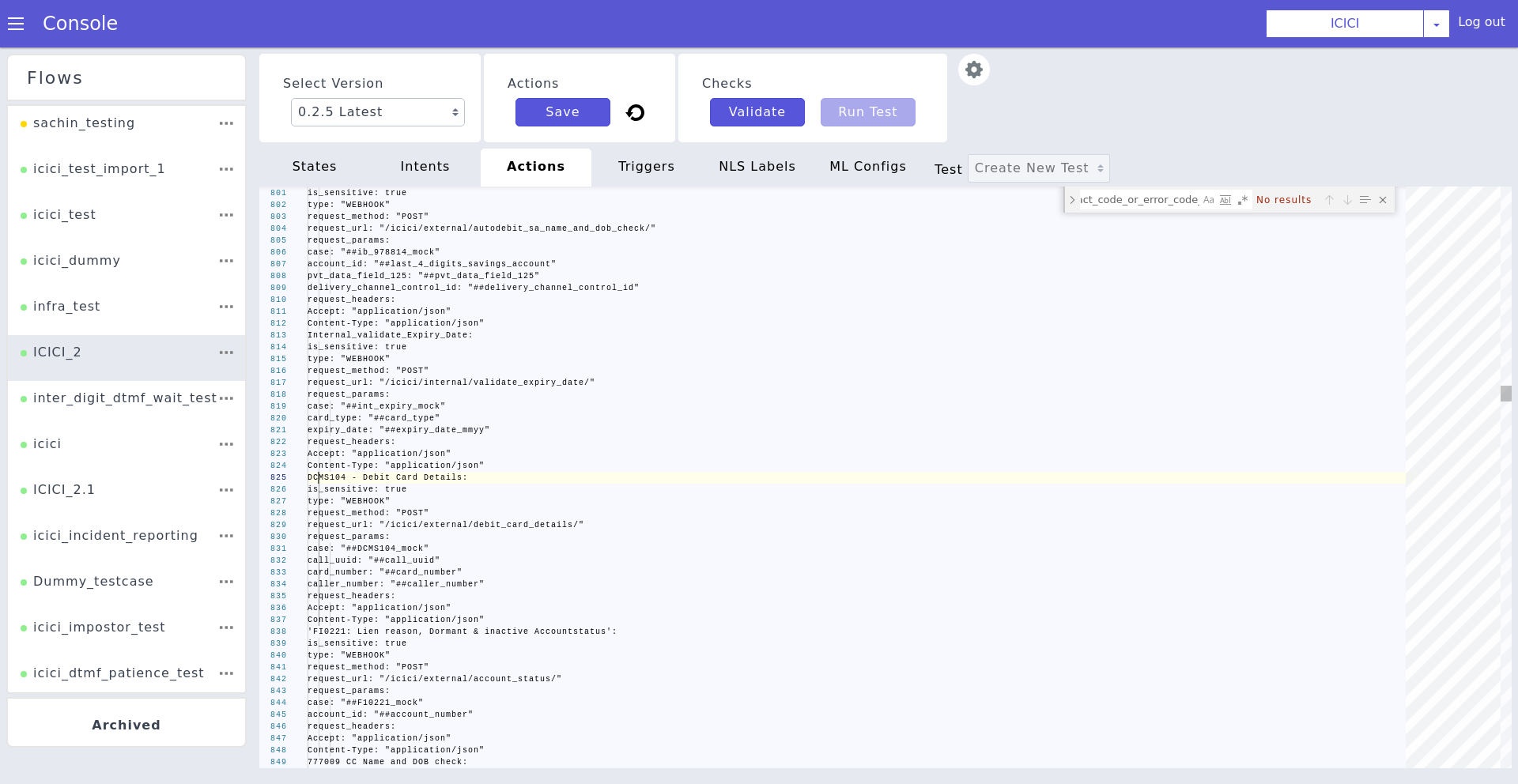
scroll to position [0, 0]
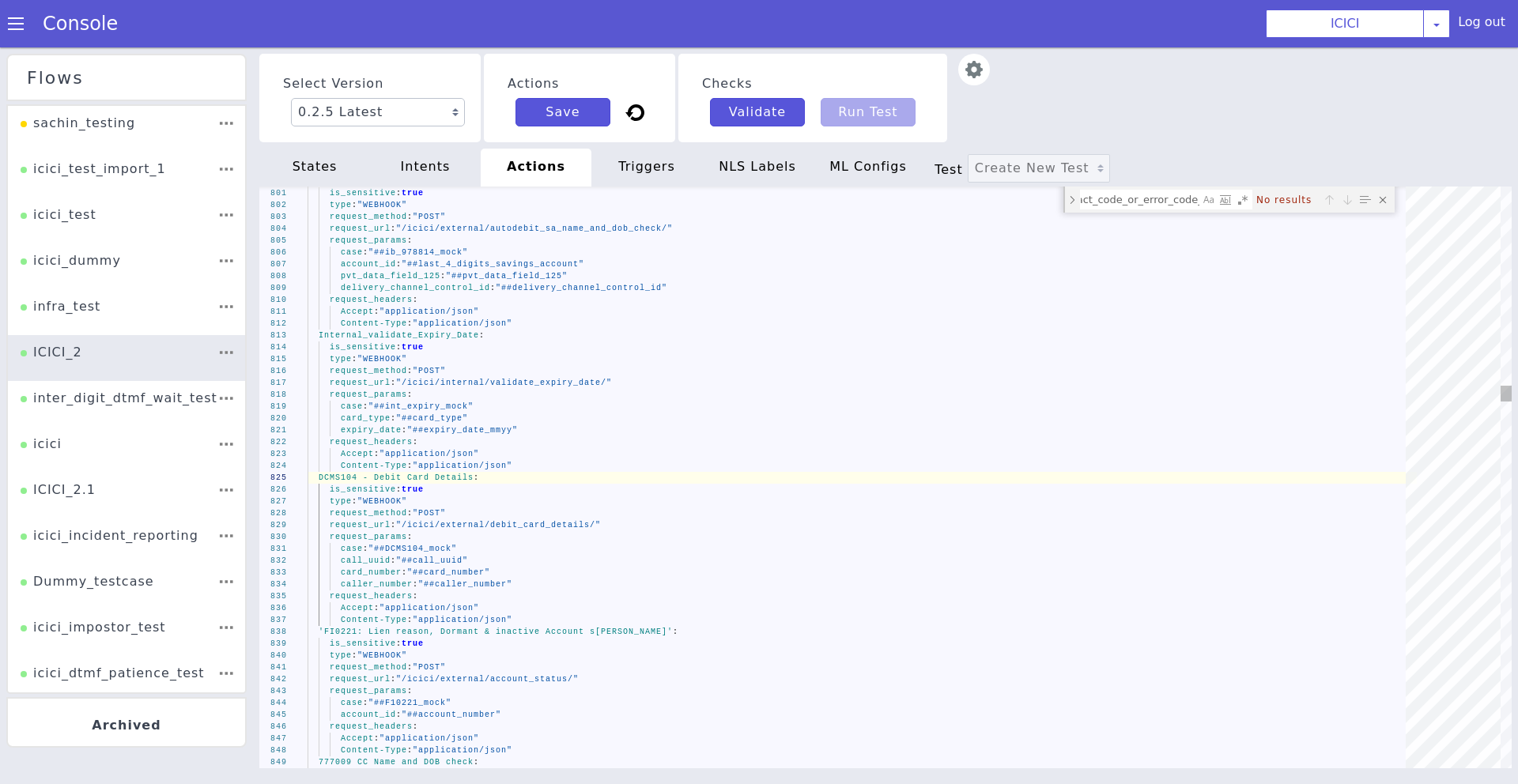
click at [1109, 197] on textarea "_null_act_code_or_error_code_" at bounding box center [1140, 199] width 118 height 18
click at [442, 166] on div "intents" at bounding box center [426, 167] width 110 height 38
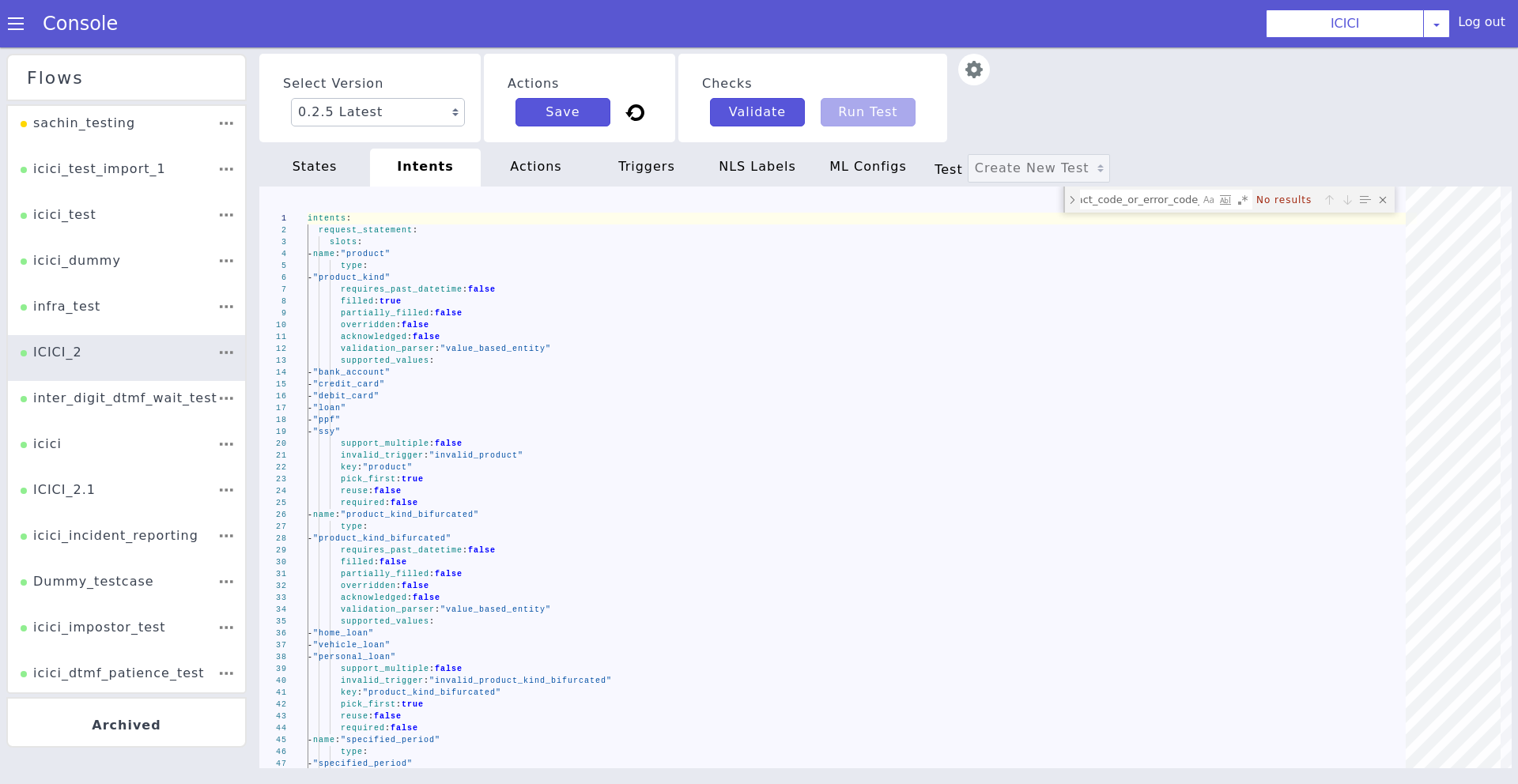
click at [633, 161] on div "triggers" at bounding box center [646, 167] width 110 height 38
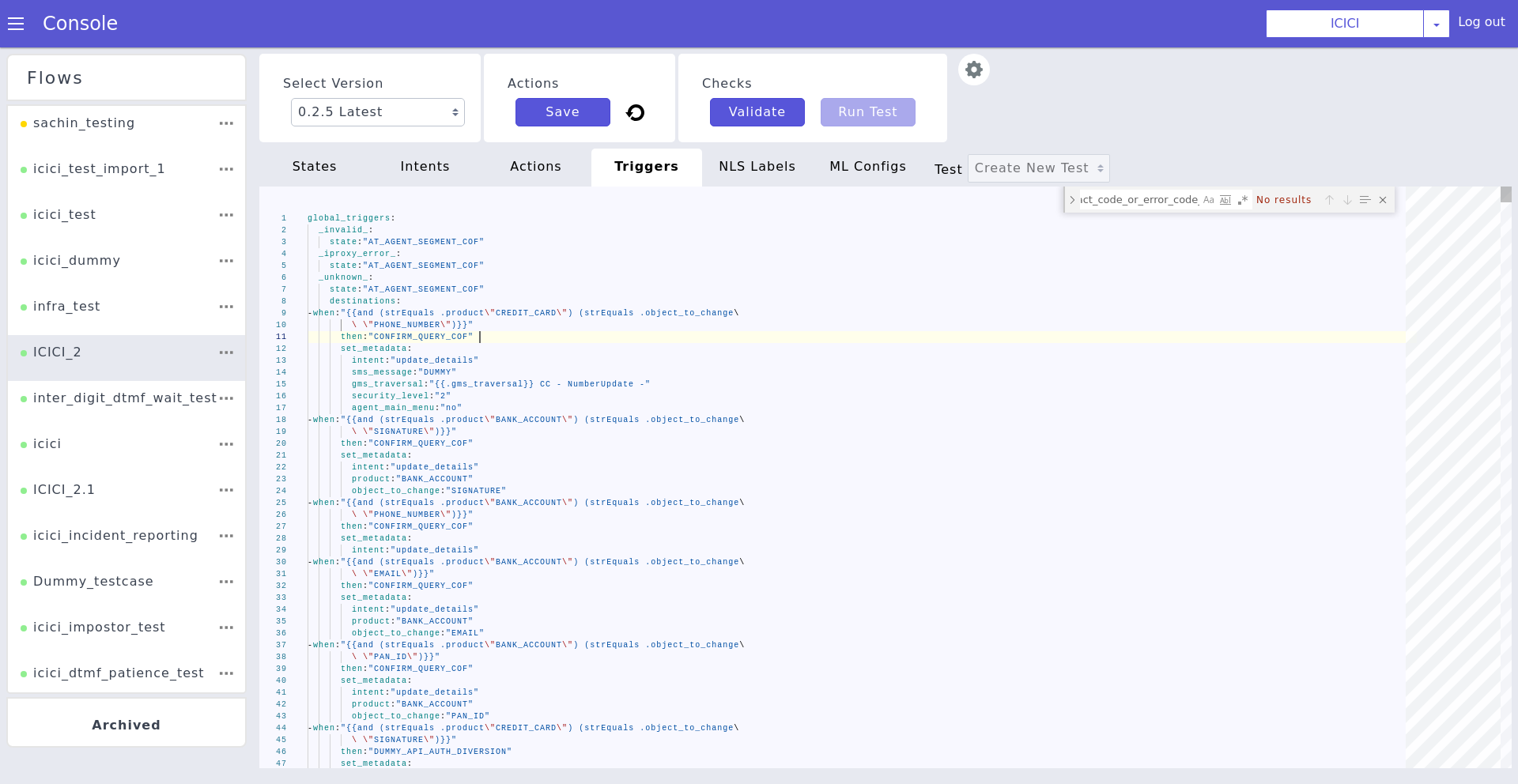
click at [731, 165] on div "NLS Labels" at bounding box center [757, 167] width 110 height 38
type textarea "labels: TTS: en: INVALID_DTMF_ENTER_CARD_OR_PHONE_LOST_CC_MAIN_[PHONE_NUMBER]_1…"
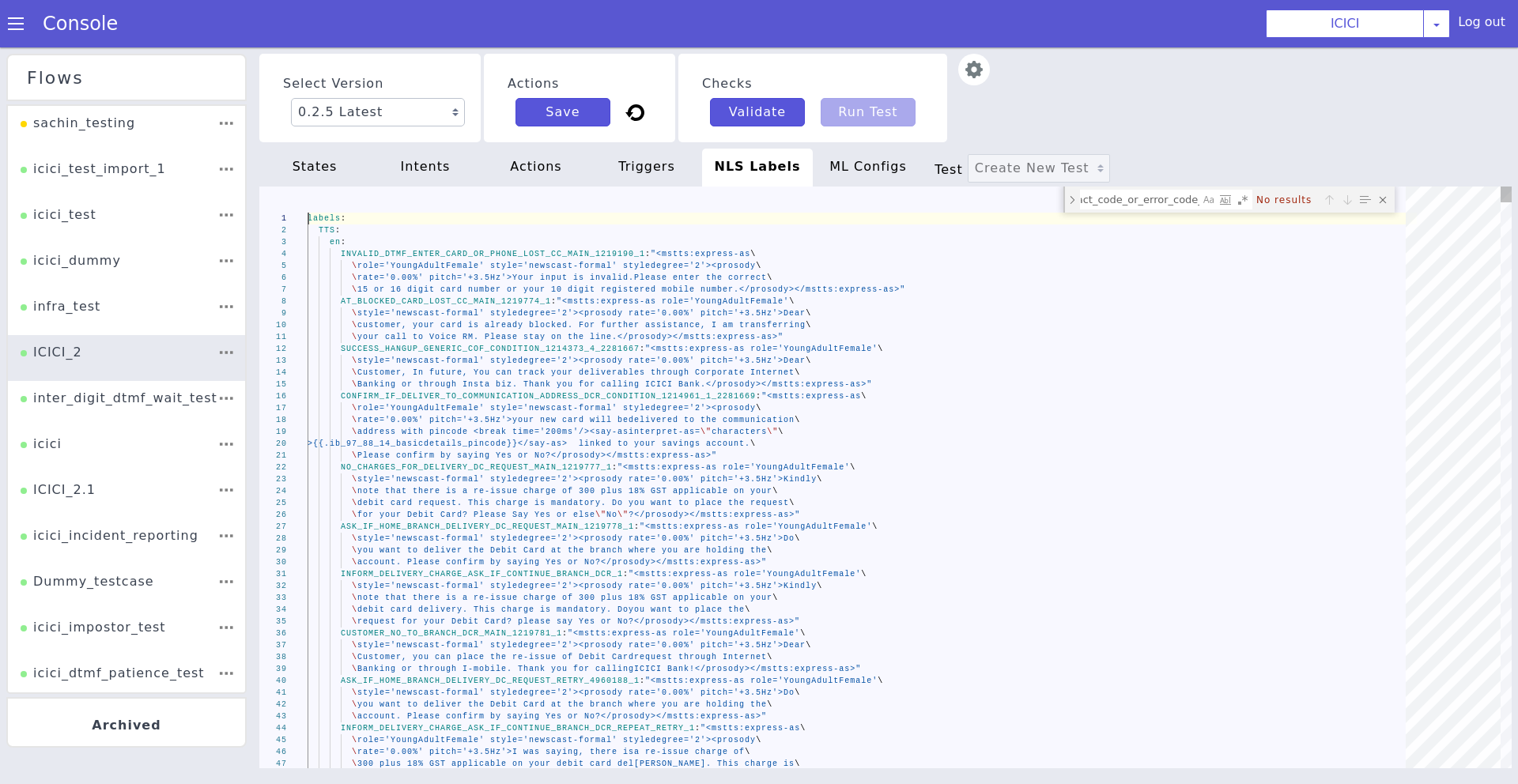
scroll to position [0, 126]
